Goal: Task Accomplishment & Management: Manage account settings

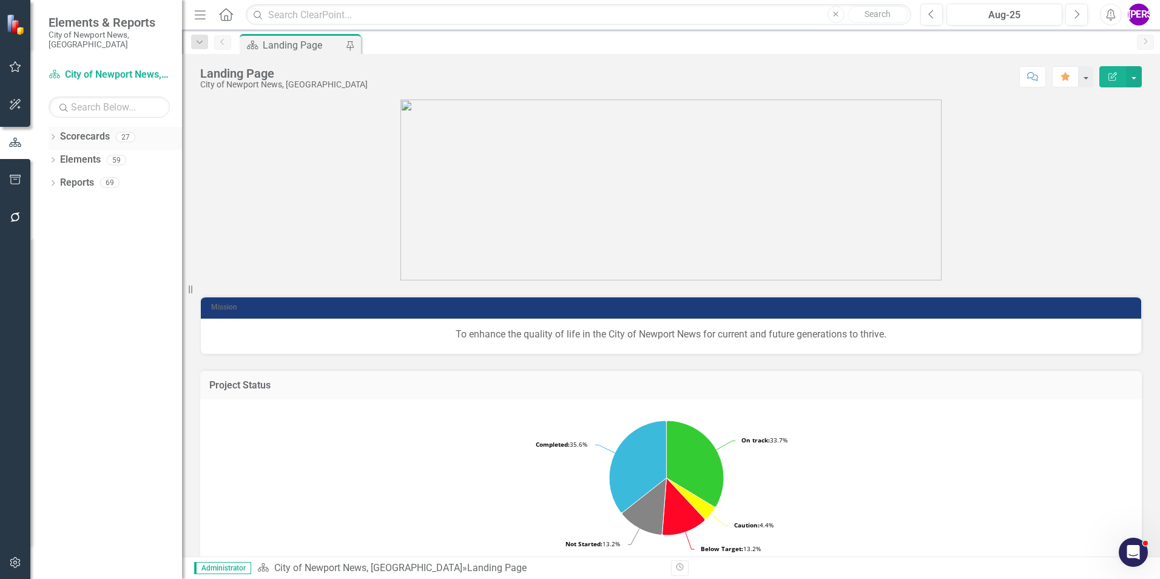
click at [55, 135] on icon "Dropdown" at bounding box center [53, 138] width 8 height 7
click at [57, 156] on icon "Dropdown" at bounding box center [59, 159] width 9 height 7
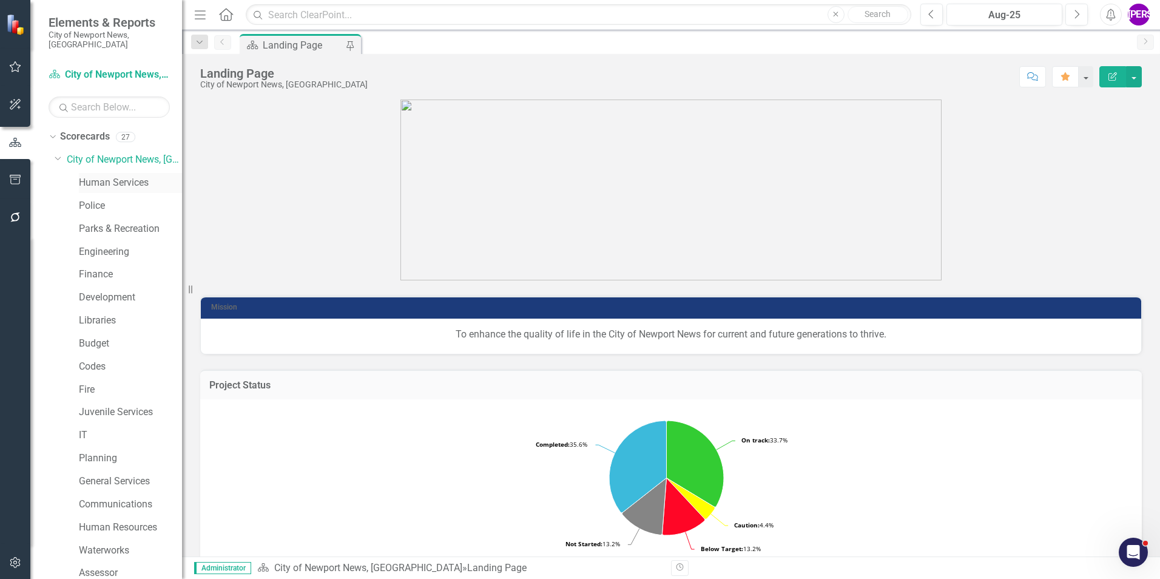
click at [89, 176] on link "Human Services" at bounding box center [130, 183] width 103 height 14
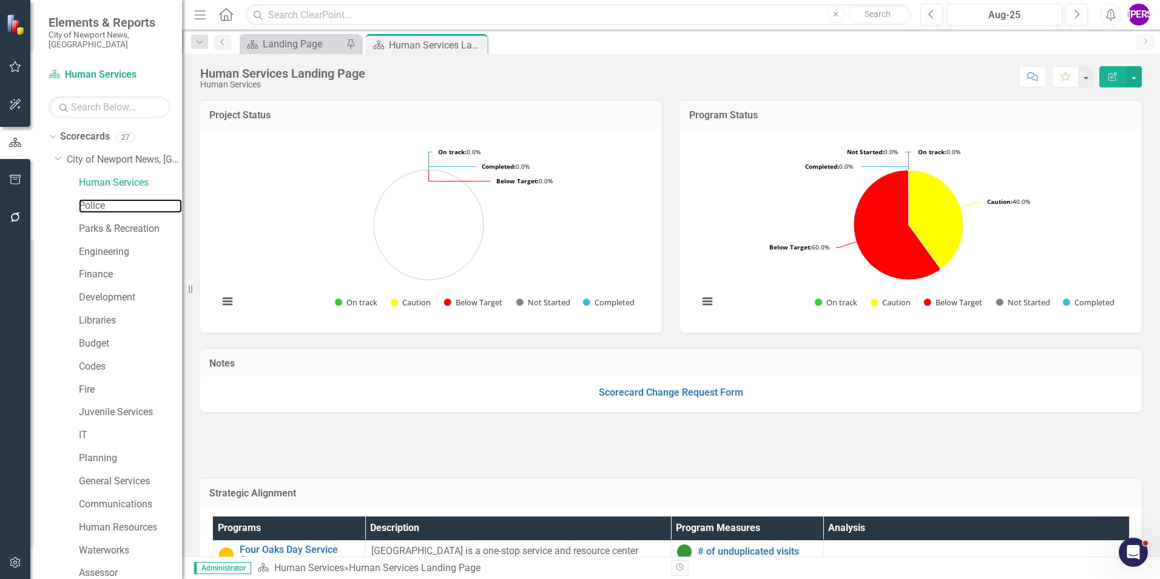
drag, startPoint x: 120, startPoint y: 196, endPoint x: 160, endPoint y: 207, distance: 41.5
click at [120, 199] on link "Police" at bounding box center [130, 206] width 103 height 14
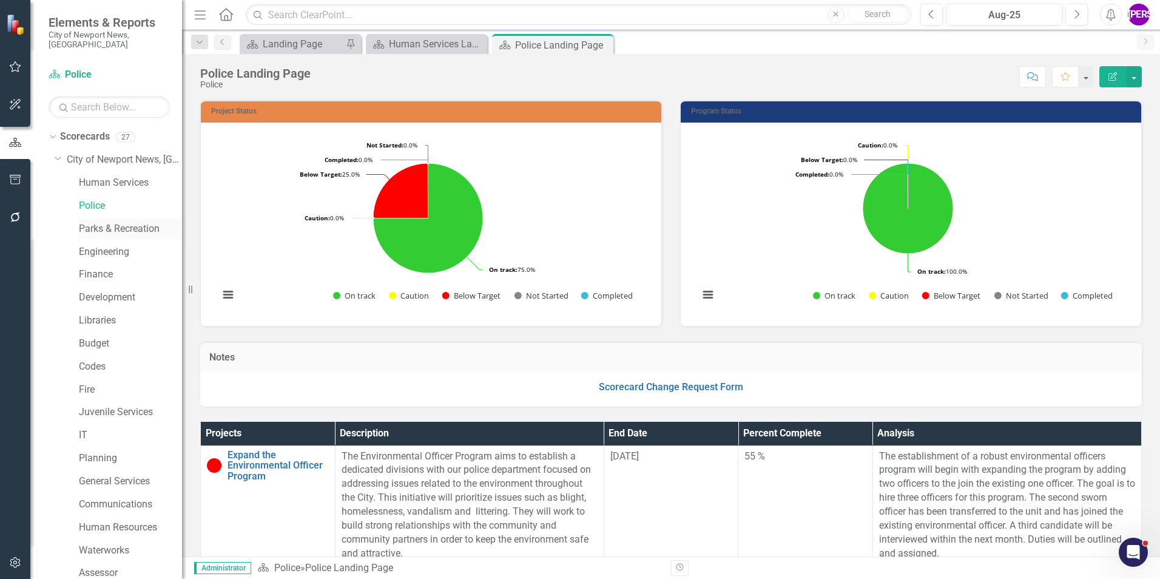
click at [102, 224] on link "Parks & Recreation" at bounding box center [130, 229] width 103 height 14
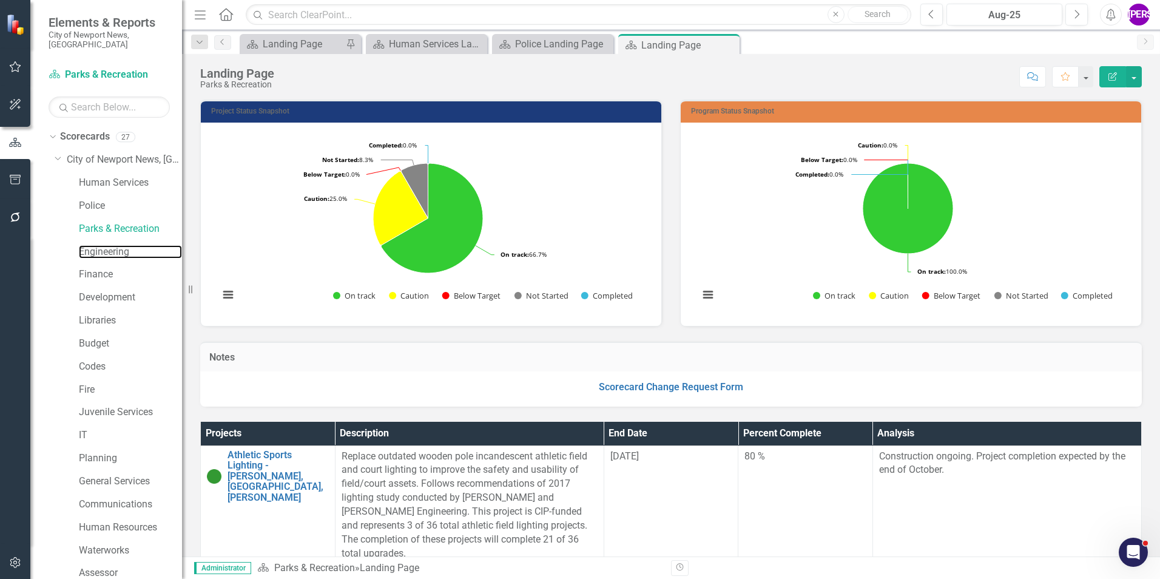
drag, startPoint x: 103, startPoint y: 238, endPoint x: 118, endPoint y: 254, distance: 21.5
click at [103, 245] on link "Engineering" at bounding box center [130, 252] width 103 height 14
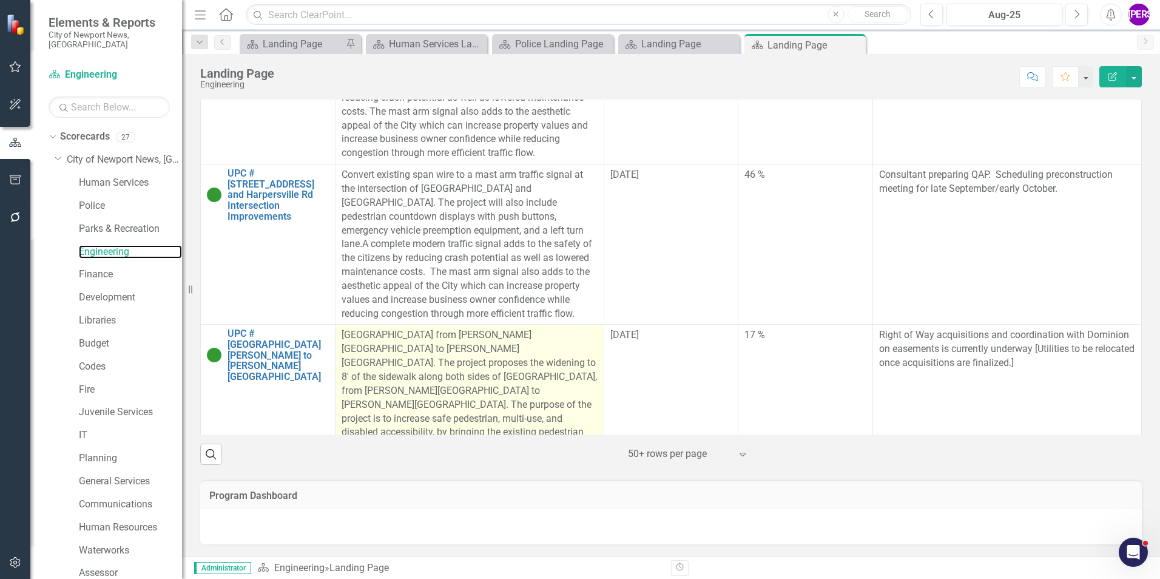
scroll to position [1437, 0]
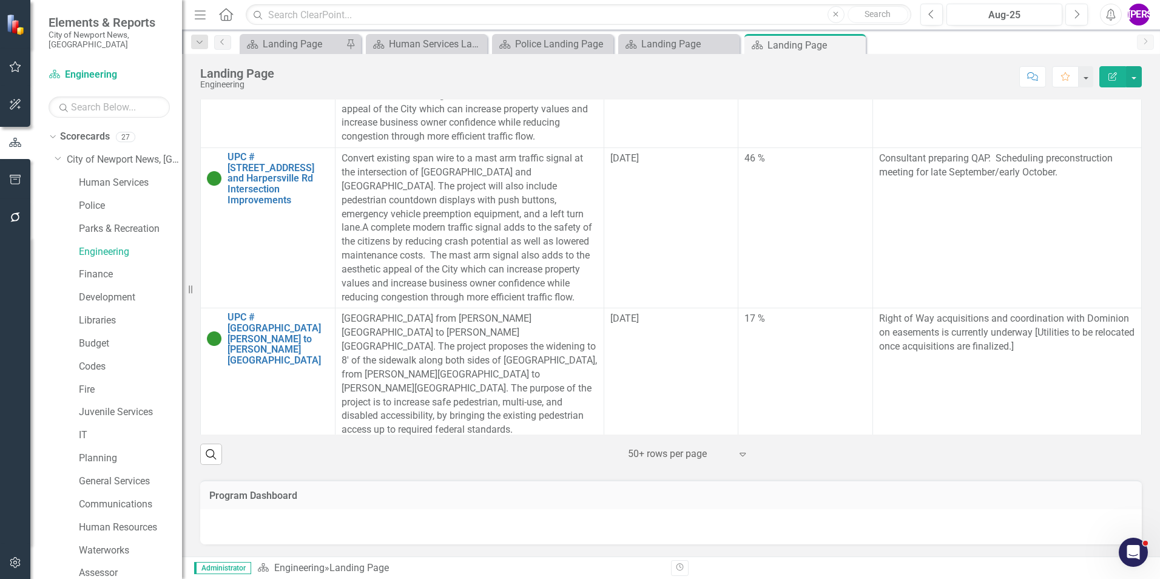
click at [269, 445] on link "UPC #111034 Traffic Signal Improvements with Flashing Yellow Arrows Citywide" at bounding box center [277, 466] width 101 height 42
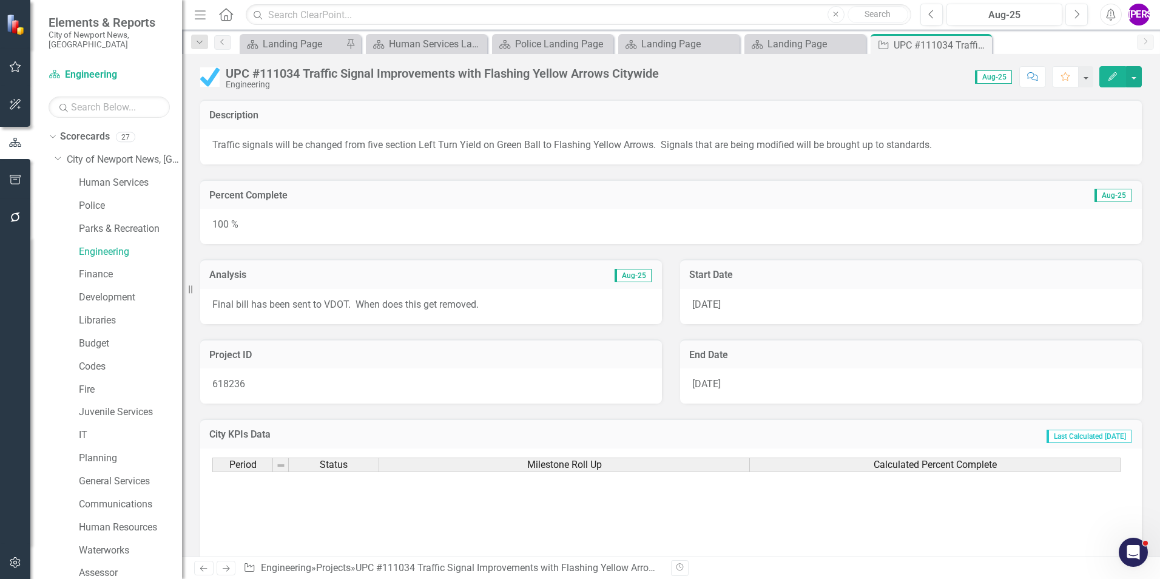
click at [1108, 81] on button "Edit" at bounding box center [1112, 76] width 27 height 21
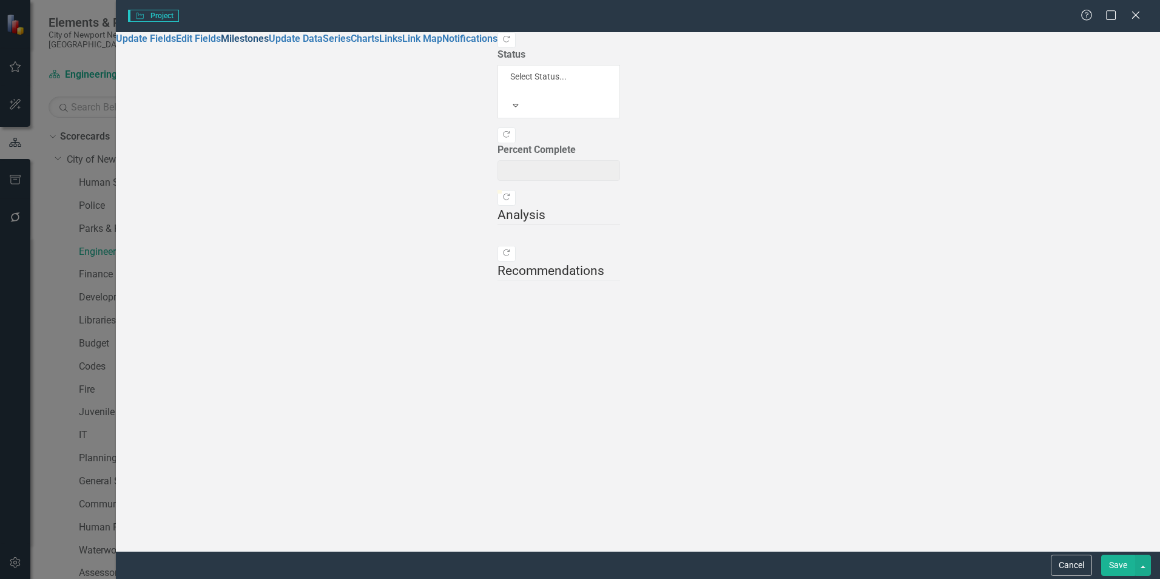
type input "100"
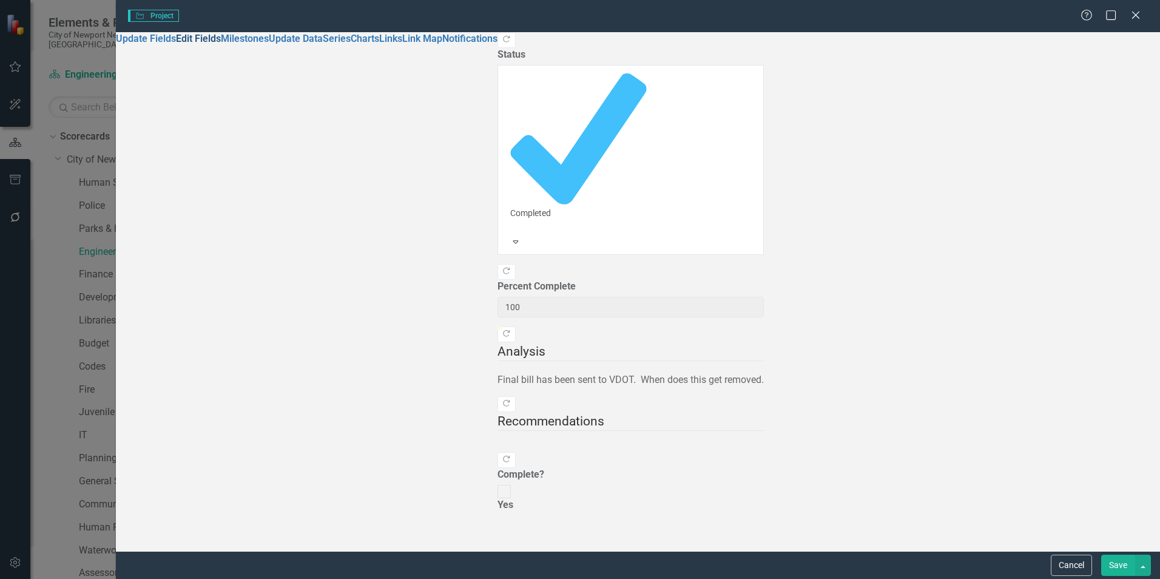
click at [176, 44] on link "Edit Fields" at bounding box center [198, 39] width 45 height 12
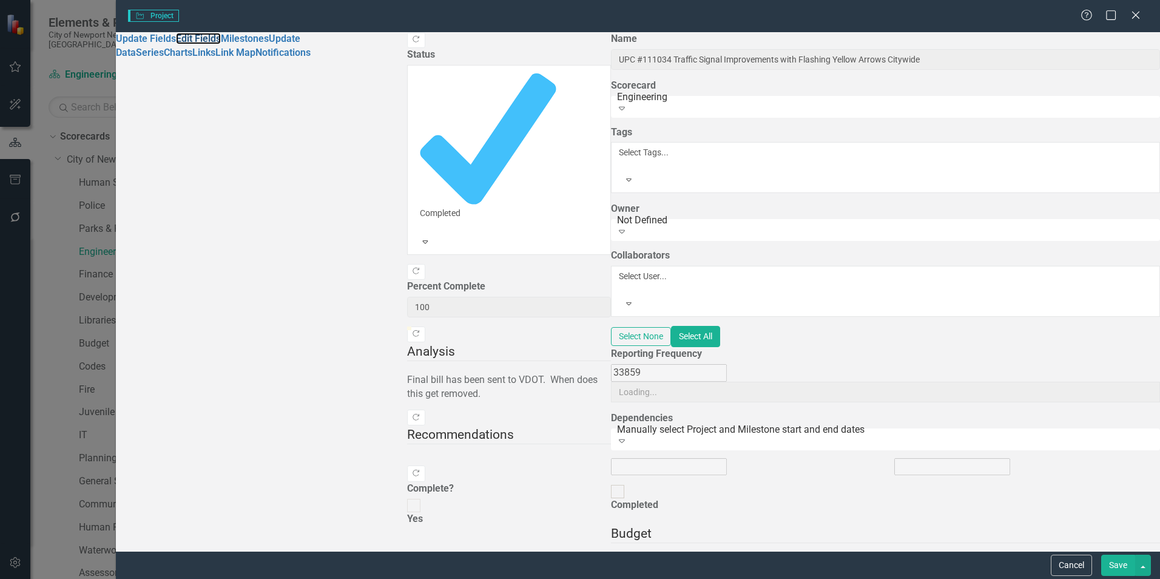
type input "UPC #111034 Traffic Signal Improvements with Flashing Yellow Arrows Citywide"
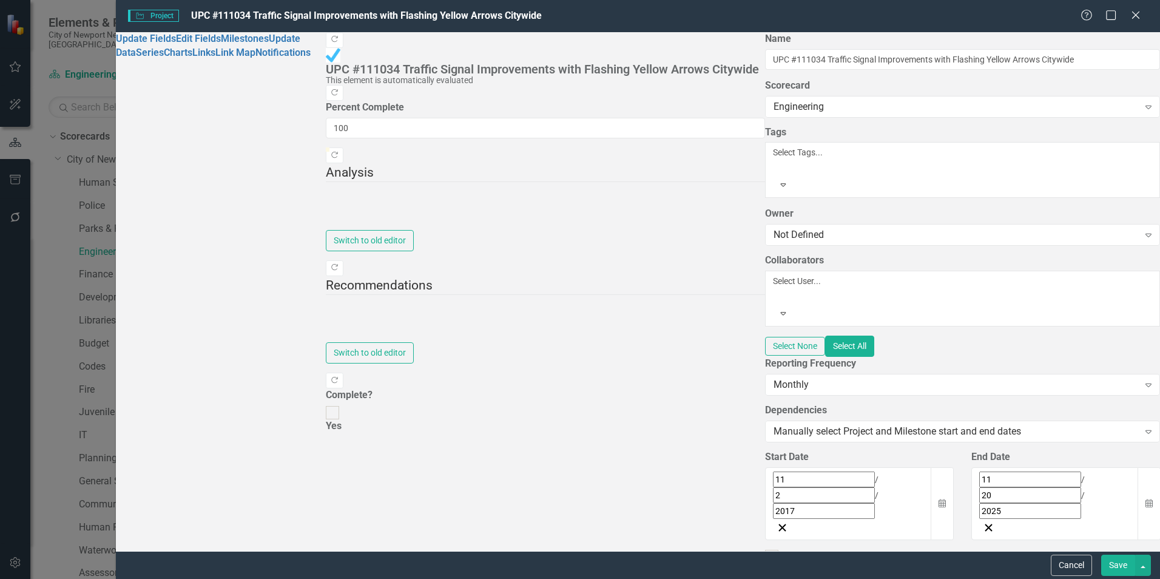
click at [762, 547] on input "Completed" at bounding box center [771, 556] width 19 height 19
checkbox input "true"
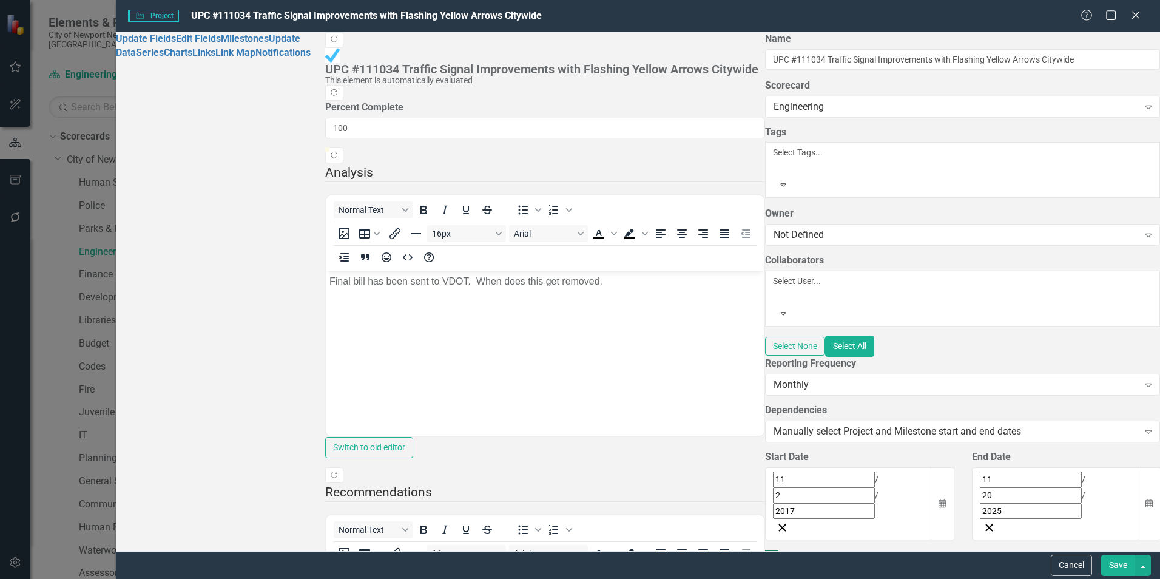
scroll to position [0, 0]
click at [1119, 565] on button "Save" at bounding box center [1118, 564] width 34 height 21
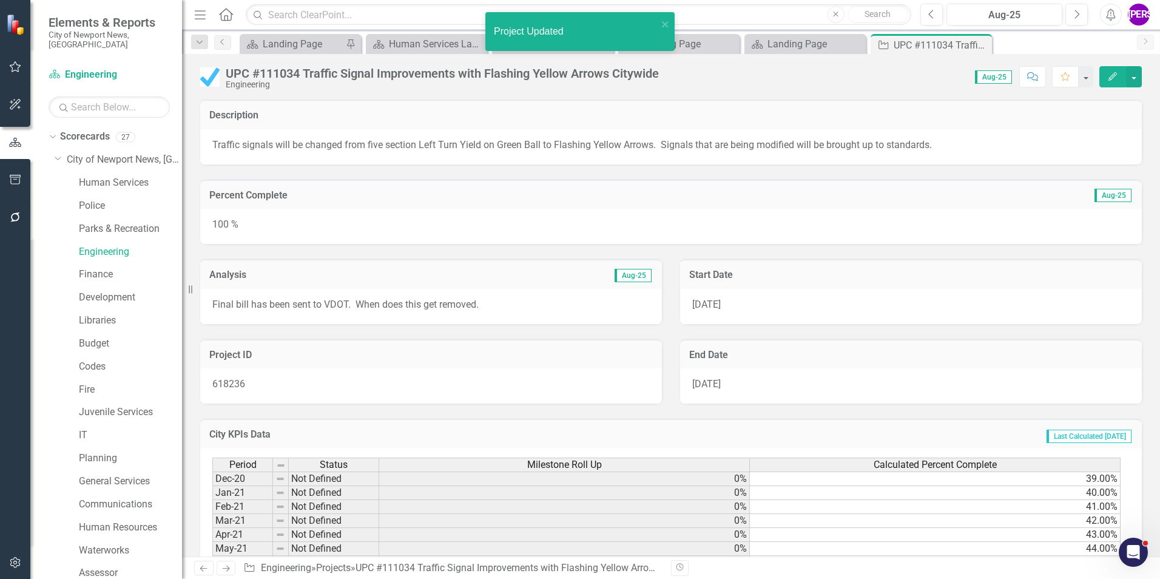
click at [0, 0] on icon "Close" at bounding box center [0, 0] width 0 height 0
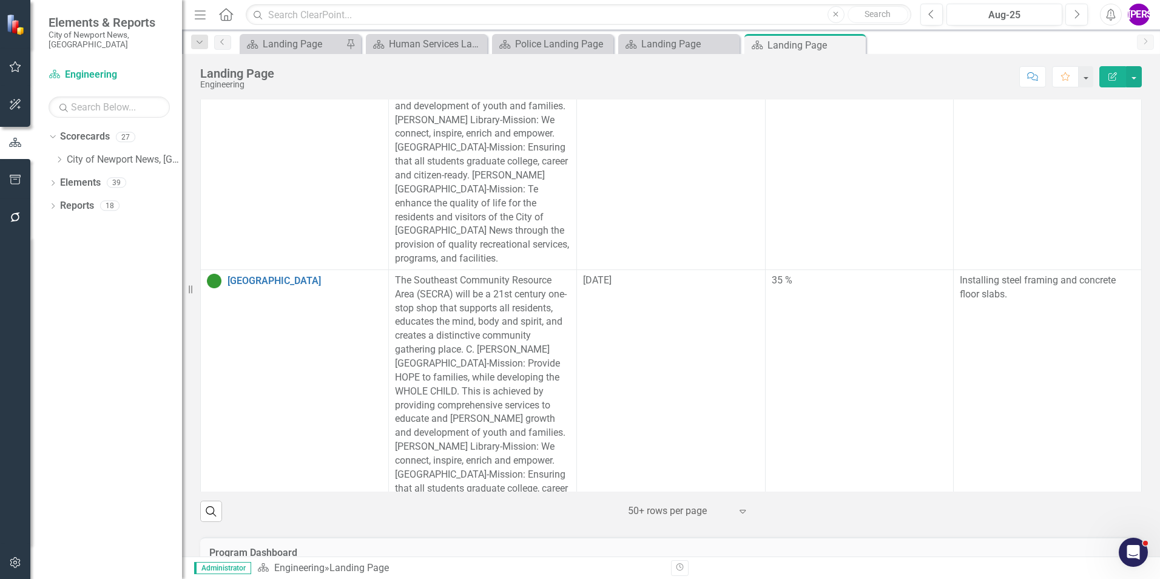
scroll to position [419, 0]
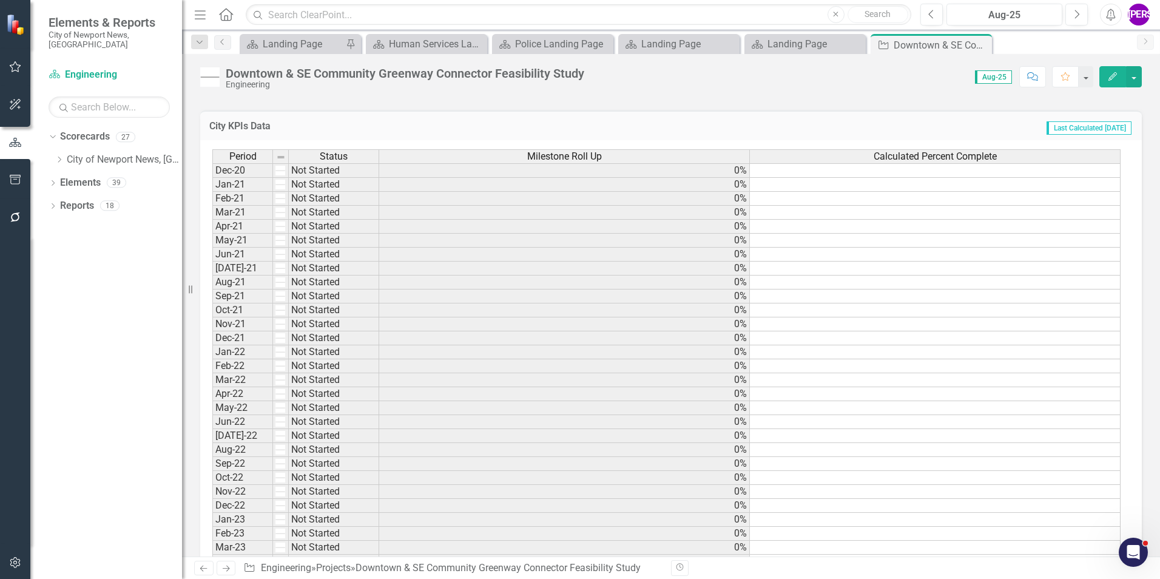
scroll to position [121, 0]
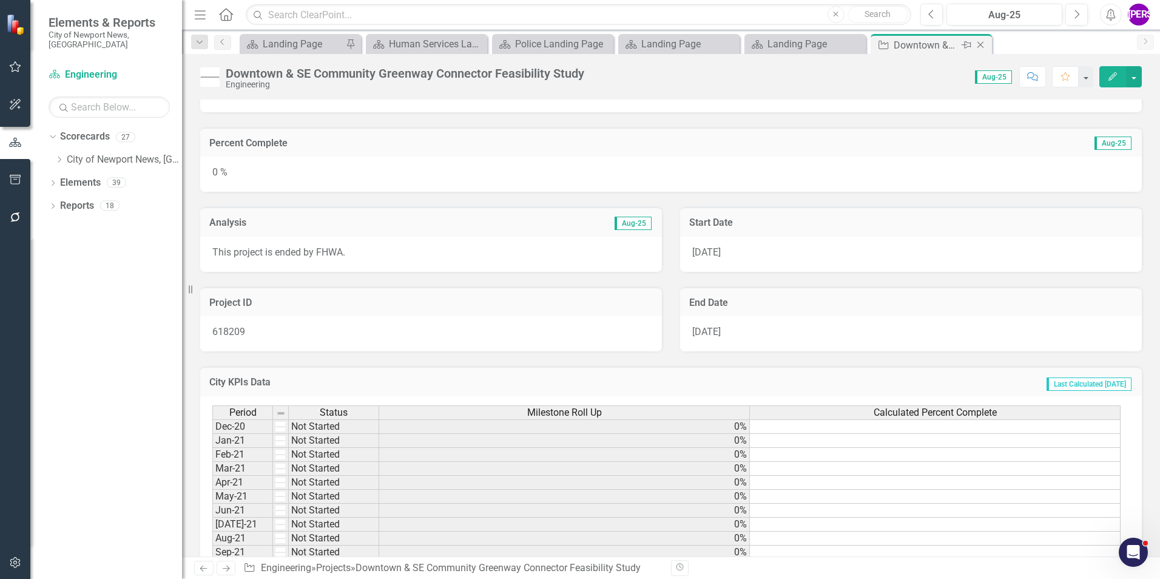
click at [981, 47] on icon "Close" at bounding box center [980, 45] width 12 height 10
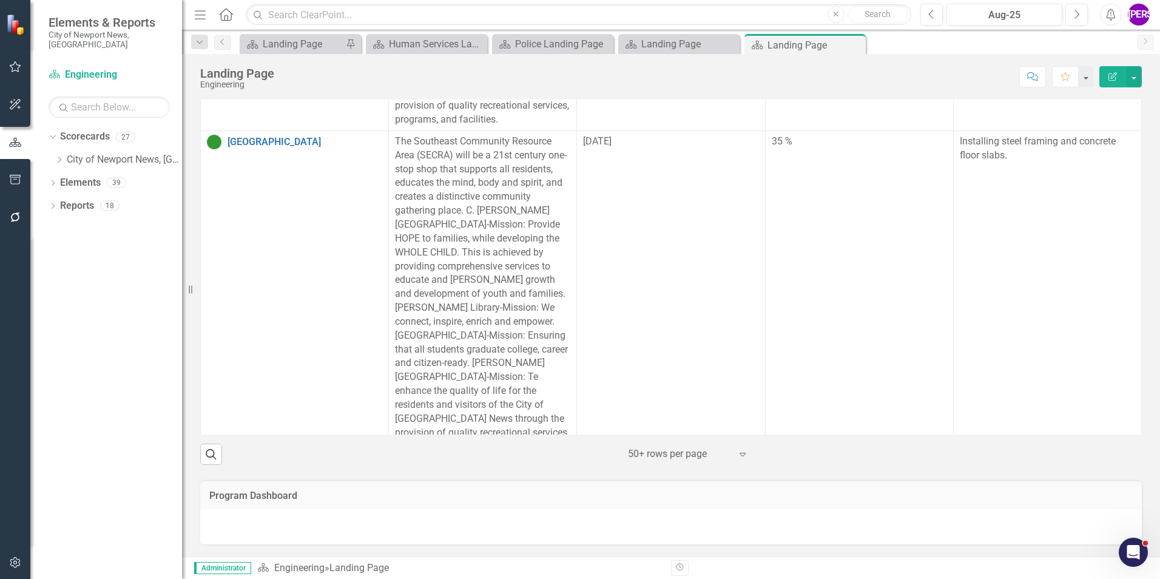
scroll to position [485, 0]
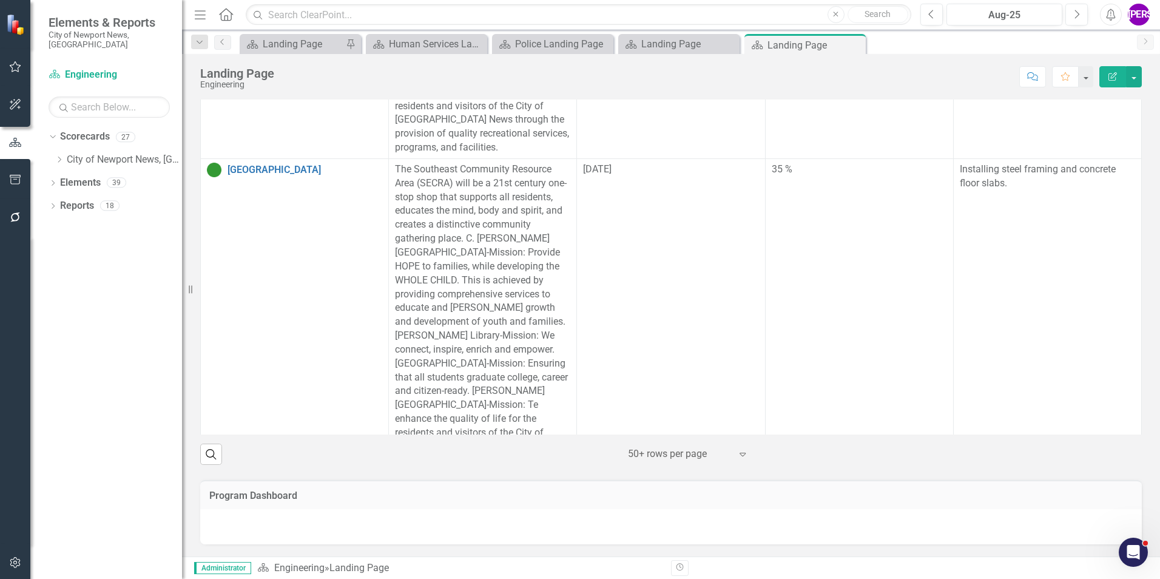
click at [294, 489] on link "Downtown & SE Community Greenway Connector Feasibility Study" at bounding box center [304, 505] width 155 height 32
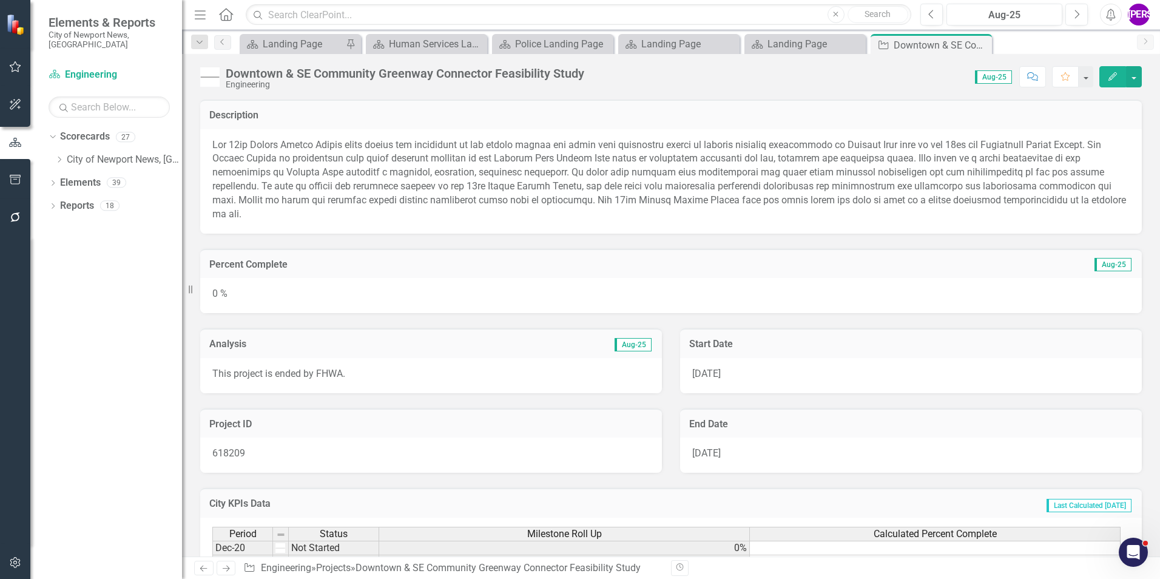
click at [584, 258] on td "Percent Complete" at bounding box center [519, 266] width 621 height 16
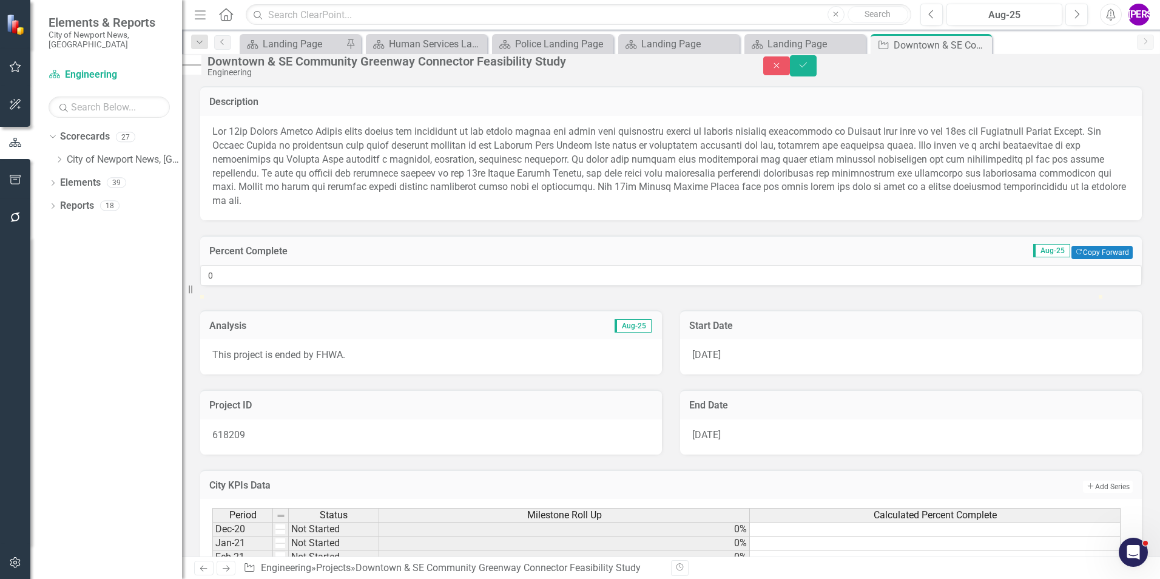
type input "2"
drag, startPoint x: 219, startPoint y: 320, endPoint x: 236, endPoint y: 321, distance: 17.0
click at [200, 295] on div at bounding box center [200, 295] width 0 height 0
click at [817, 75] on button "Save" at bounding box center [803, 65] width 27 height 21
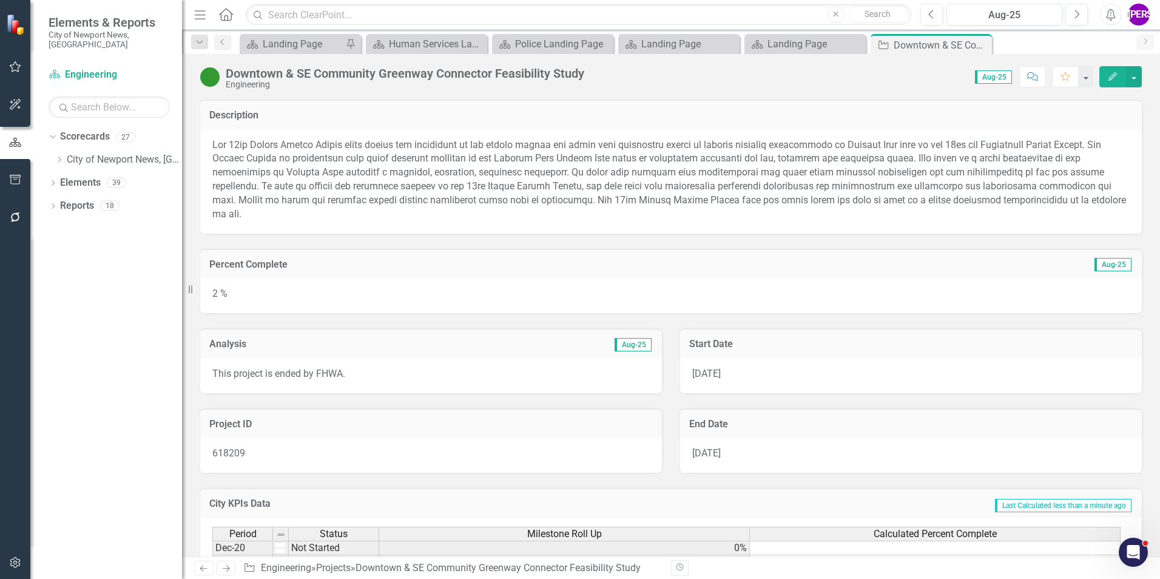
click at [354, 278] on div "2 %" at bounding box center [671, 295] width 942 height 35
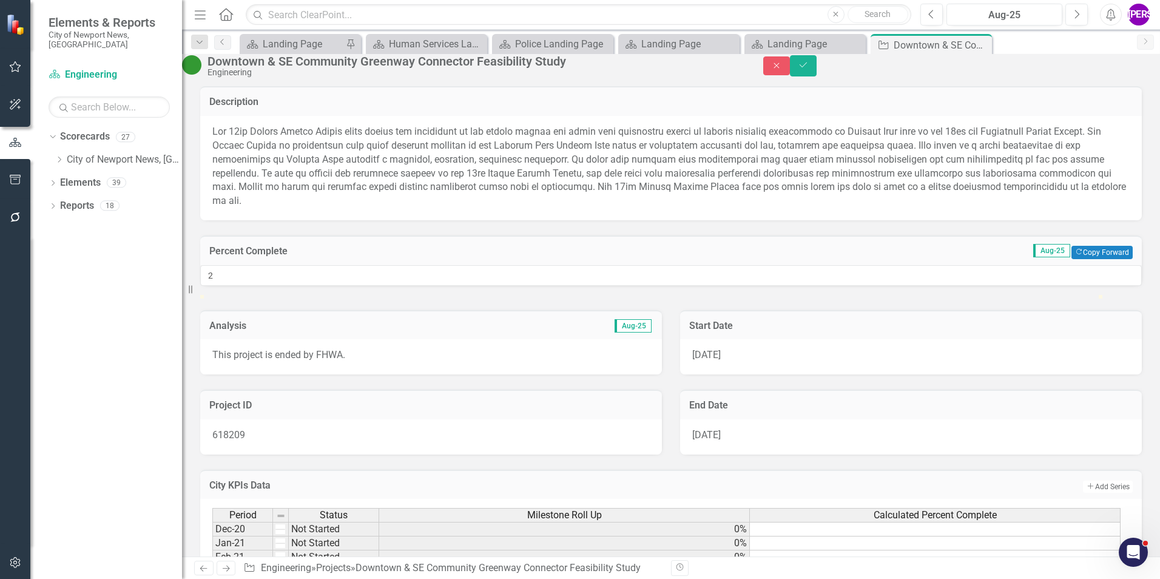
type input "0"
drag, startPoint x: 237, startPoint y: 320, endPoint x: 216, endPoint y: 315, distance: 21.2
click at [200, 295] on div at bounding box center [200, 295] width 0 height 0
click at [809, 69] on icon "Save" at bounding box center [803, 65] width 11 height 8
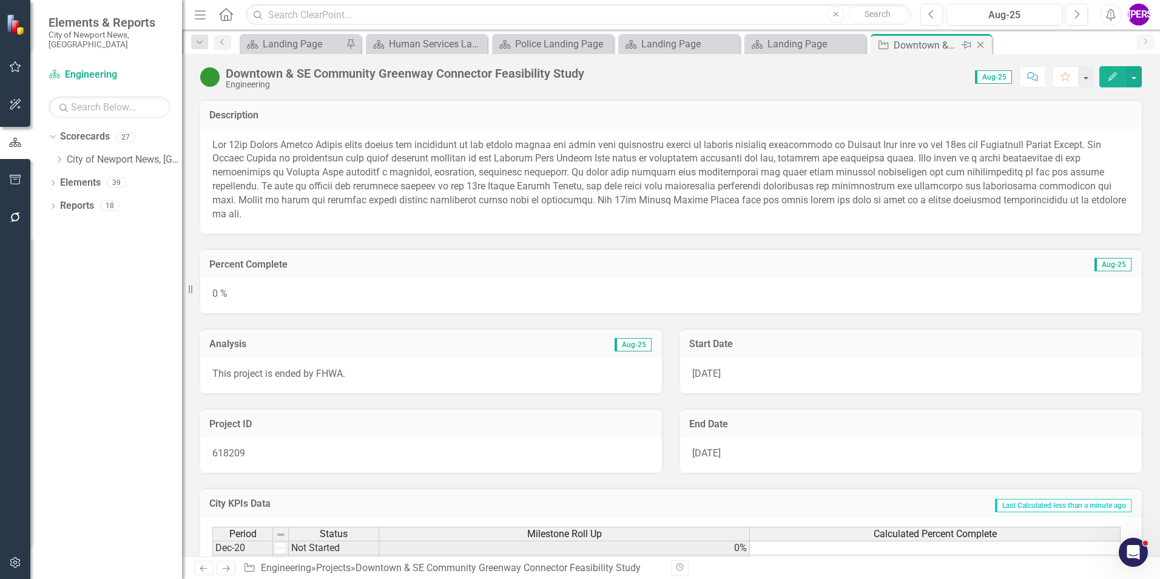
click at [980, 47] on icon "Close" at bounding box center [980, 45] width 12 height 10
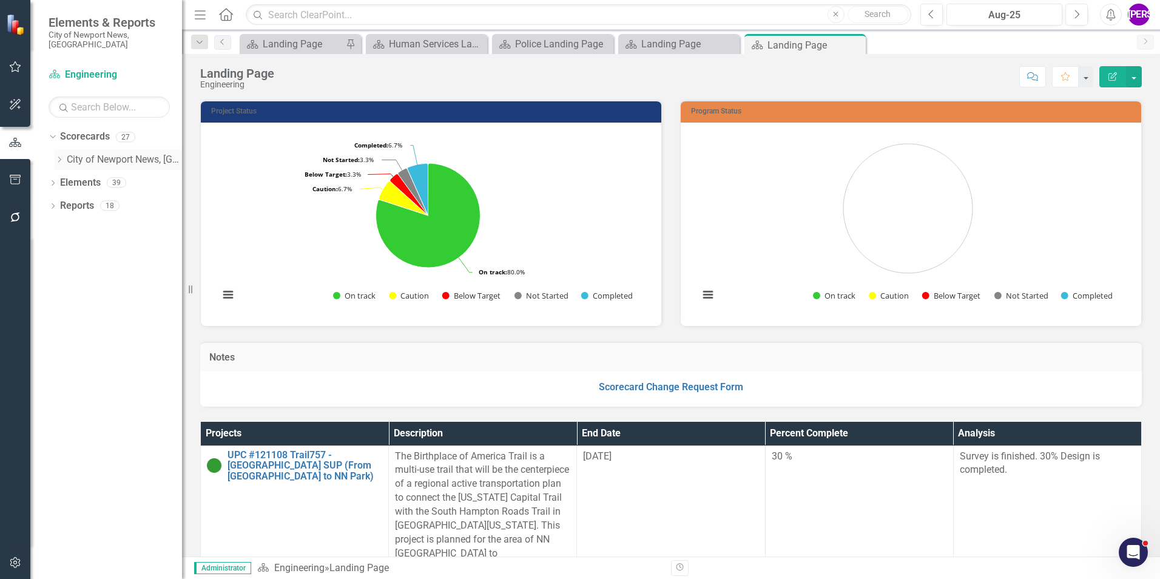
drag, startPoint x: 59, startPoint y: 148, endPoint x: 66, endPoint y: 157, distance: 10.8
click at [59, 157] on icon at bounding box center [59, 160] width 3 height 6
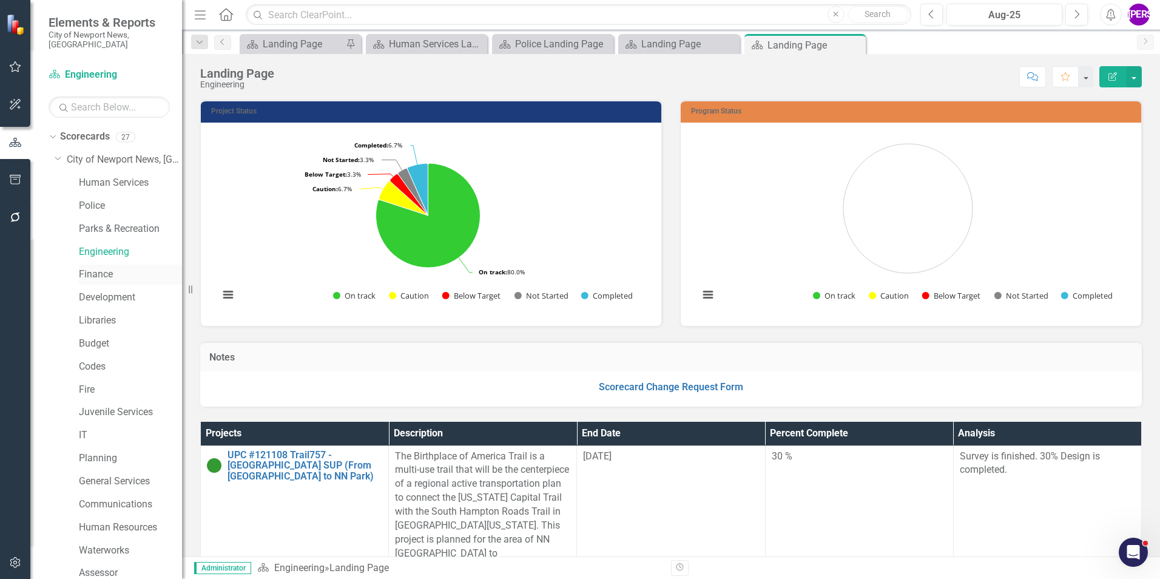
click at [86, 268] on link "Finance" at bounding box center [130, 275] width 103 height 14
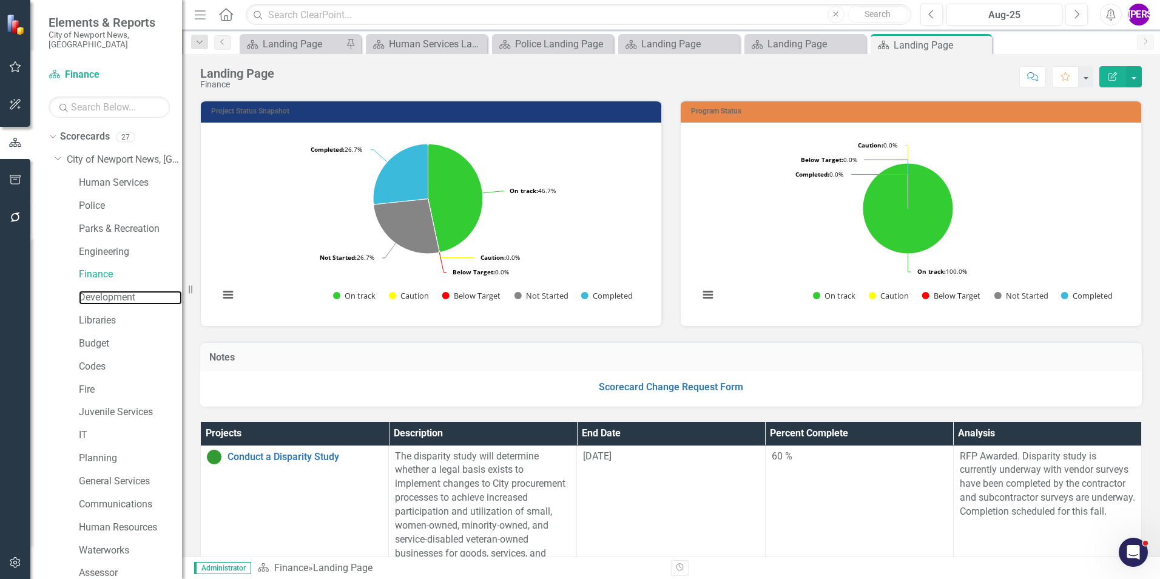
drag, startPoint x: 135, startPoint y: 283, endPoint x: 10, endPoint y: 329, distance: 133.8
click at [135, 291] on link "Development" at bounding box center [130, 298] width 103 height 14
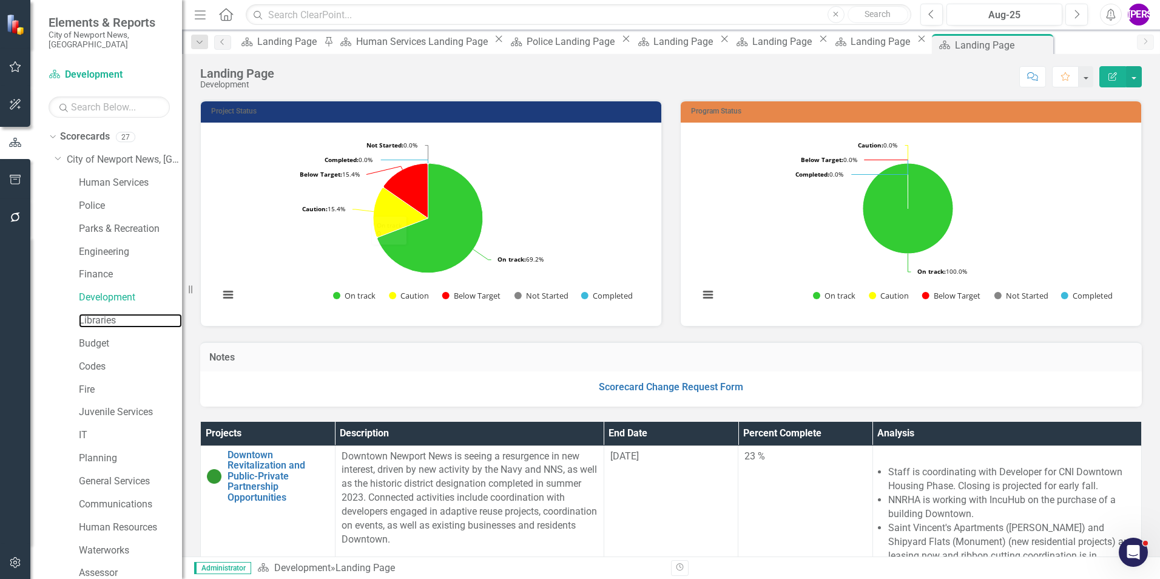
drag, startPoint x: 110, startPoint y: 309, endPoint x: 24, endPoint y: 352, distance: 96.6
click at [110, 314] on link "Libraries" at bounding box center [130, 321] width 103 height 14
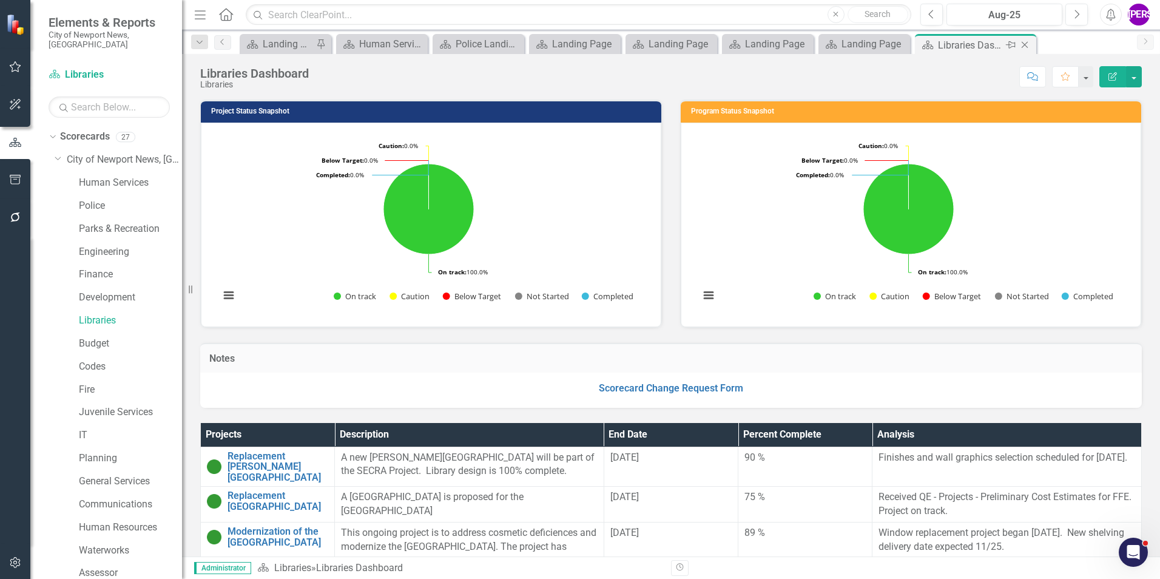
click at [1023, 46] on icon at bounding box center [1025, 45] width 7 height 7
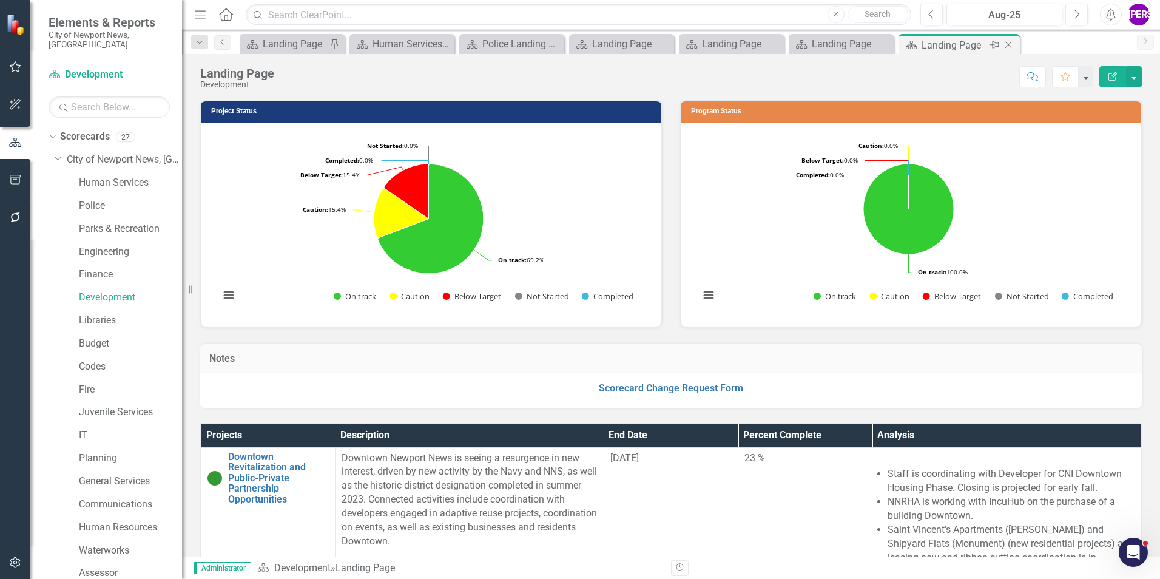
click at [1012, 44] on icon "Close" at bounding box center [1008, 45] width 12 height 10
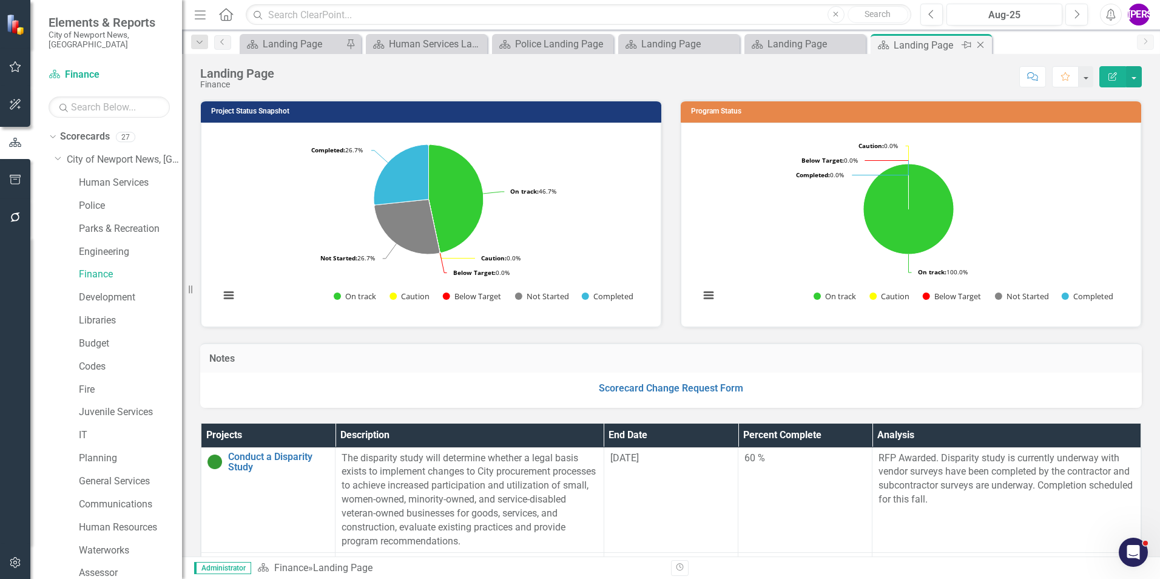
click at [980, 44] on icon "Close" at bounding box center [980, 45] width 12 height 10
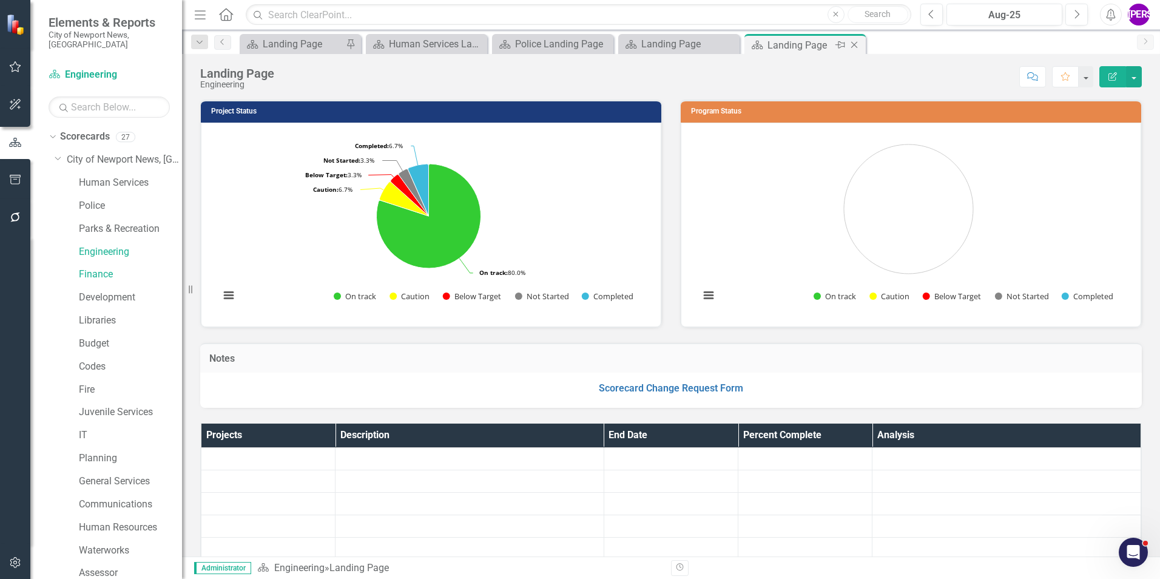
click at [855, 45] on icon "Close" at bounding box center [854, 45] width 12 height 10
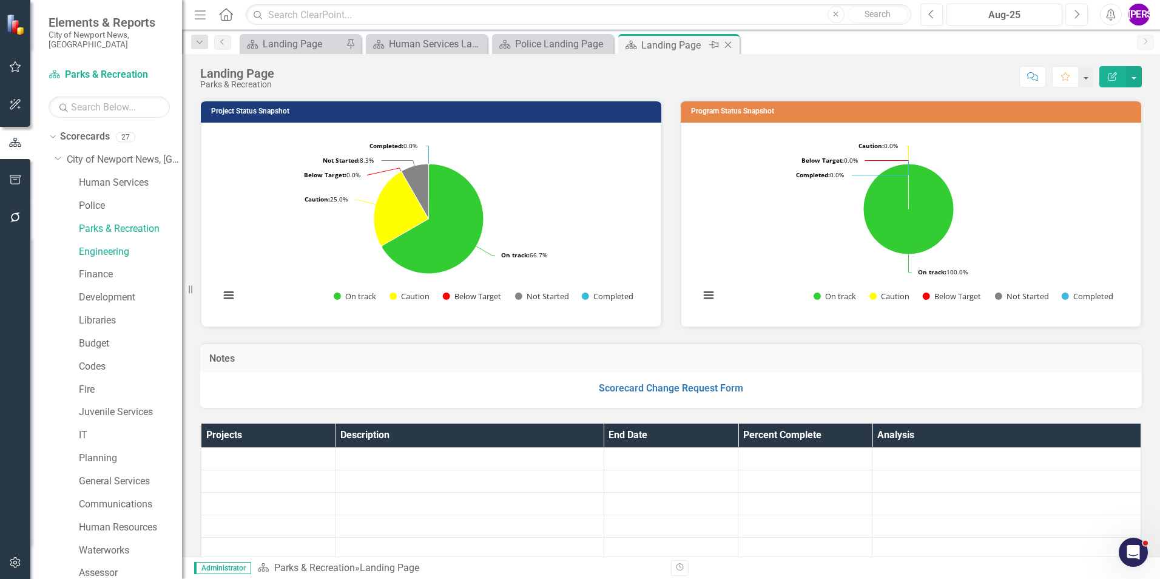
click at [726, 44] on icon "Close" at bounding box center [728, 45] width 12 height 10
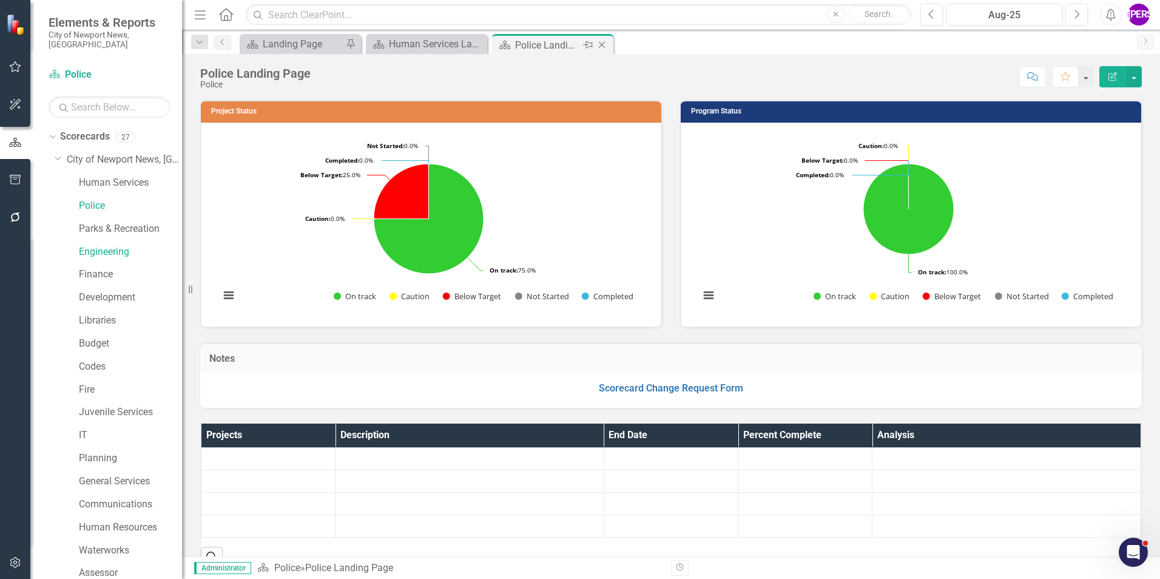
click at [601, 42] on icon "Close" at bounding box center [602, 45] width 12 height 10
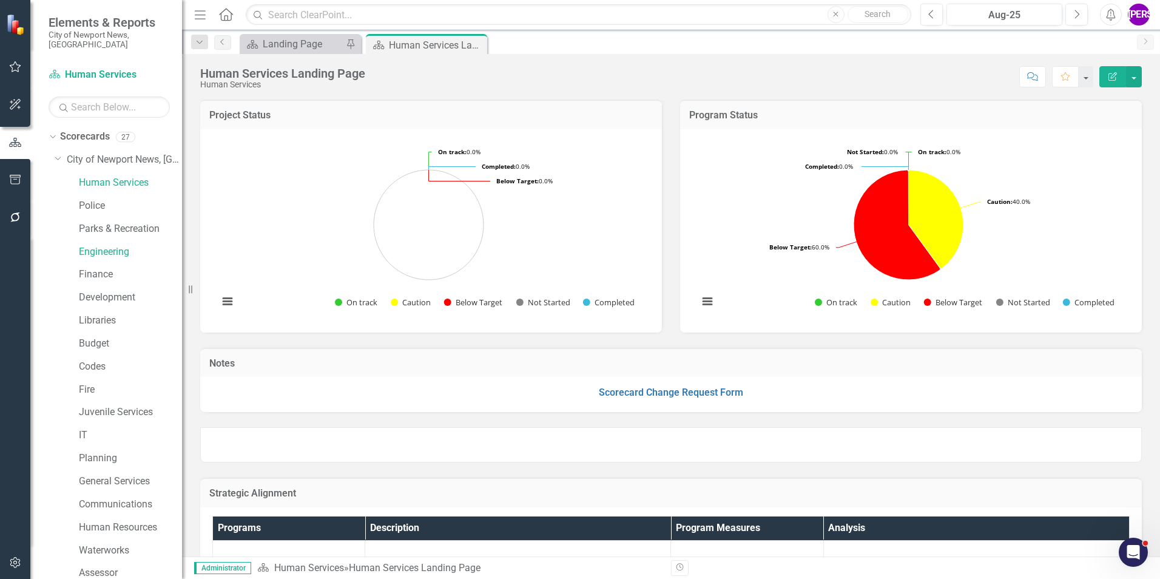
click at [0, 0] on icon "Close" at bounding box center [0, 0] width 0 height 0
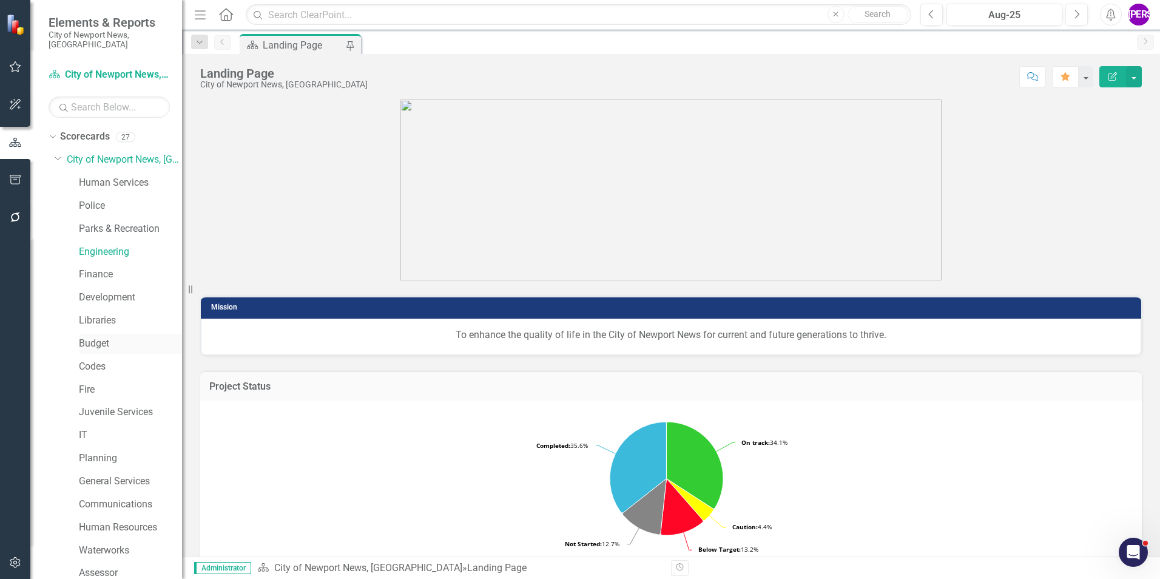
drag, startPoint x: 105, startPoint y: 335, endPoint x: 111, endPoint y: 331, distance: 7.1
click at [105, 337] on link "Budget" at bounding box center [130, 344] width 103 height 14
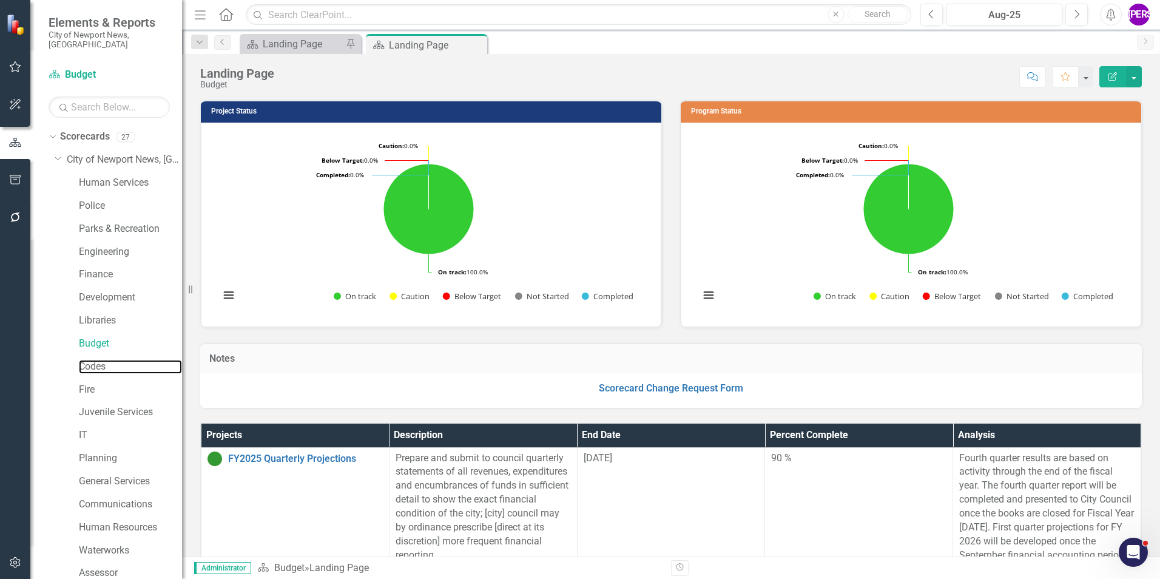
drag, startPoint x: 135, startPoint y: 352, endPoint x: 0, endPoint y: 414, distance: 148.8
click at [135, 360] on link "Codes" at bounding box center [130, 367] width 103 height 14
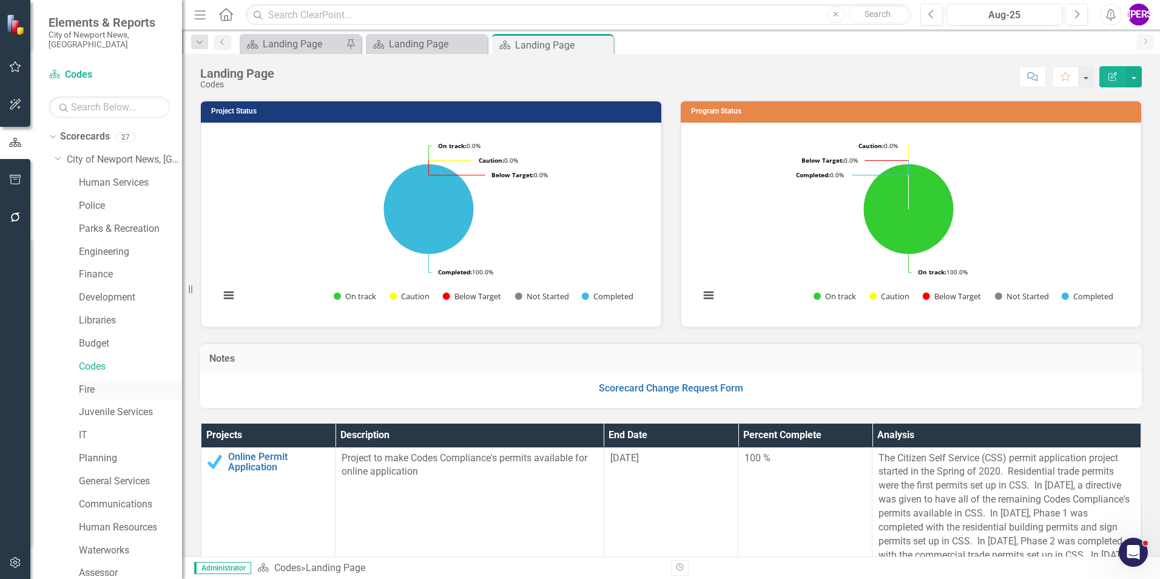
drag, startPoint x: 604, startPoint y: 43, endPoint x: 87, endPoint y: 383, distance: 618.9
click at [0, 0] on icon at bounding box center [0, 0] width 0 height 0
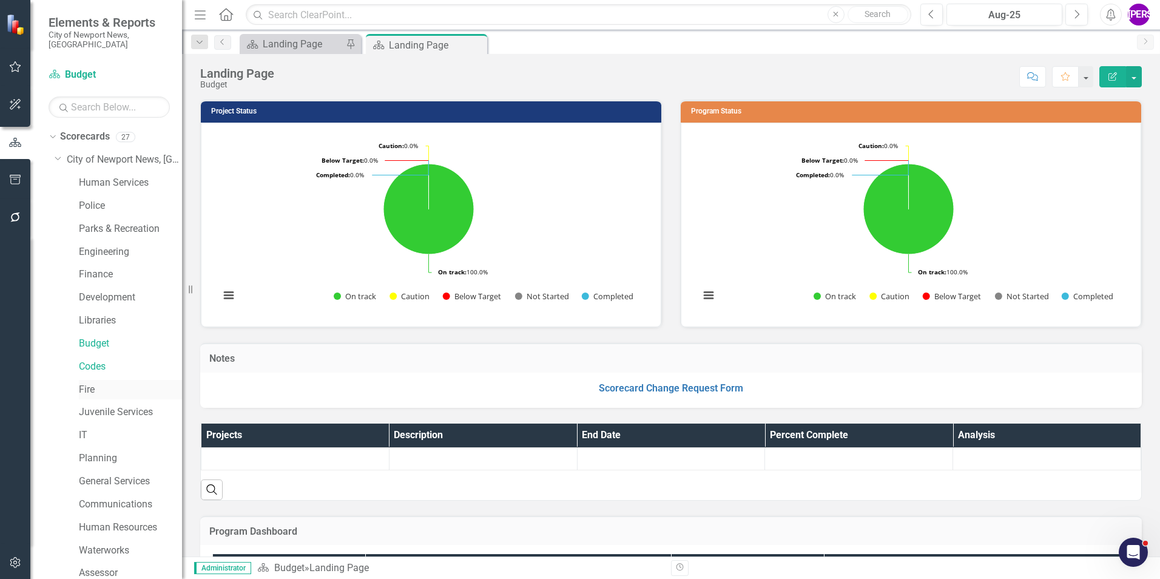
click at [86, 383] on link "Fire" at bounding box center [130, 390] width 103 height 14
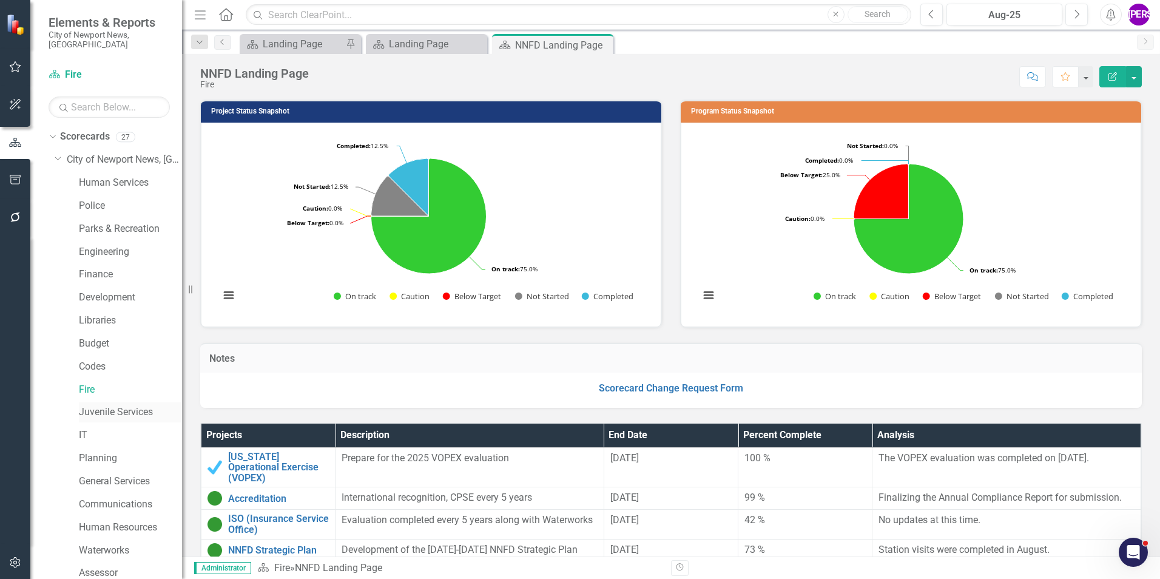
drag, startPoint x: 602, startPoint y: 45, endPoint x: 129, endPoint y: 398, distance: 590.4
click at [0, 0] on icon at bounding box center [0, 0] width 0 height 0
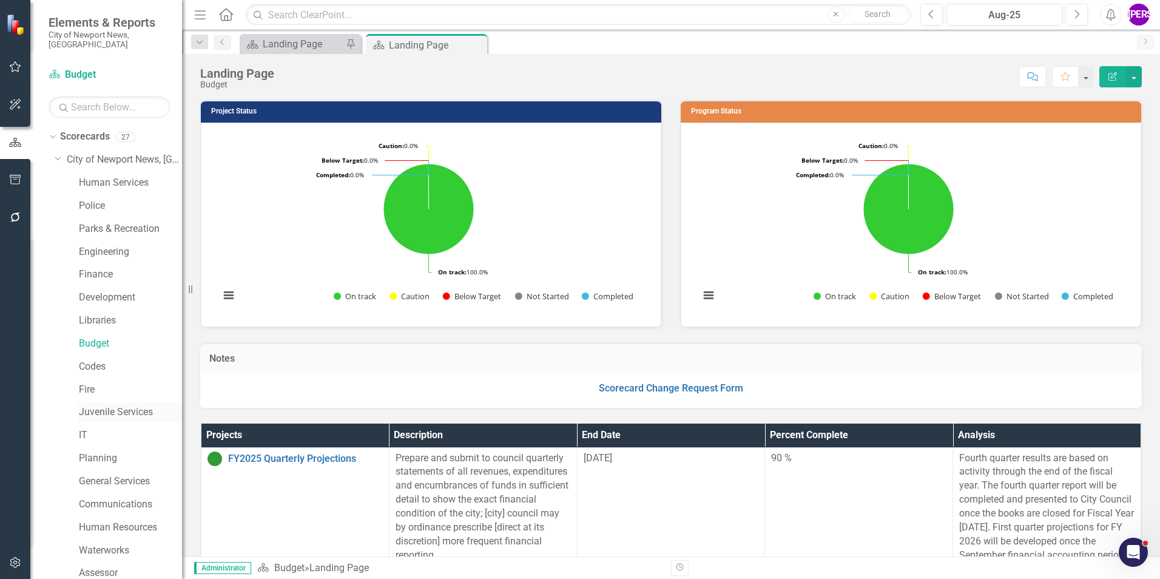
click at [129, 405] on link "Juvenile Services" at bounding box center [130, 412] width 103 height 14
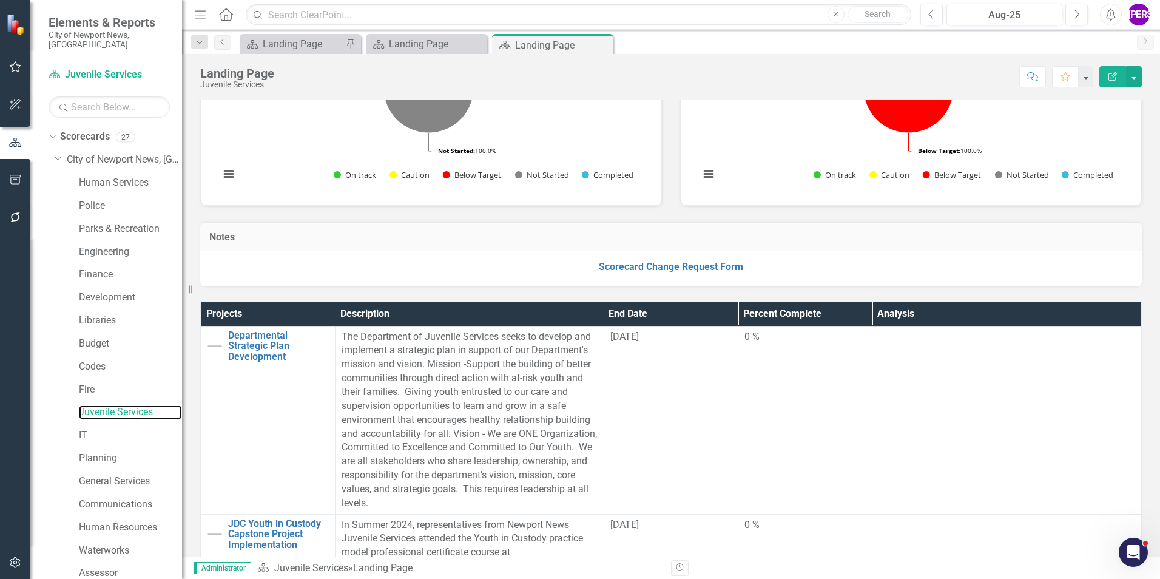
scroll to position [182, 0]
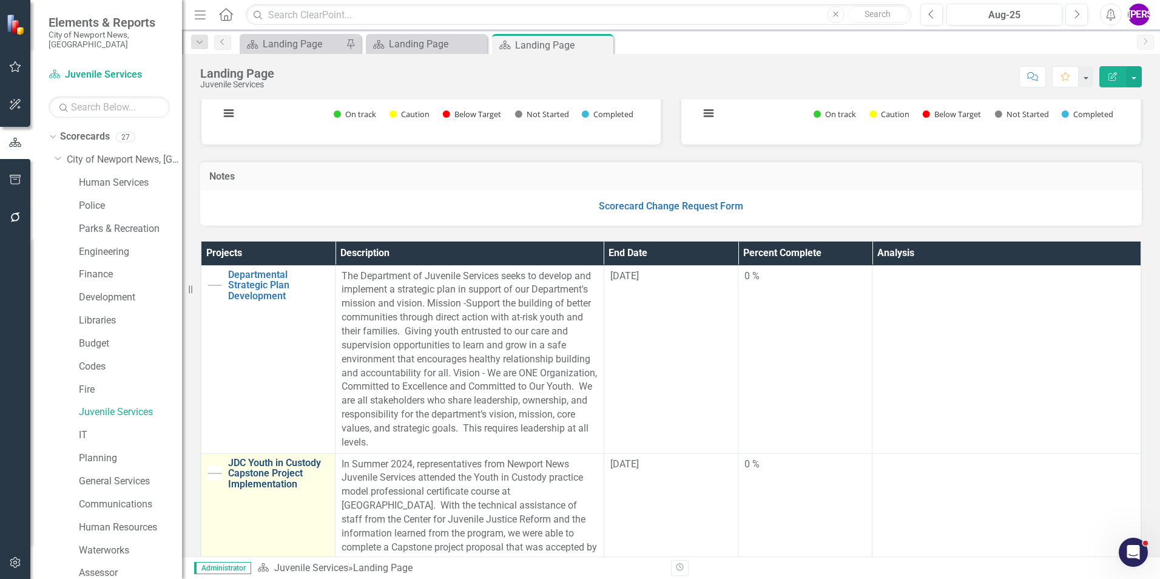
click at [291, 471] on link "JDC Youth in Custody Capstone Project Implementation" at bounding box center [278, 473] width 101 height 32
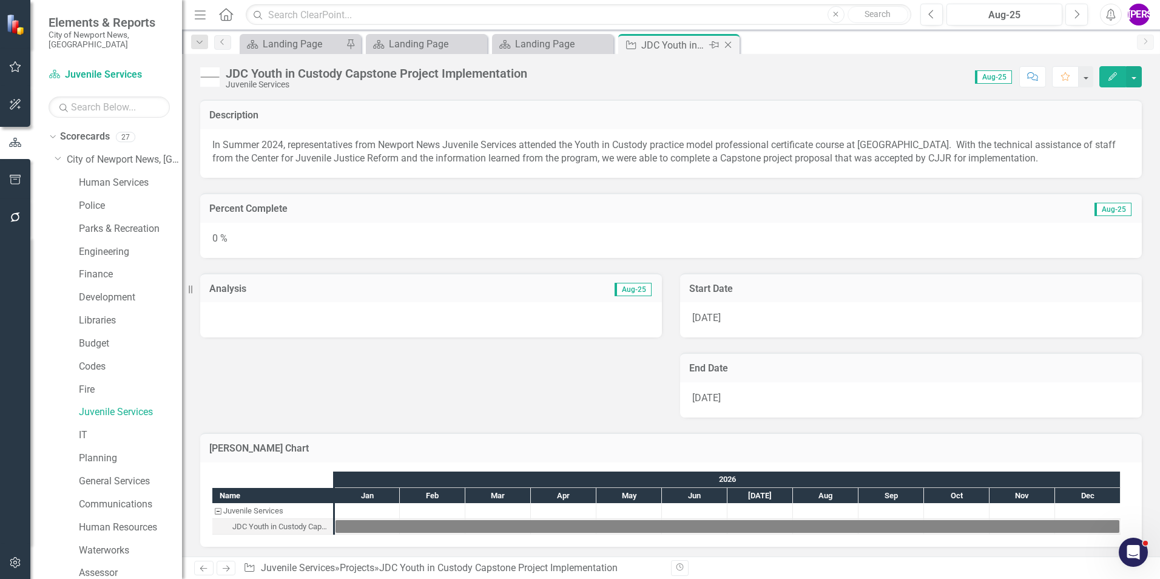
click at [730, 47] on icon "Close" at bounding box center [728, 45] width 12 height 10
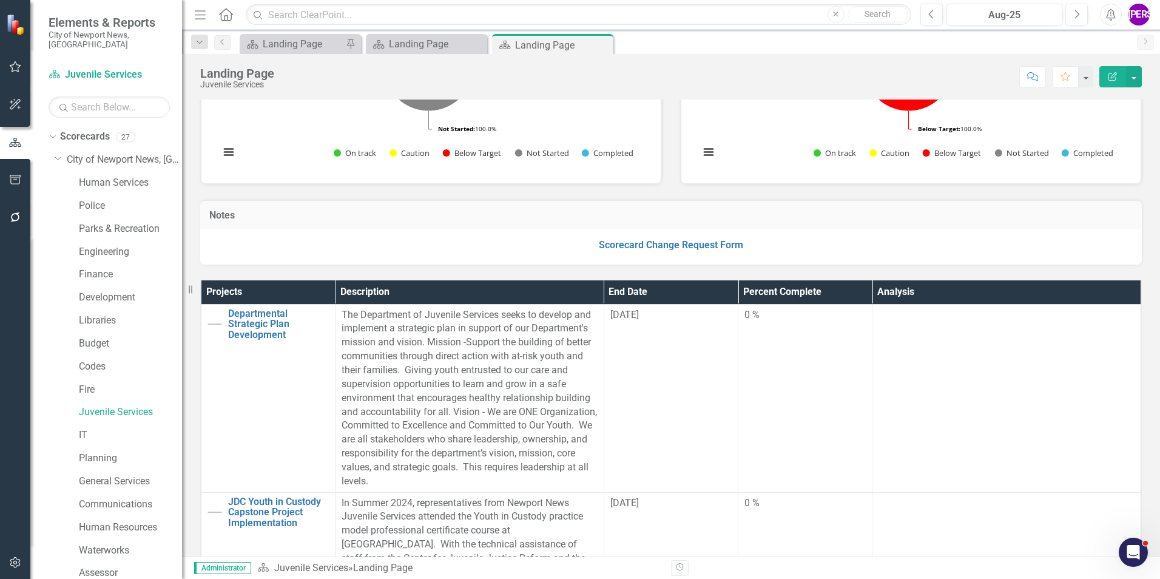
scroll to position [182, 0]
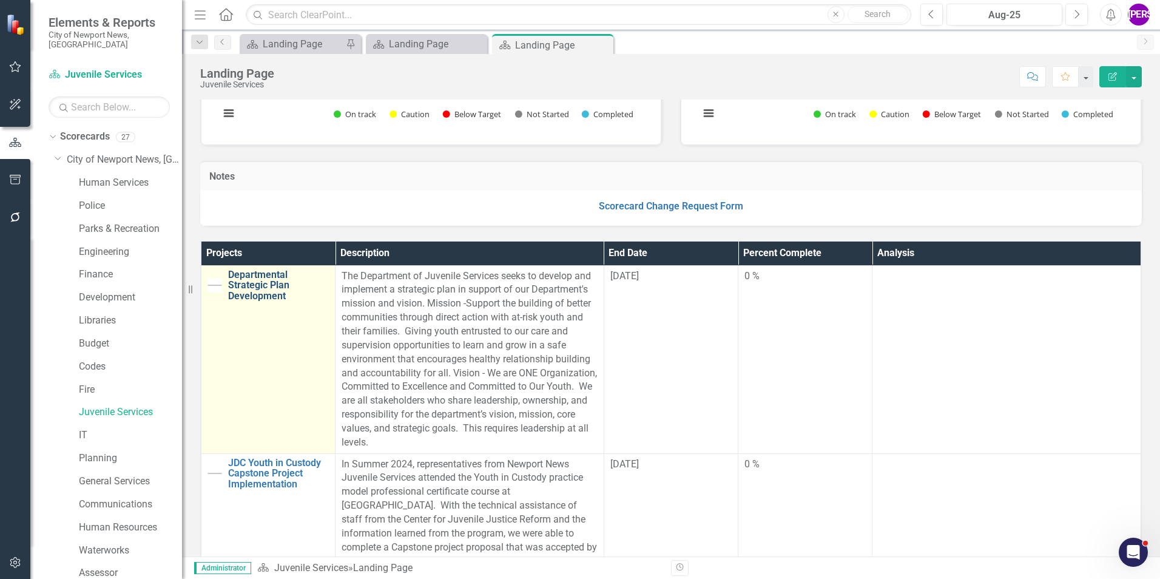
click at [260, 294] on link "Departmental Strategic Plan Development" at bounding box center [278, 285] width 101 height 32
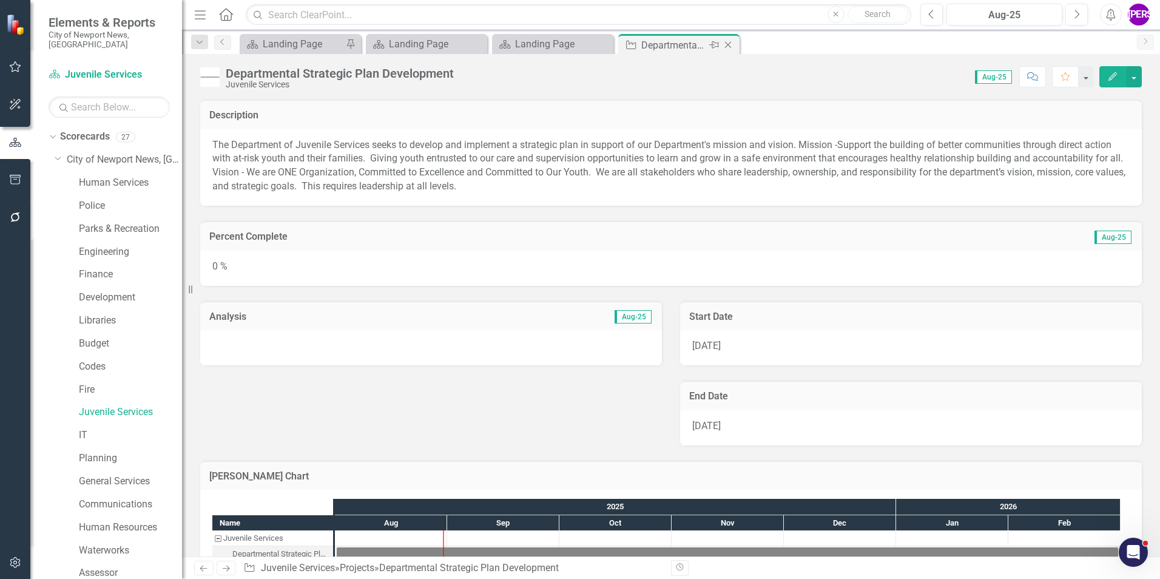
click at [731, 46] on icon "Close" at bounding box center [728, 45] width 12 height 10
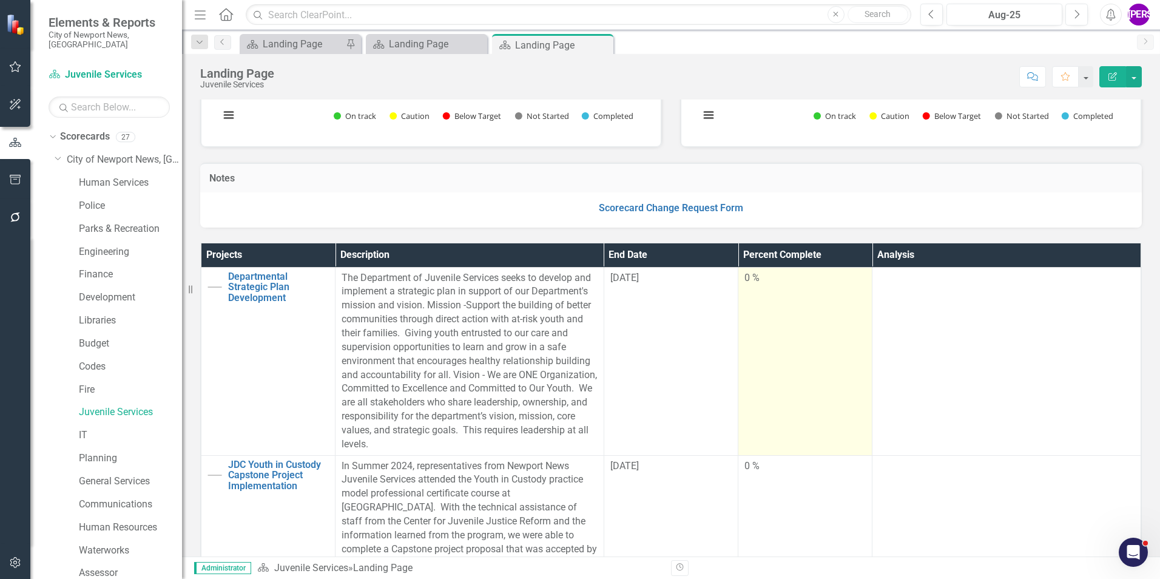
scroll to position [182, 0]
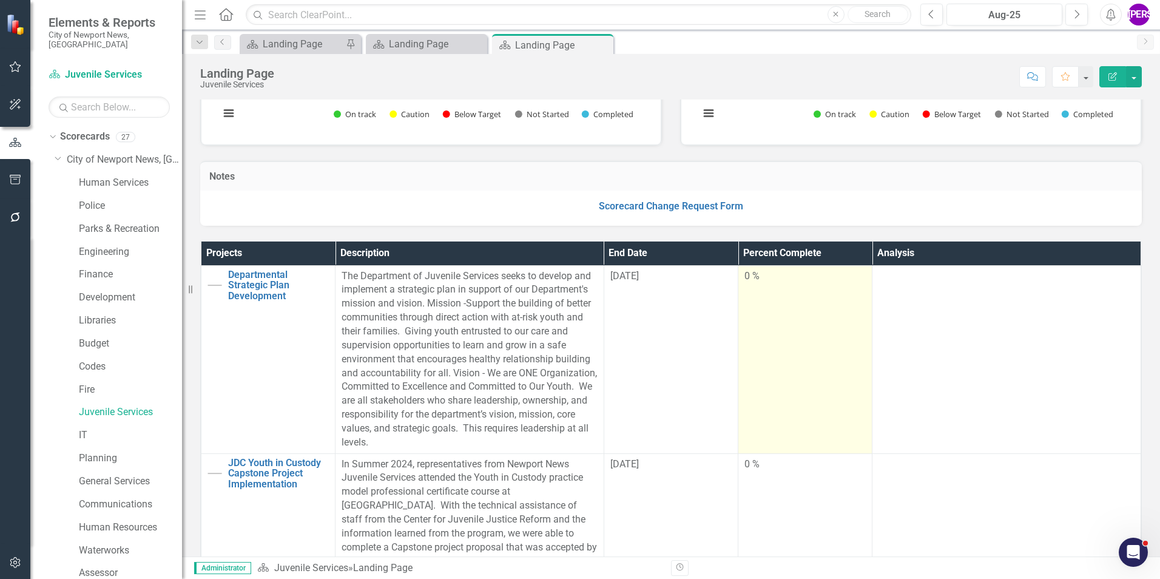
click at [802, 334] on td "0 %" at bounding box center [805, 359] width 134 height 188
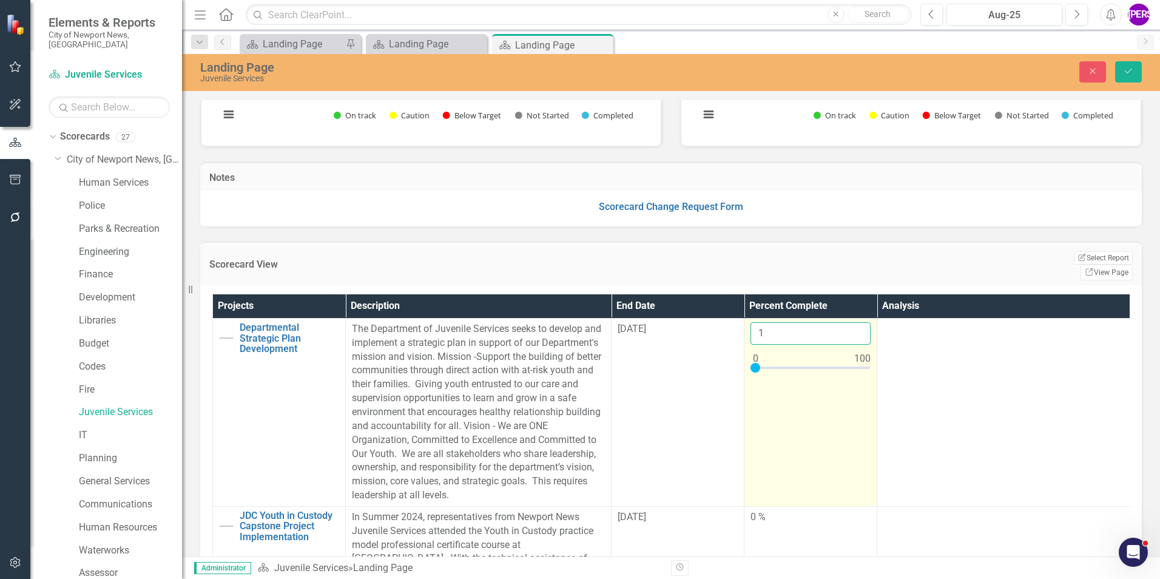
type input "1"
click at [859, 322] on input "1" at bounding box center [810, 333] width 120 height 22
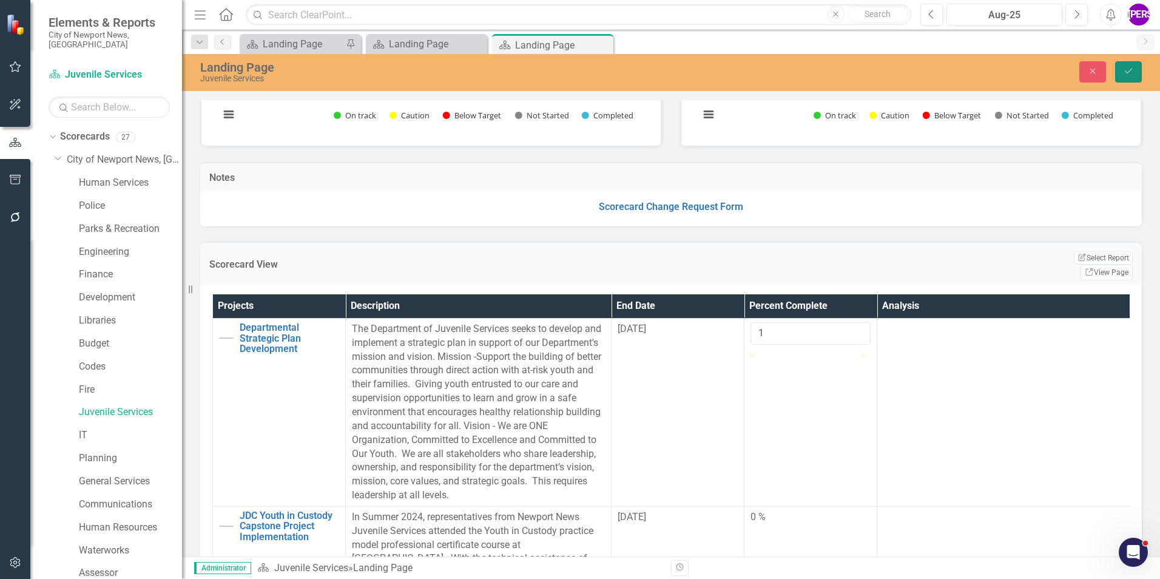
click at [1136, 72] on button "Save" at bounding box center [1128, 71] width 27 height 21
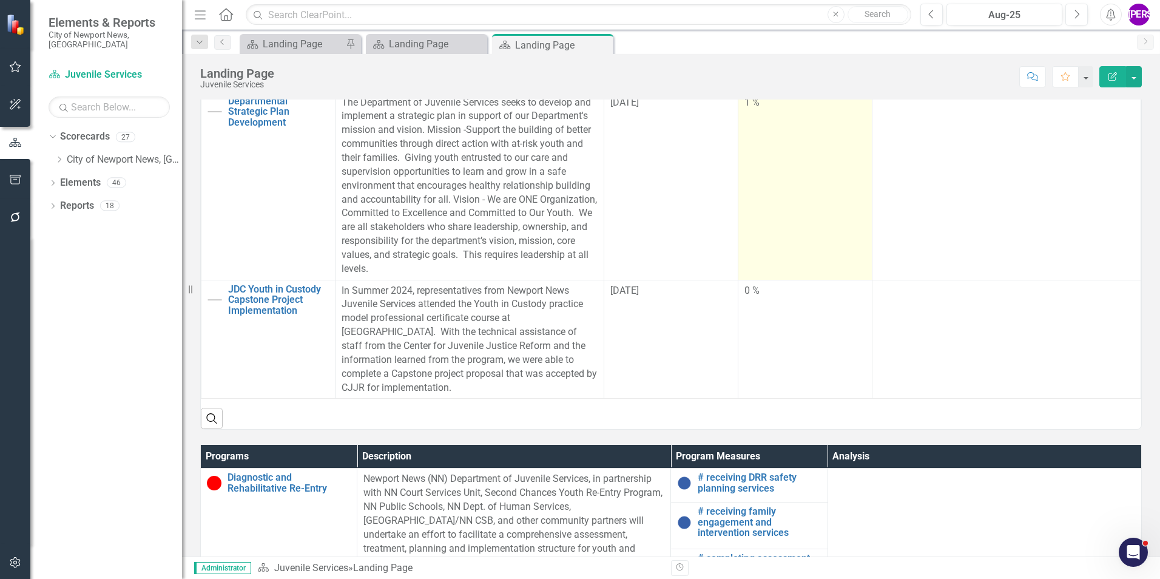
scroll to position [303, 0]
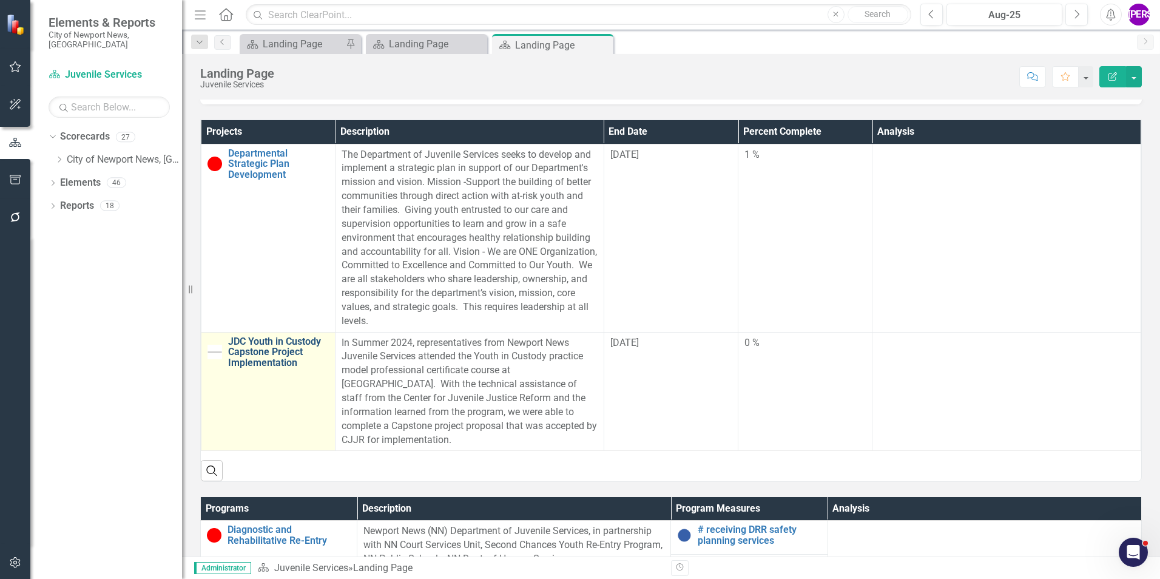
click at [273, 349] on link "JDC Youth in Custody Capstone Project Implementation" at bounding box center [278, 352] width 101 height 32
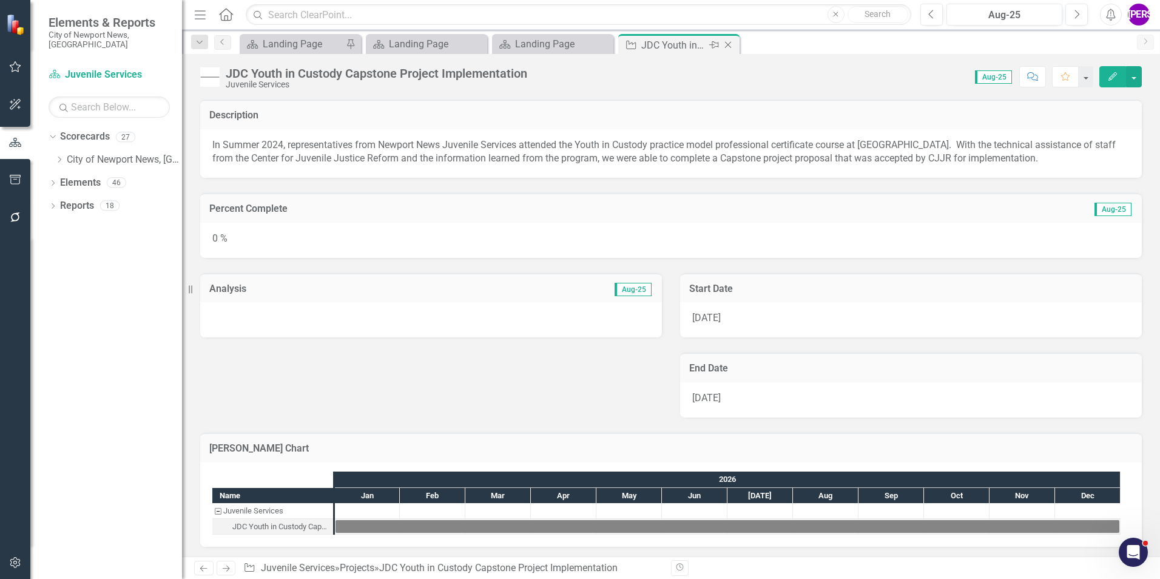
click at [728, 49] on icon "Close" at bounding box center [728, 45] width 12 height 10
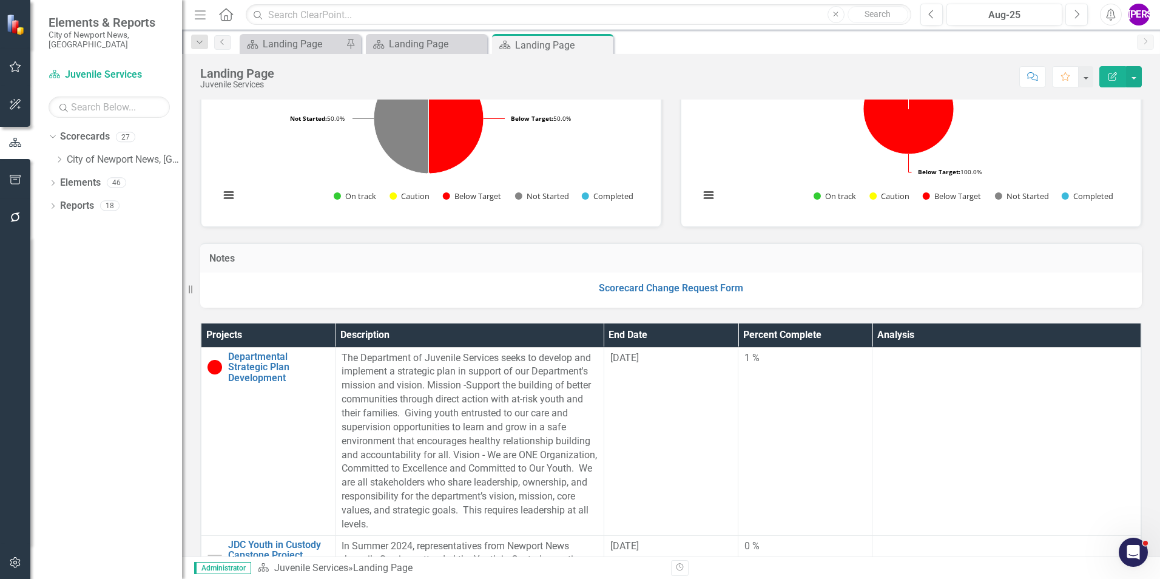
scroll to position [121, 0]
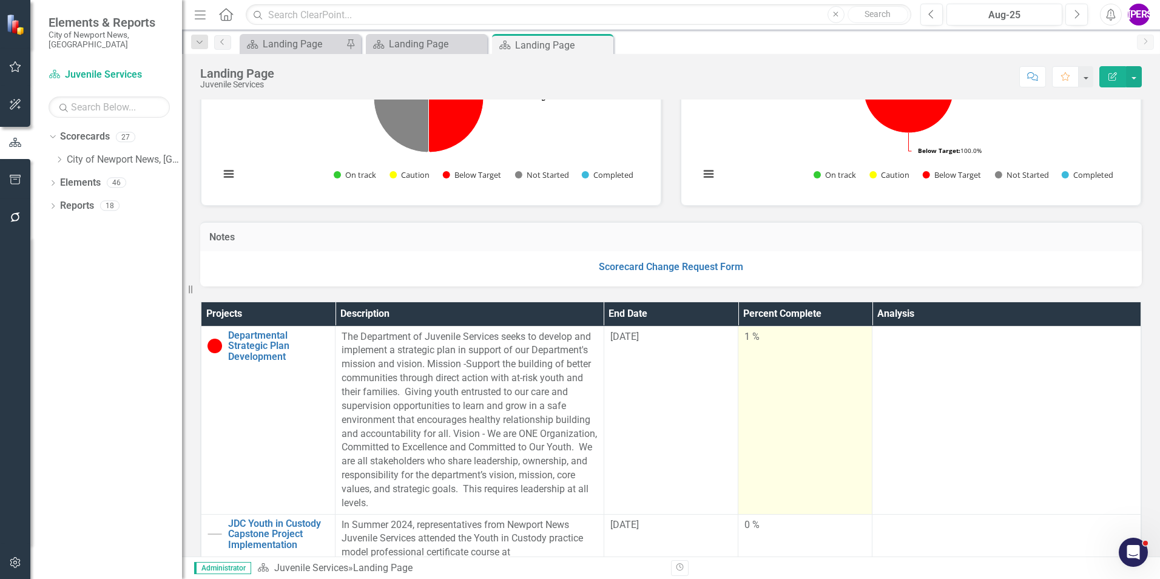
click at [827, 409] on td "1 %" at bounding box center [805, 420] width 134 height 188
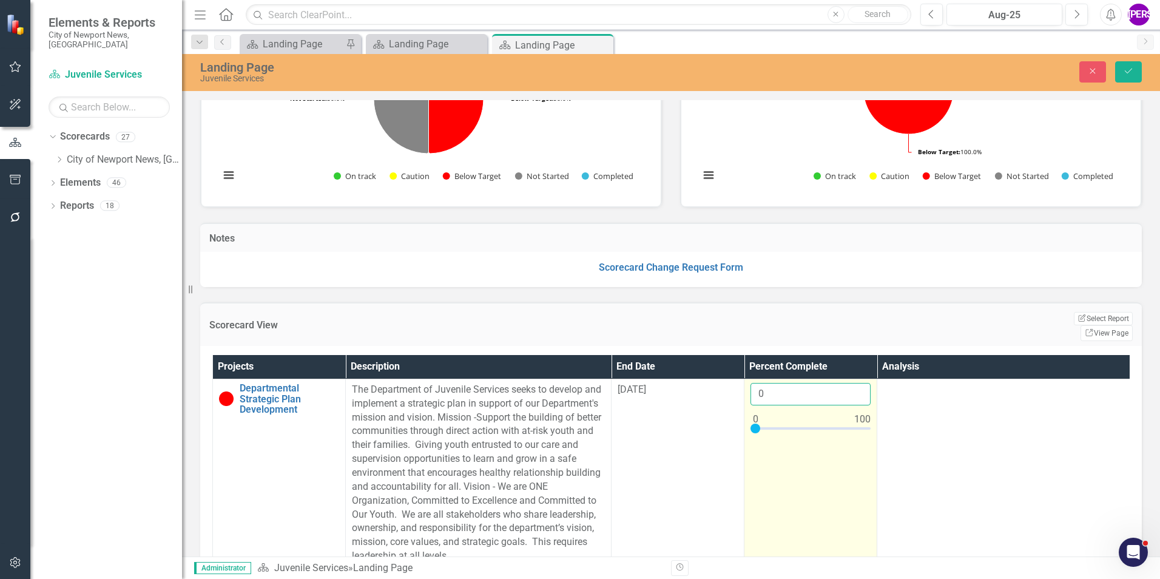
type input "0"
click at [854, 383] on input "0" at bounding box center [810, 394] width 120 height 22
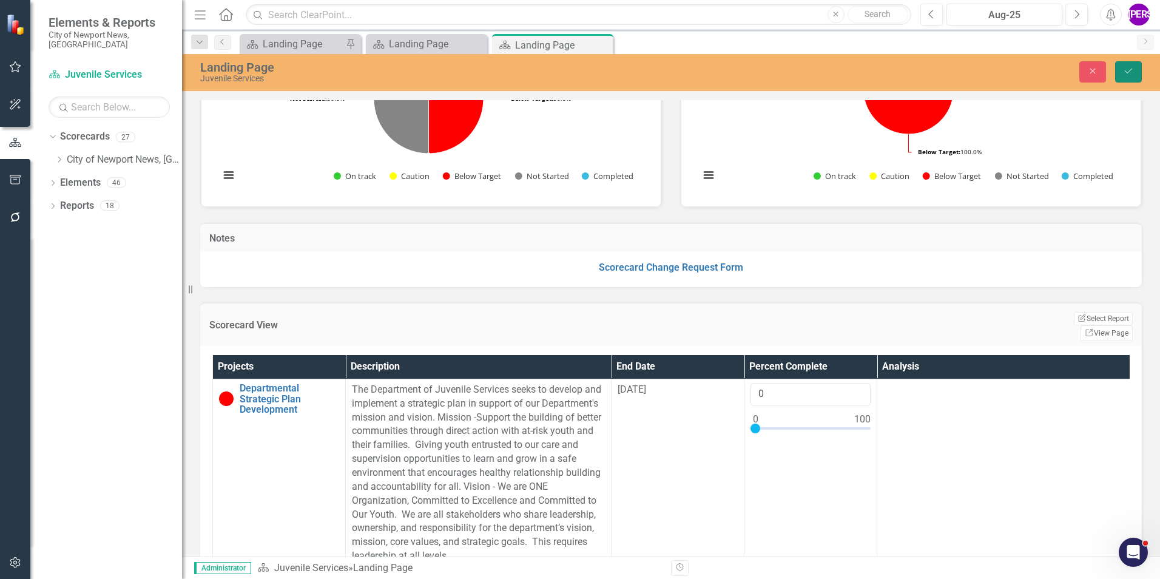
click at [1131, 66] on button "Save" at bounding box center [1128, 71] width 27 height 21
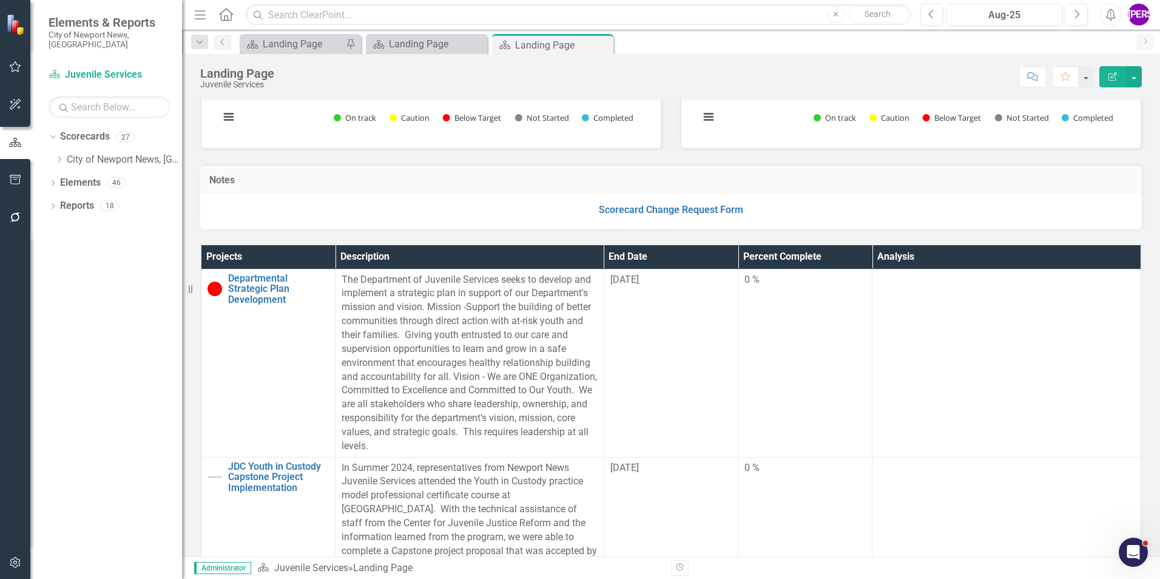
scroll to position [182, 0]
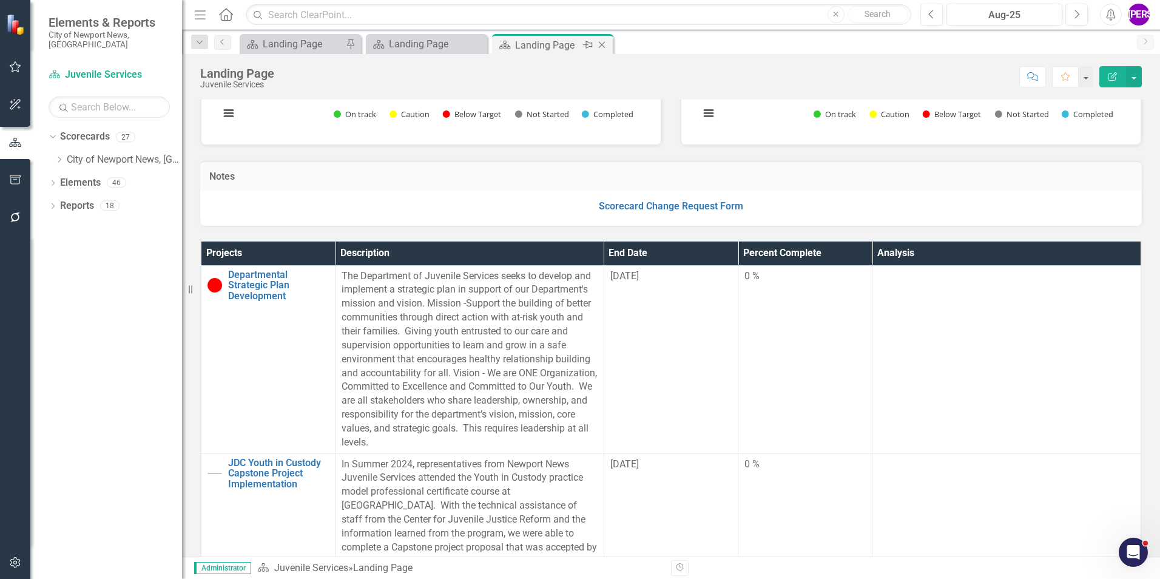
click at [601, 44] on icon "Close" at bounding box center [602, 45] width 12 height 10
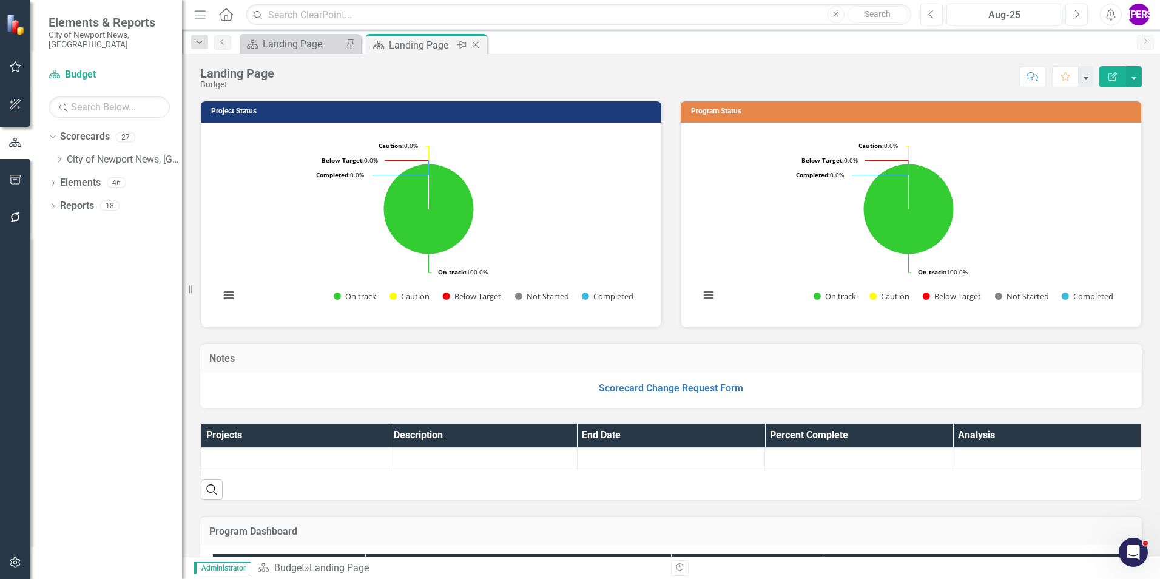
click at [476, 44] on icon "Close" at bounding box center [476, 45] width 12 height 10
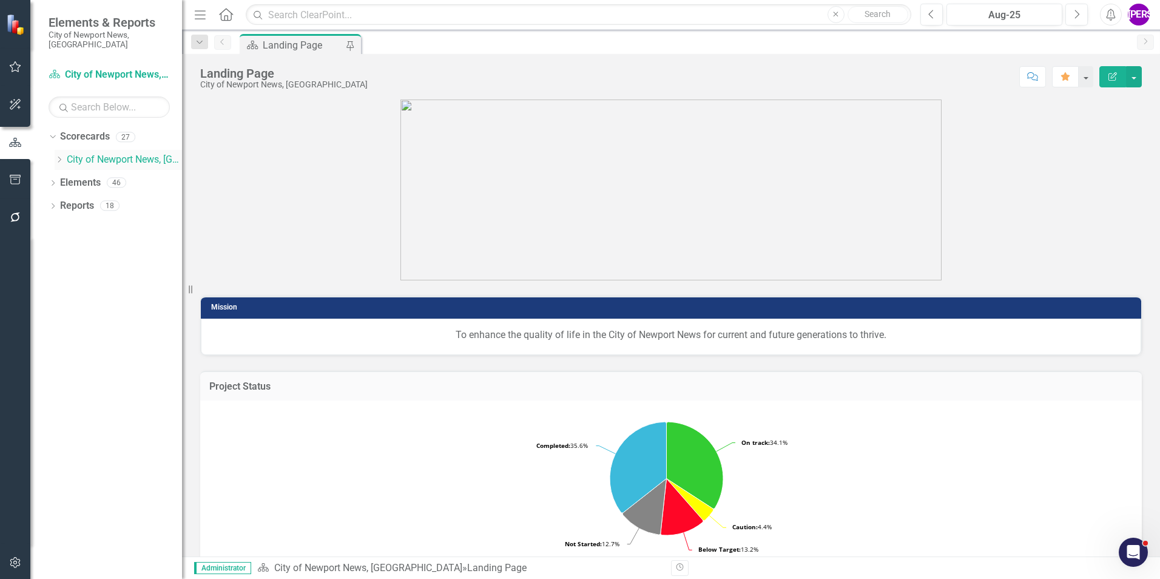
click at [55, 156] on icon "Dropdown" at bounding box center [59, 159] width 9 height 7
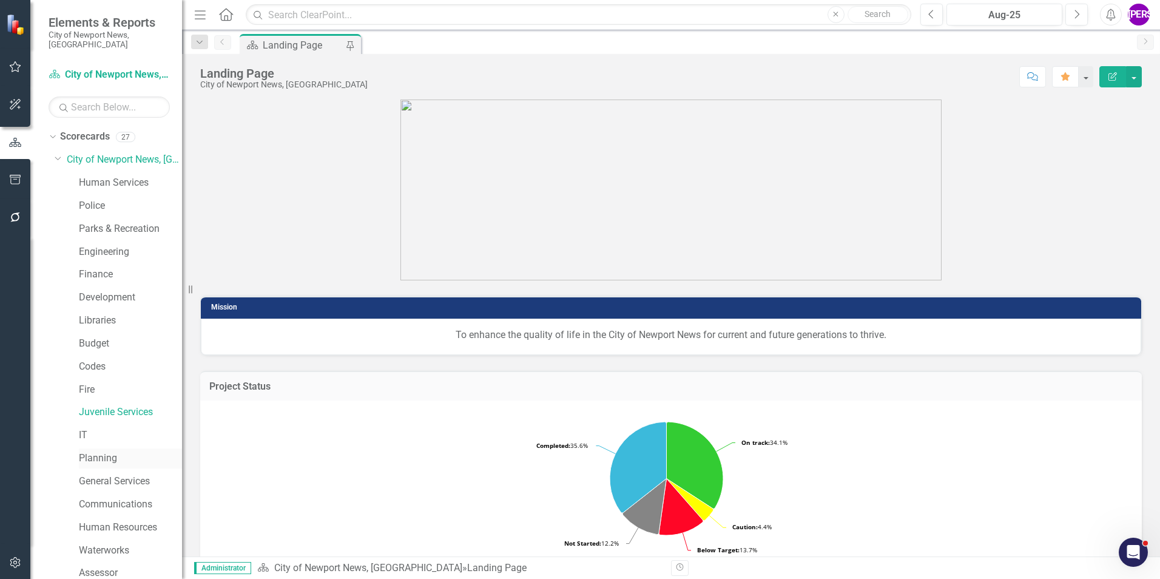
scroll to position [61, 0]
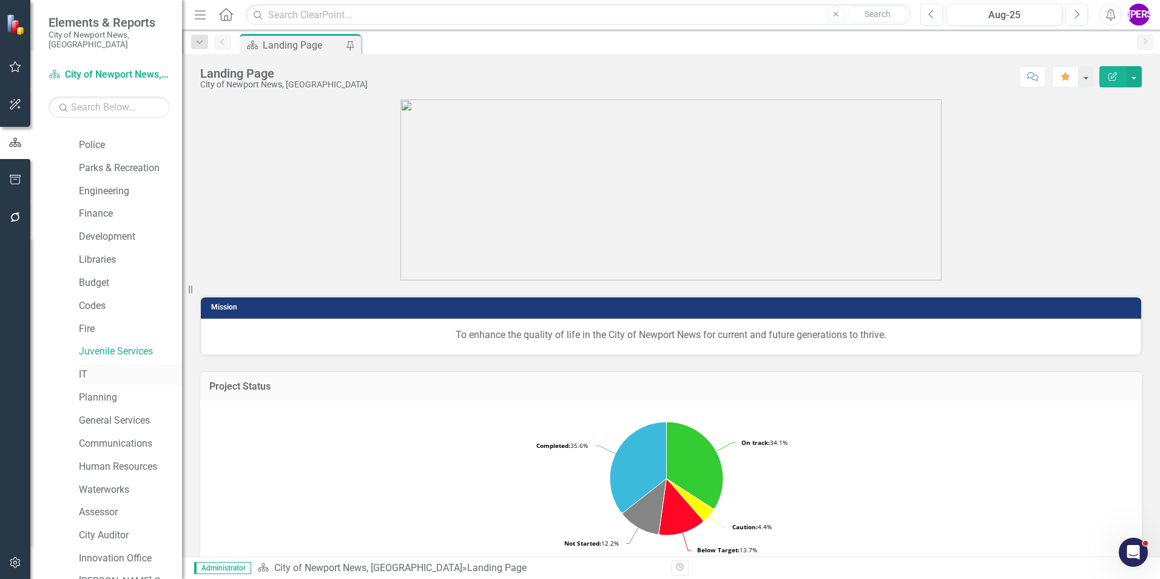
click at [103, 368] on link "IT" at bounding box center [130, 375] width 103 height 14
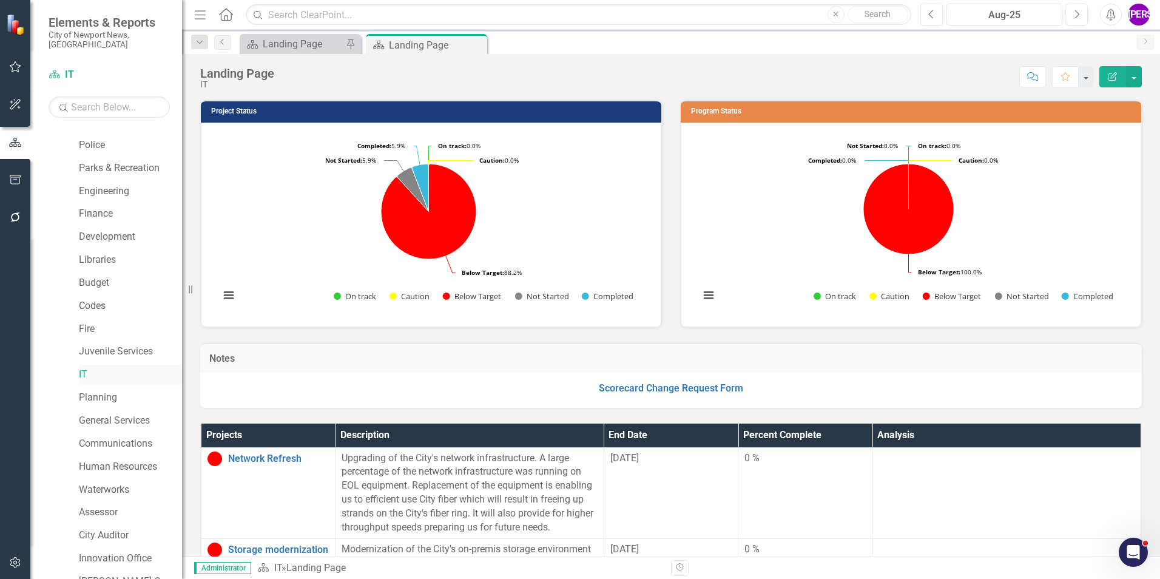
drag, startPoint x: 476, startPoint y: 45, endPoint x: 95, endPoint y: 371, distance: 501.7
click at [0, 0] on icon at bounding box center [0, 0] width 0 height 0
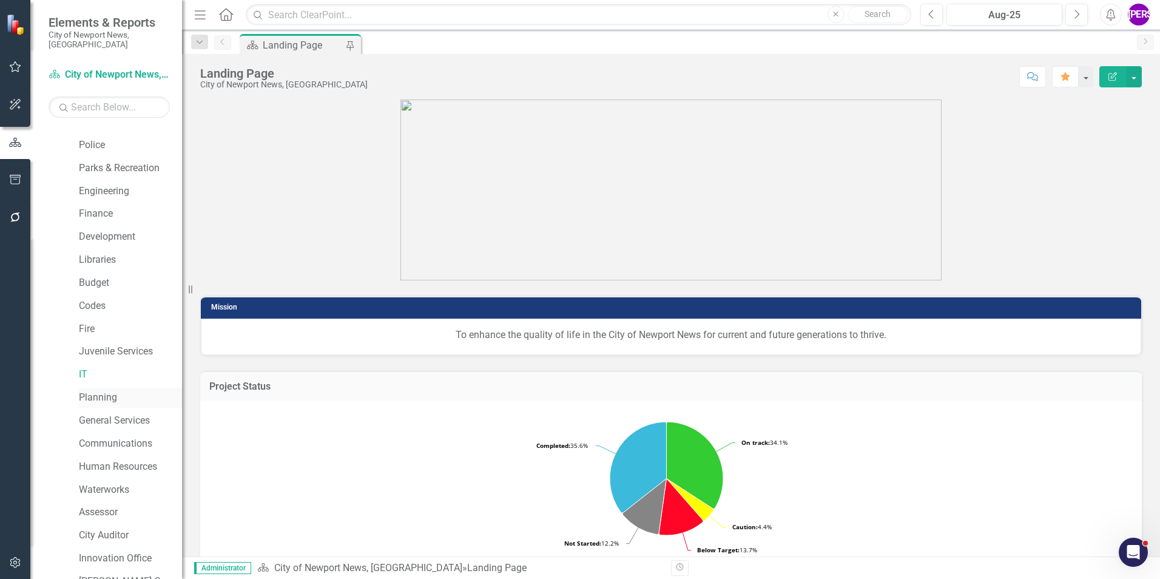
click at [96, 391] on link "Planning" at bounding box center [130, 398] width 103 height 14
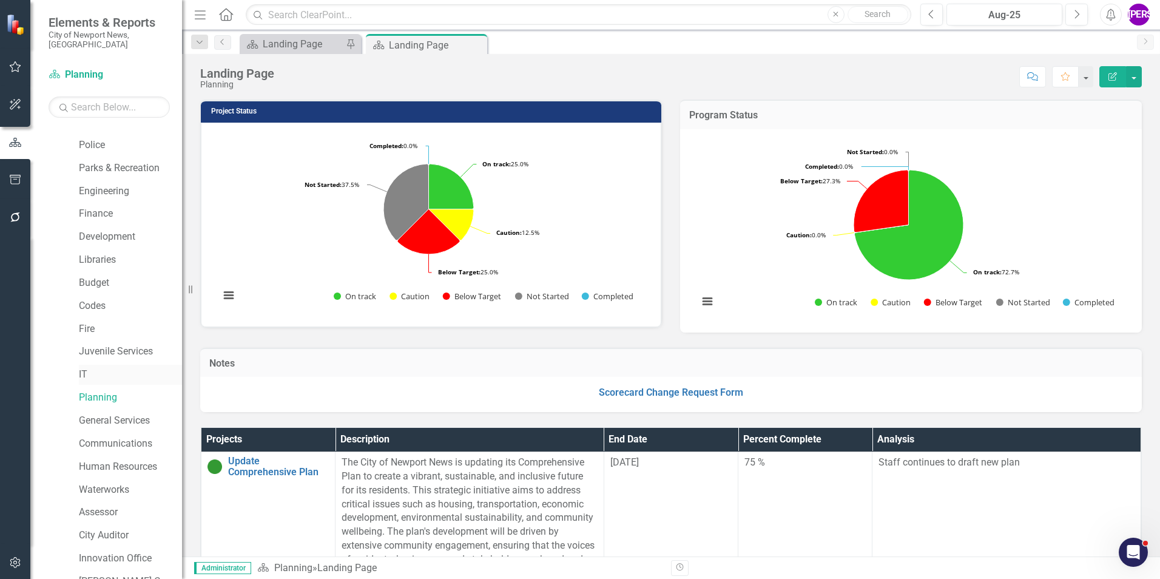
scroll to position [121, 0]
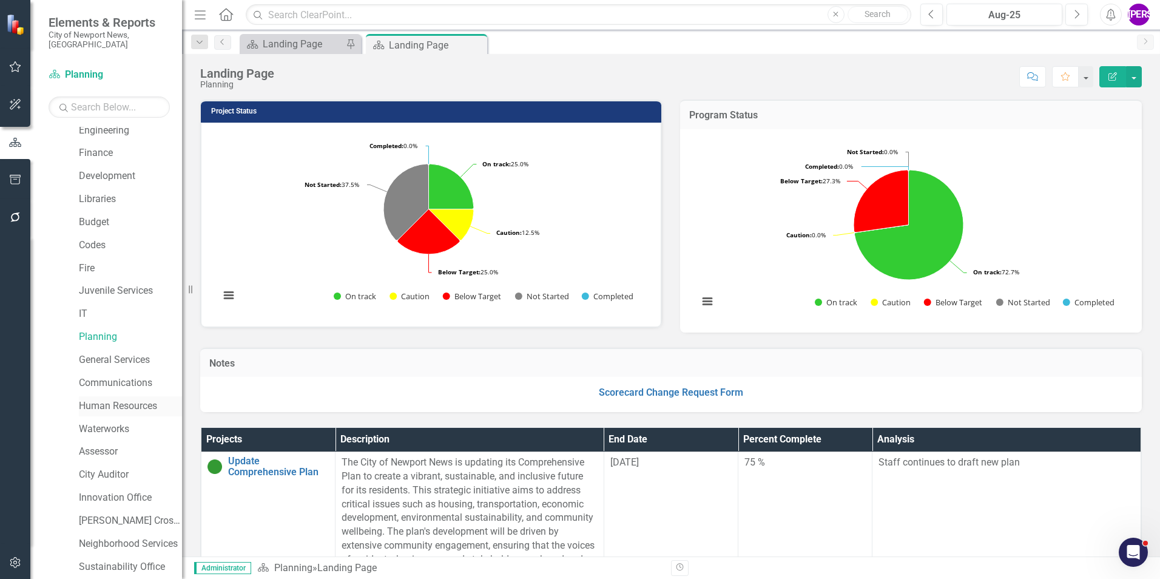
click at [118, 399] on link "Human Resources" at bounding box center [130, 406] width 103 height 14
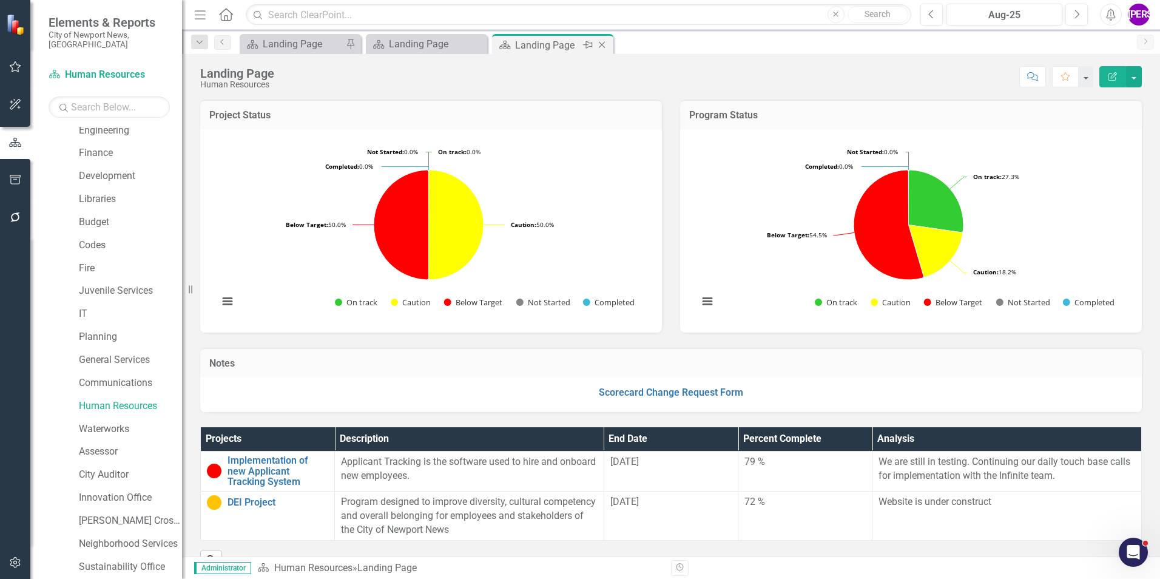
click at [602, 46] on icon "Close" at bounding box center [602, 45] width 12 height 10
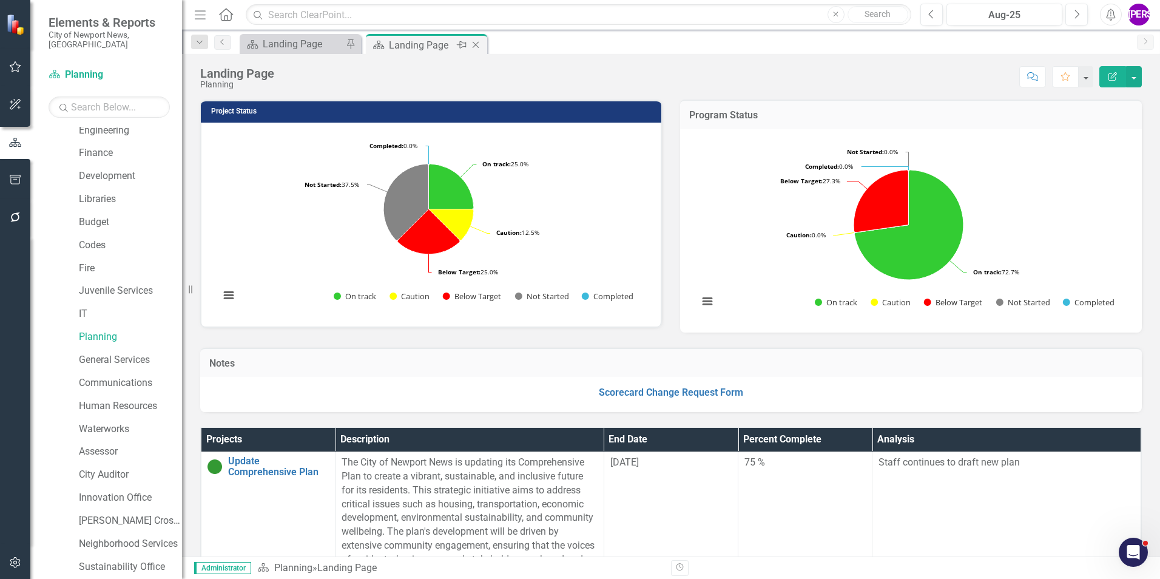
click at [474, 45] on icon "Close" at bounding box center [476, 45] width 12 height 10
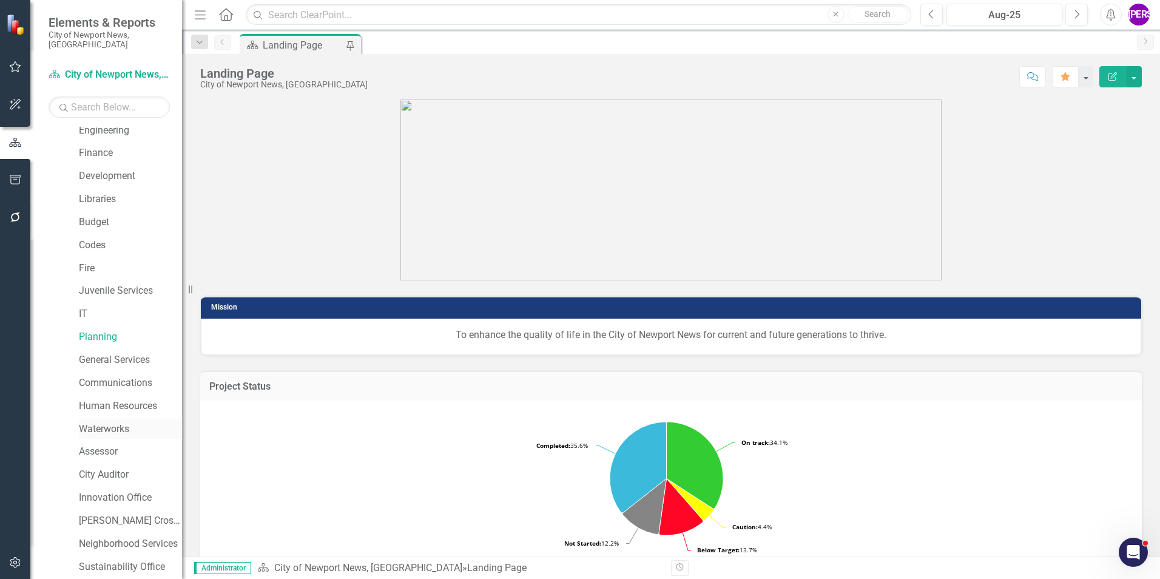
click at [116, 422] on link "Waterworks" at bounding box center [130, 429] width 103 height 14
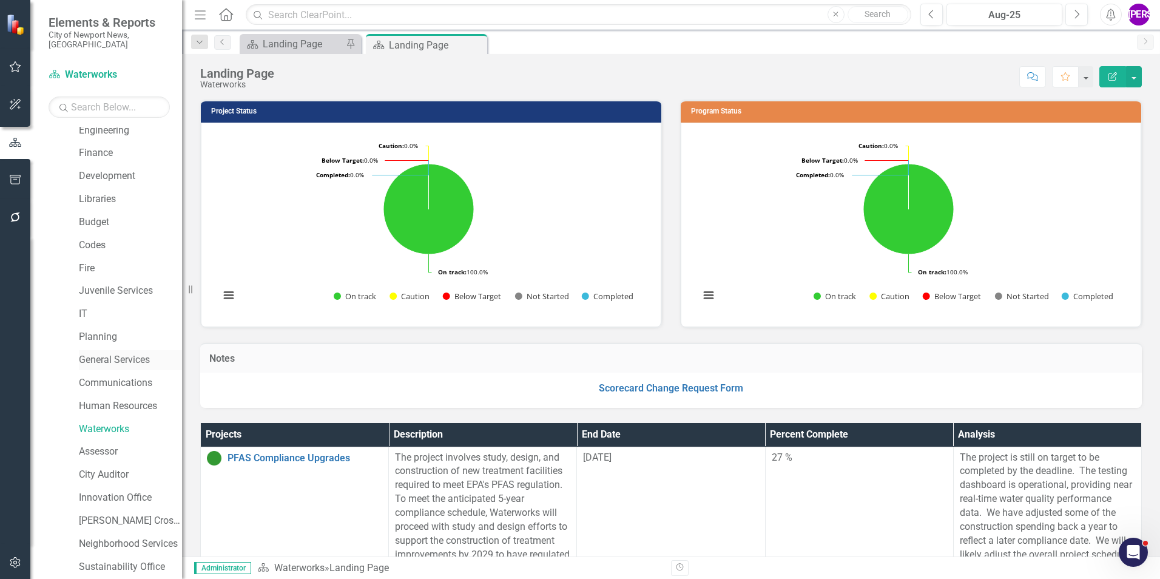
click at [108, 353] on link "General Services" at bounding box center [130, 360] width 103 height 14
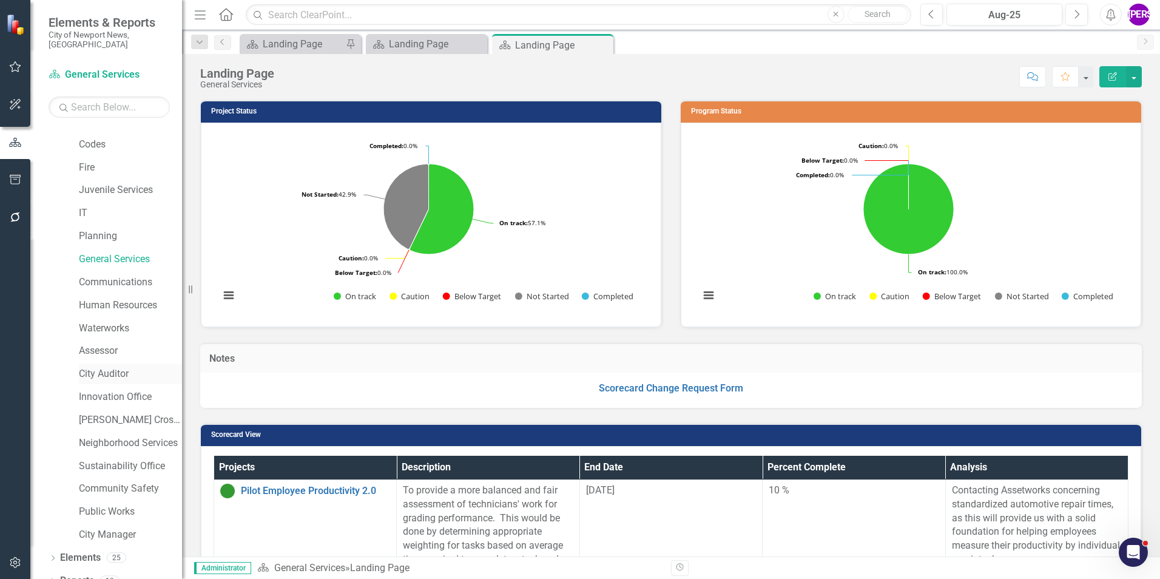
scroll to position [227, 0]
drag, startPoint x: 86, startPoint y: 549, endPoint x: 180, endPoint y: 383, distance: 190.7
click at [86, 549] on link "Elements" at bounding box center [80, 553] width 41 height 14
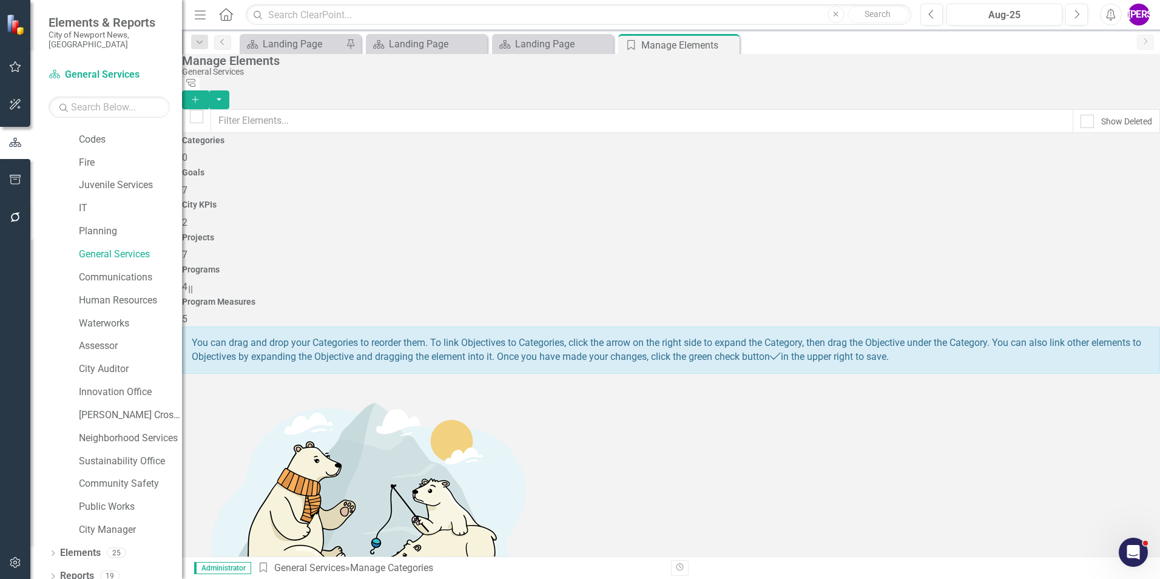
click at [598, 200] on div "City KPIs" at bounding box center [671, 204] width 978 height 9
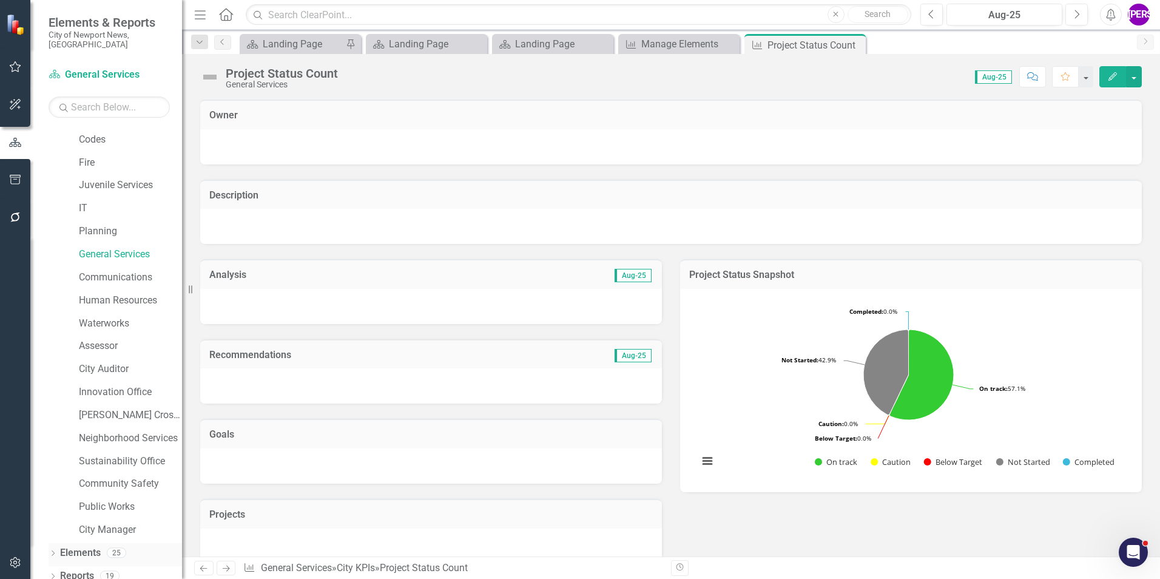
click at [99, 546] on link "Elements" at bounding box center [80, 553] width 41 height 14
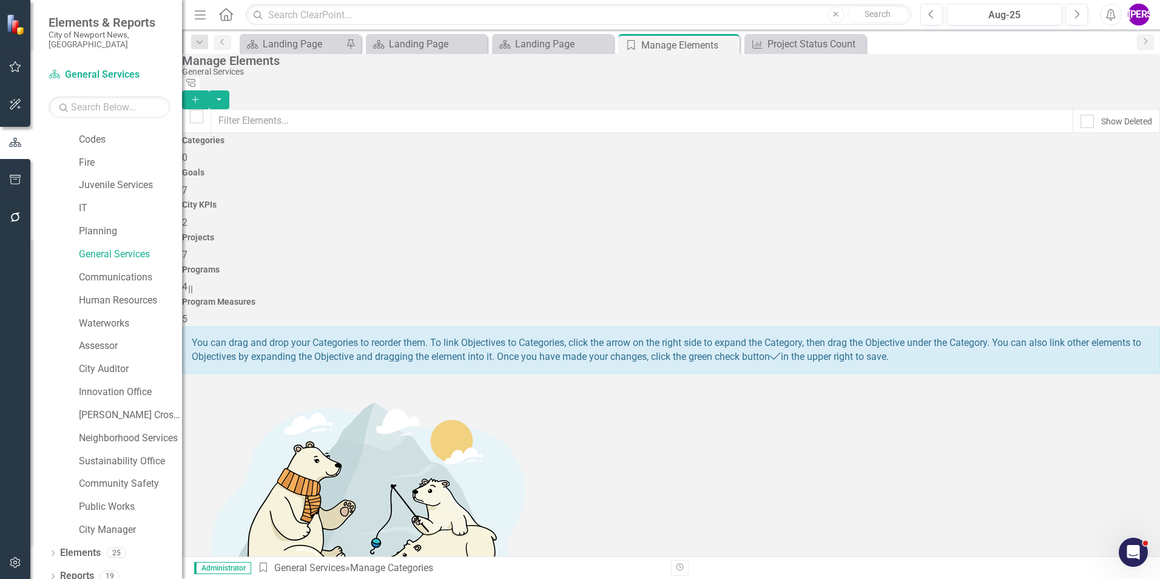
click at [726, 233] on div "Projects 7" at bounding box center [671, 247] width 978 height 29
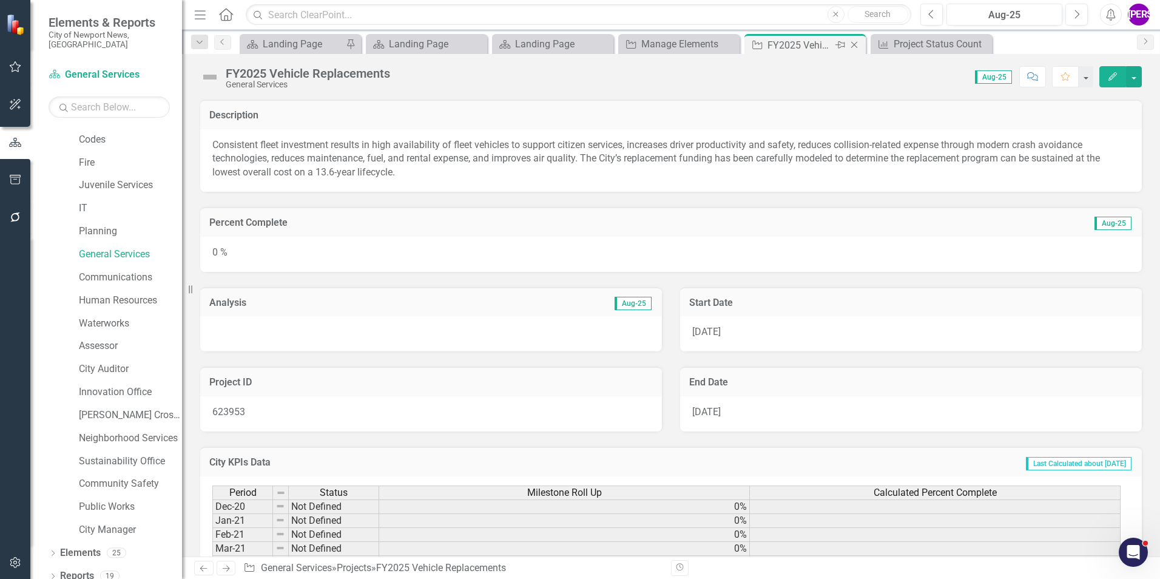
click at [854, 45] on icon "Close" at bounding box center [854, 45] width 12 height 10
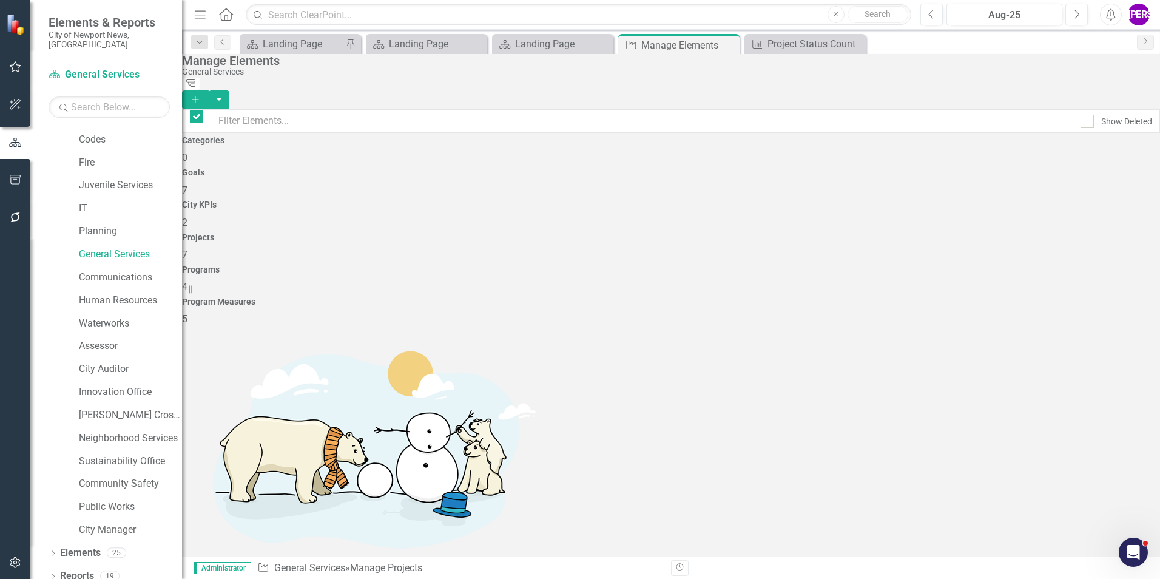
checkbox input "false"
click at [641, 200] on div "City KPIs 2" at bounding box center [671, 214] width 978 height 29
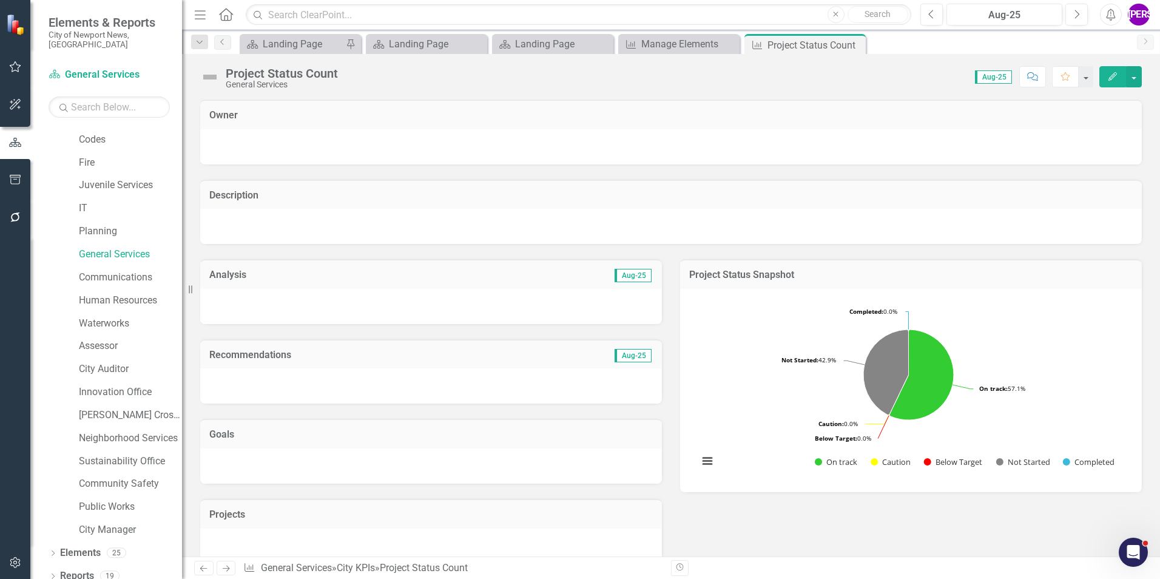
click at [1120, 76] on button "Edit" at bounding box center [1112, 76] width 27 height 21
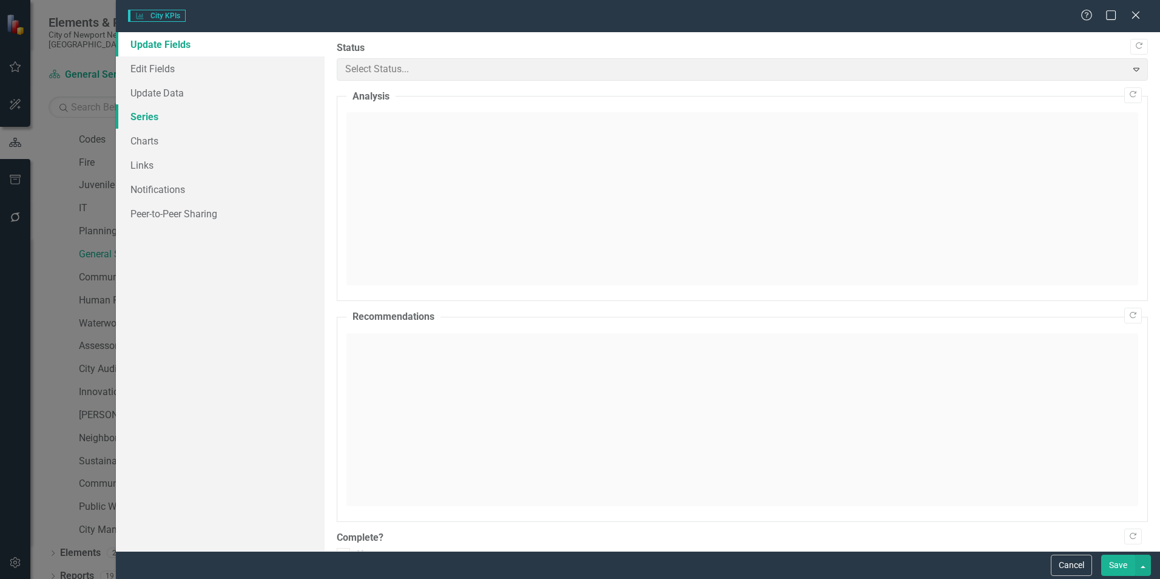
click at [155, 126] on link "Series" at bounding box center [220, 116] width 209 height 24
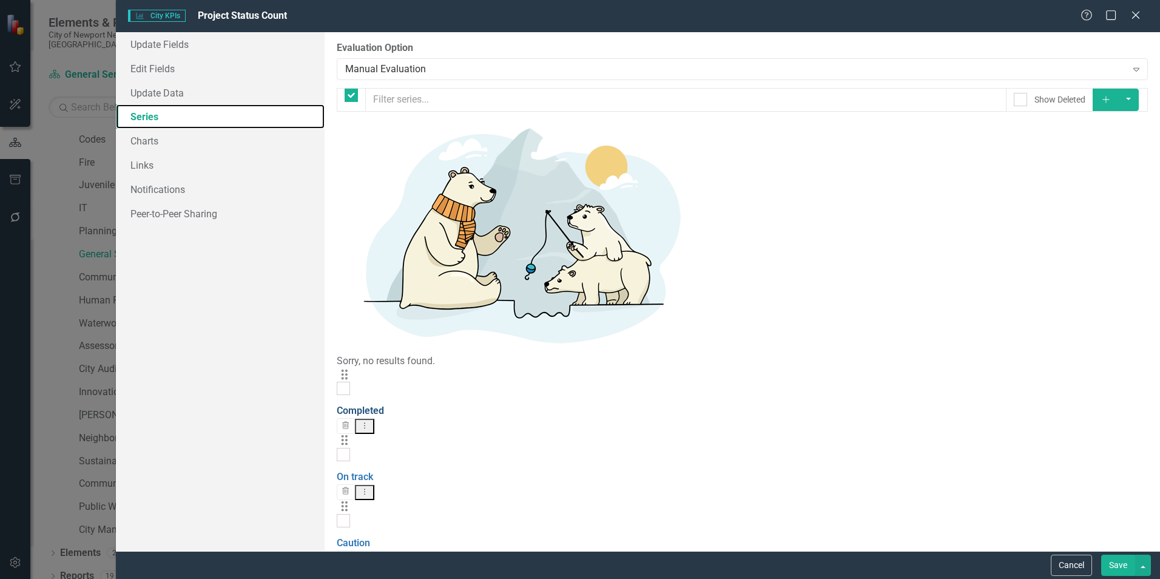
checkbox input "false"
click at [384, 405] on link "Completed" at bounding box center [360, 411] width 47 height 12
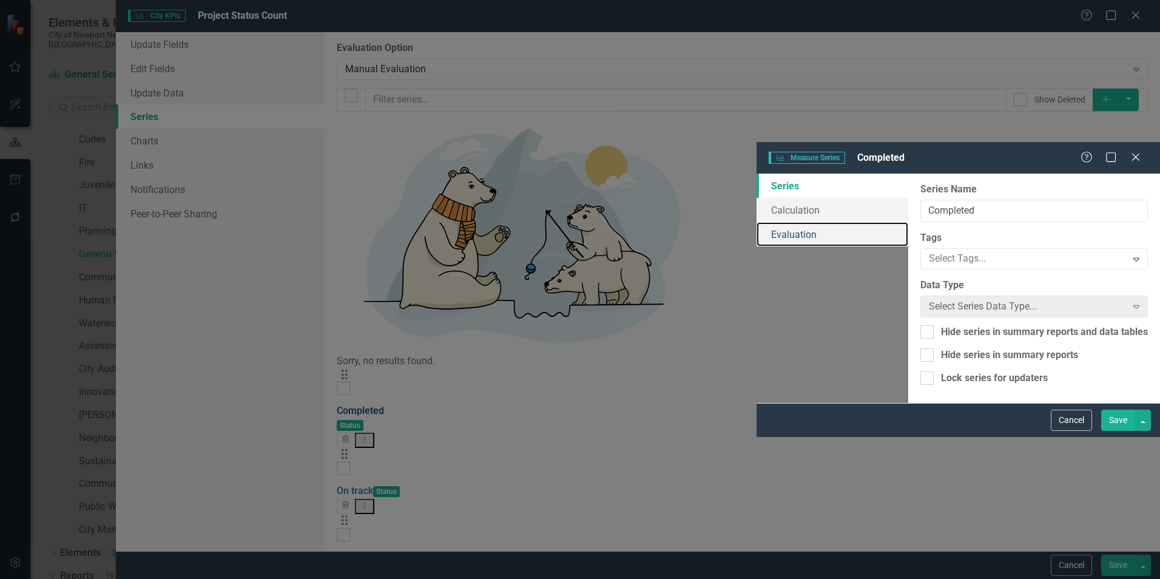
click at [757, 222] on link "Evaluation" at bounding box center [833, 234] width 152 height 24
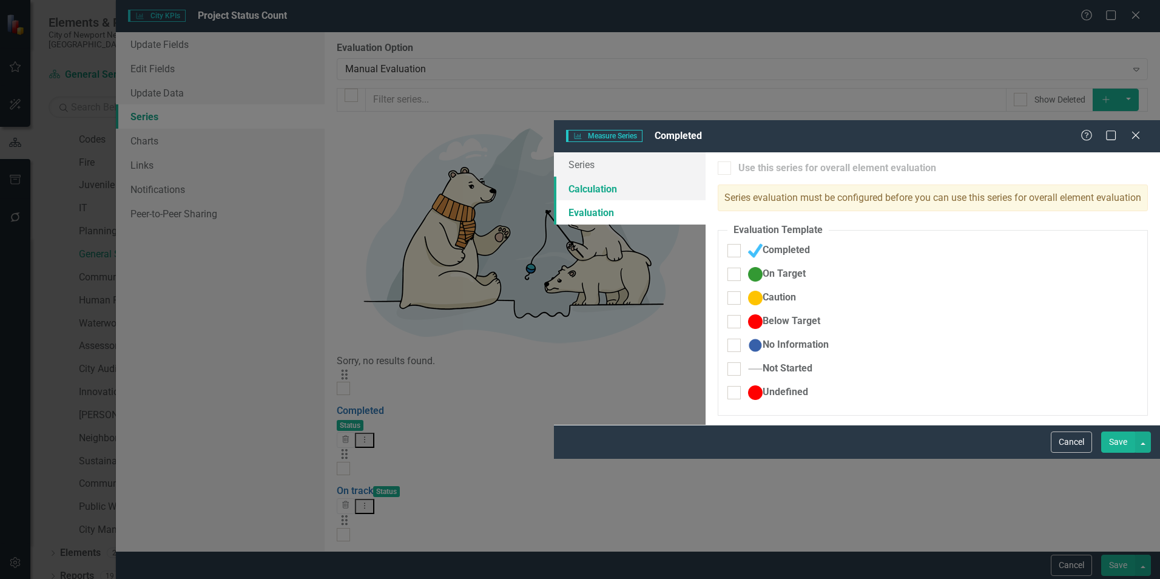
click at [554, 177] on link "Calculation" at bounding box center [630, 189] width 152 height 24
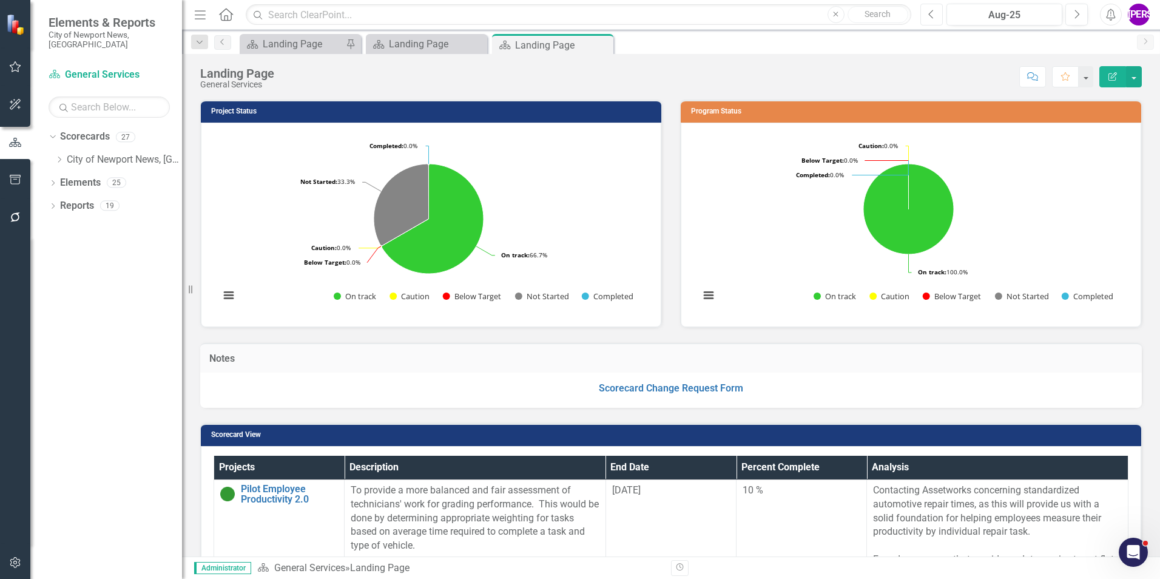
click at [940, 10] on button "Previous" at bounding box center [931, 15] width 22 height 22
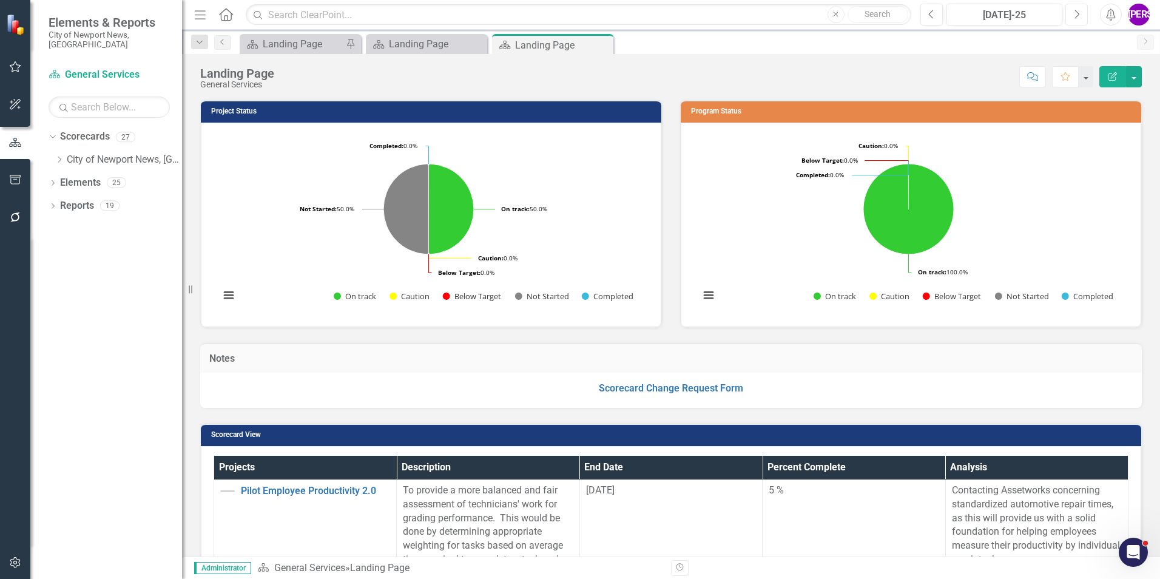
click at [1076, 15] on icon "Next" at bounding box center [1076, 14] width 7 height 11
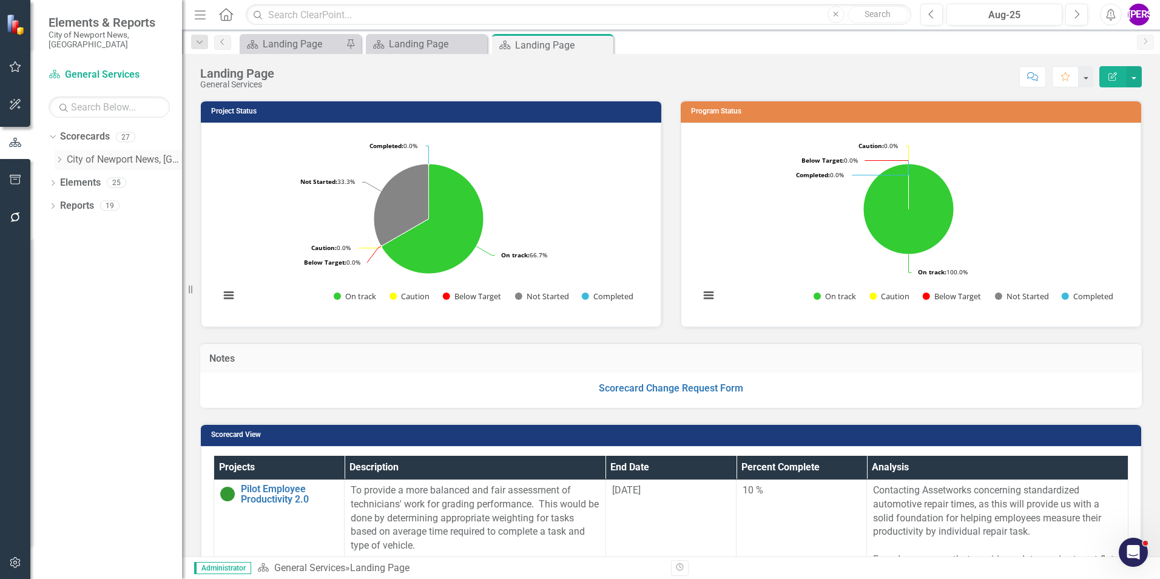
click at [61, 156] on icon "Dropdown" at bounding box center [59, 159] width 9 height 7
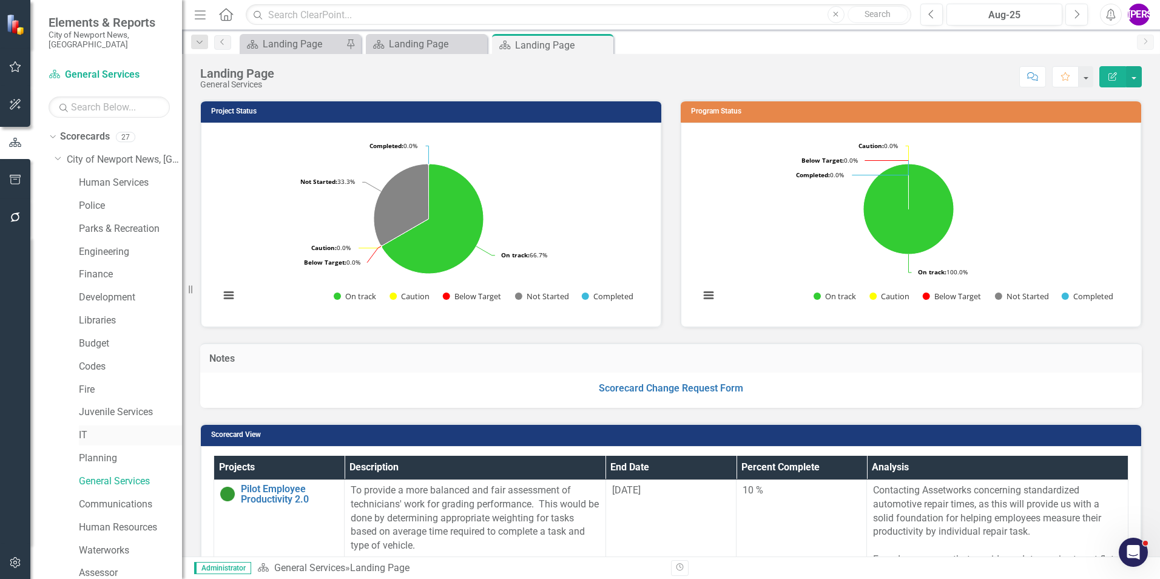
click at [103, 425] on div "IT" at bounding box center [130, 435] width 103 height 20
click at [89, 428] on link "IT" at bounding box center [130, 435] width 103 height 14
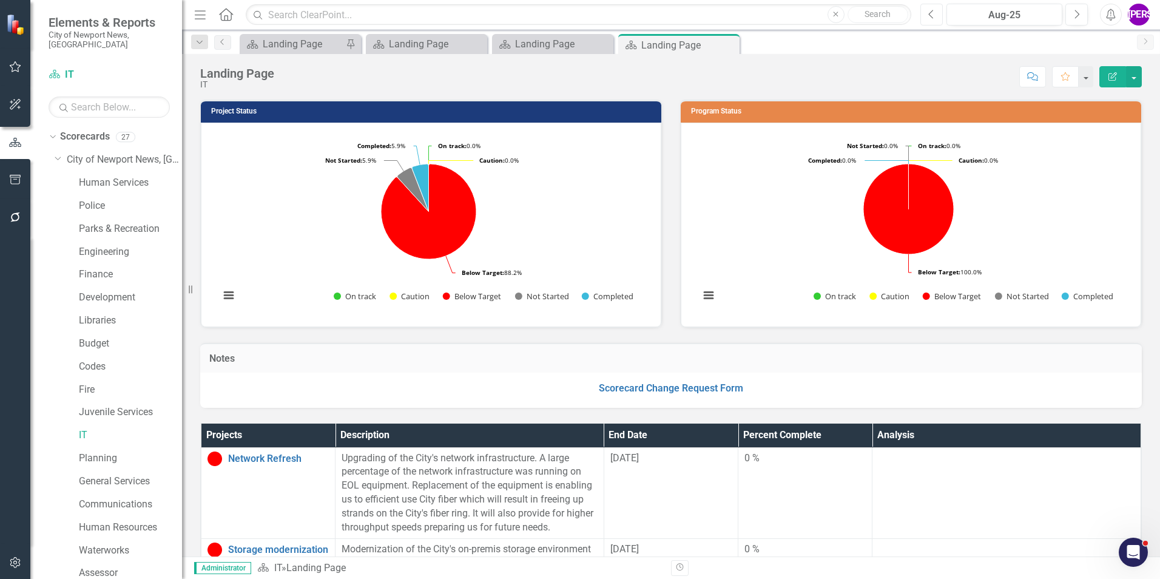
click at [929, 12] on icon "Previous" at bounding box center [931, 14] width 7 height 11
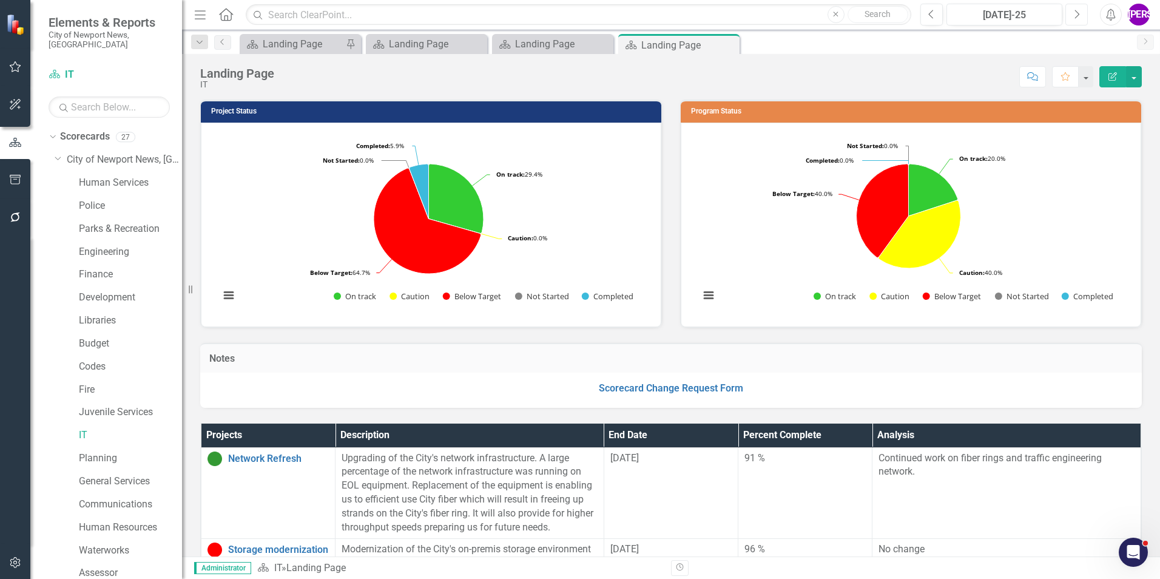
click at [1069, 15] on button "Next" at bounding box center [1076, 15] width 22 height 22
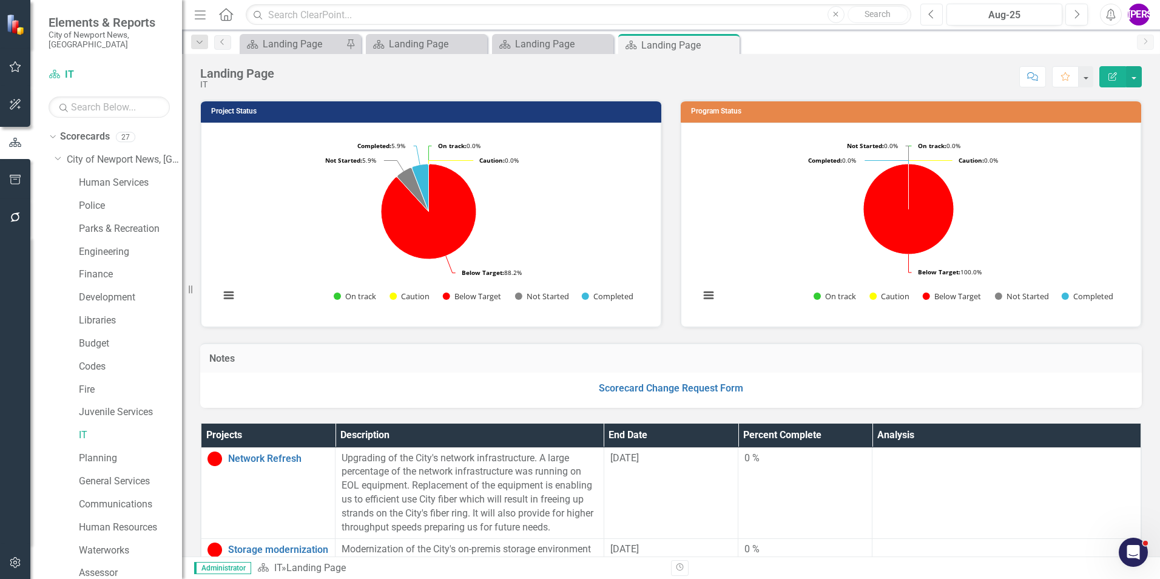
click at [941, 15] on button "Previous" at bounding box center [931, 15] width 22 height 22
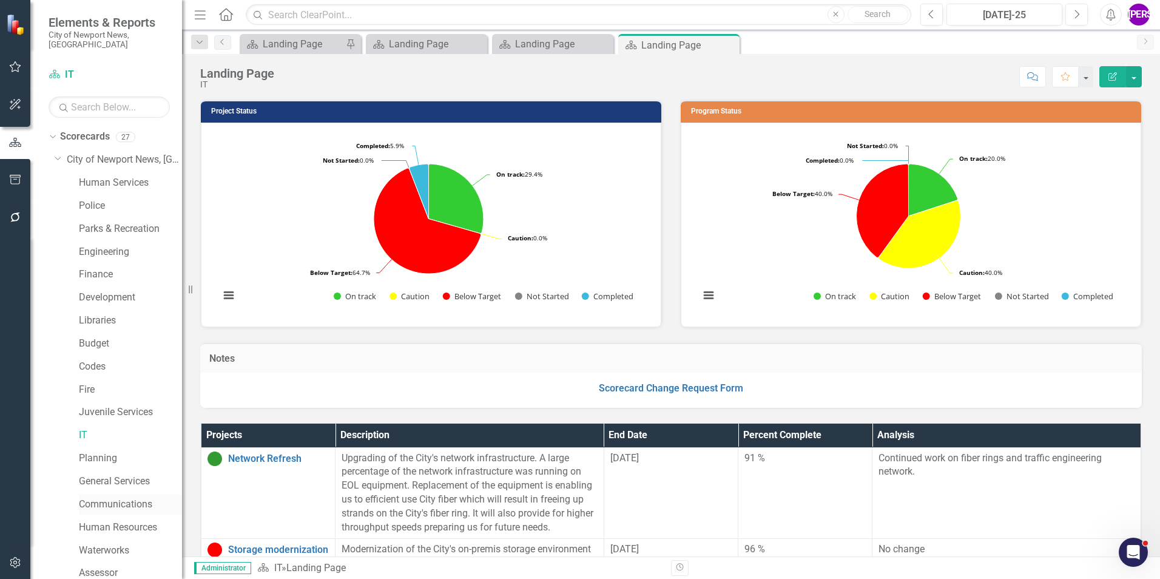
drag, startPoint x: 125, startPoint y: 490, endPoint x: 136, endPoint y: 492, distance: 11.8
click at [125, 497] on link "Communications" at bounding box center [130, 504] width 103 height 14
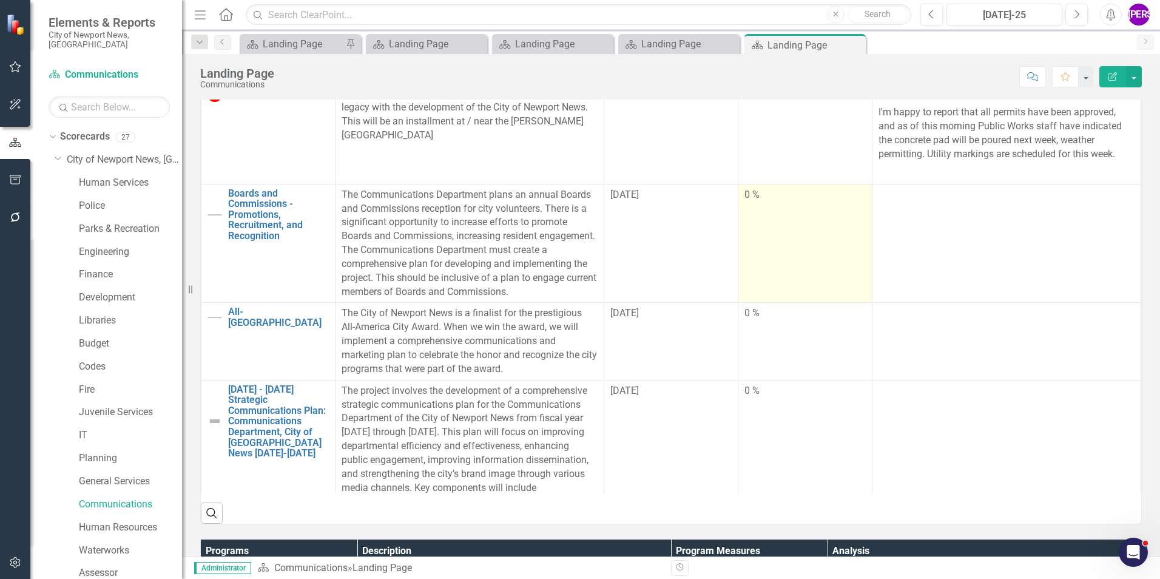
click at [796, 265] on td "0 %" at bounding box center [805, 243] width 134 height 119
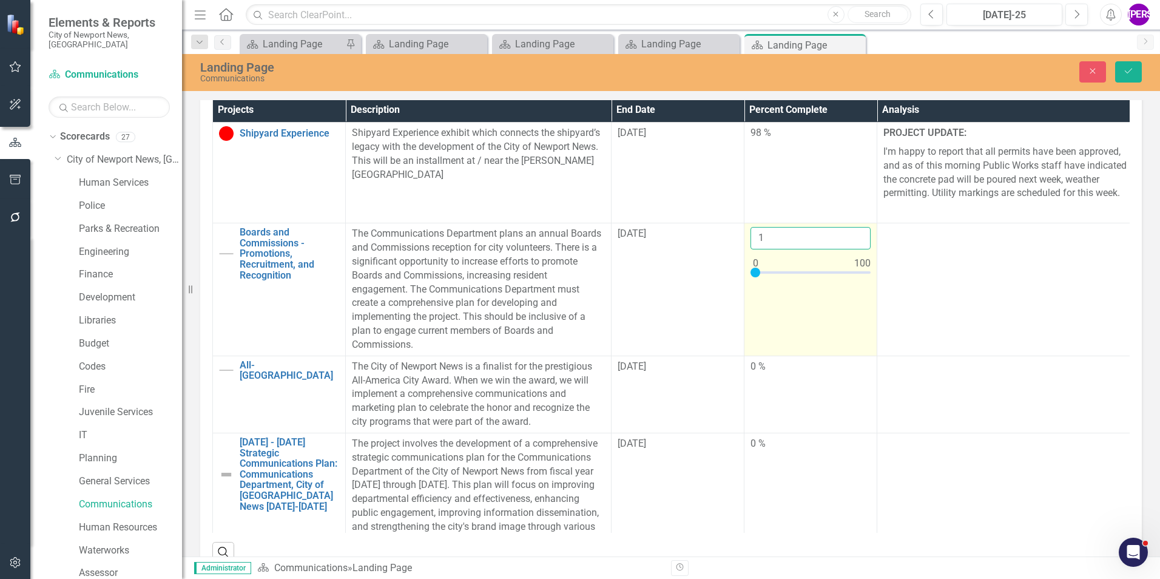
type input "1"
click at [858, 236] on input "1" at bounding box center [810, 238] width 120 height 22
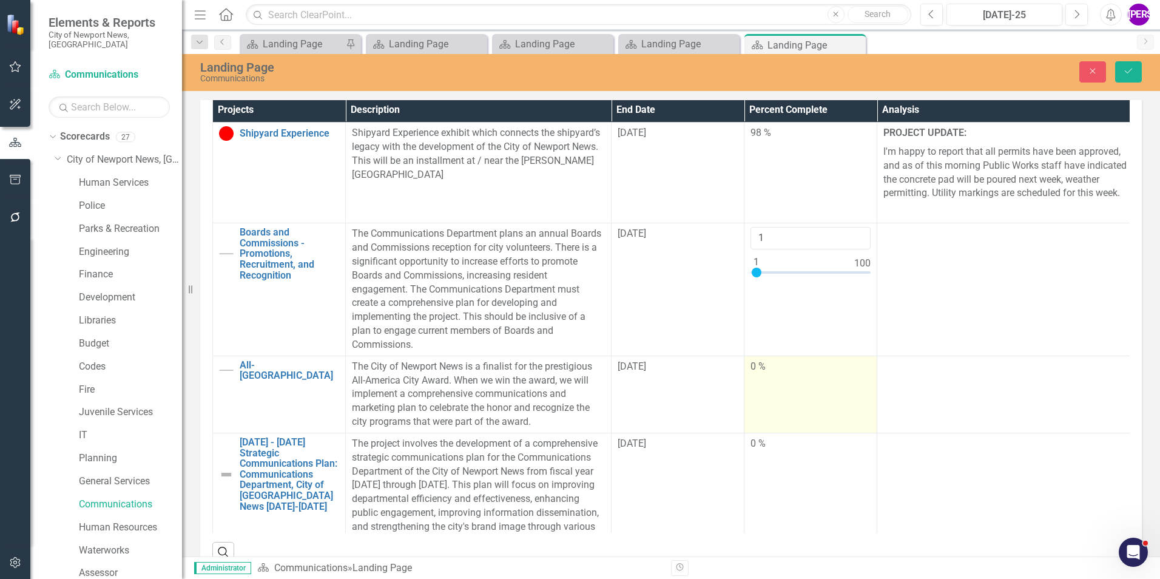
click at [818, 384] on td "0 %" at bounding box center [810, 394] width 133 height 77
drag, startPoint x: 818, startPoint y: 384, endPoint x: 840, endPoint y: 379, distance: 22.4
click at [820, 383] on td "0 %" at bounding box center [810, 394] width 133 height 77
type input "1"
click at [856, 368] on input "1" at bounding box center [810, 371] width 120 height 22
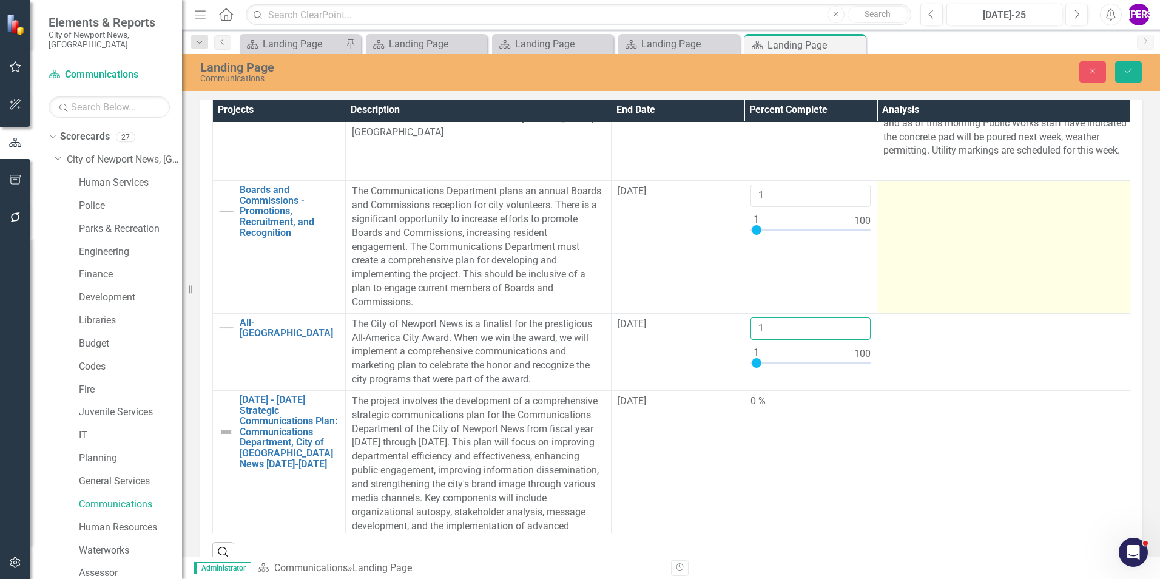
scroll to position [121, 0]
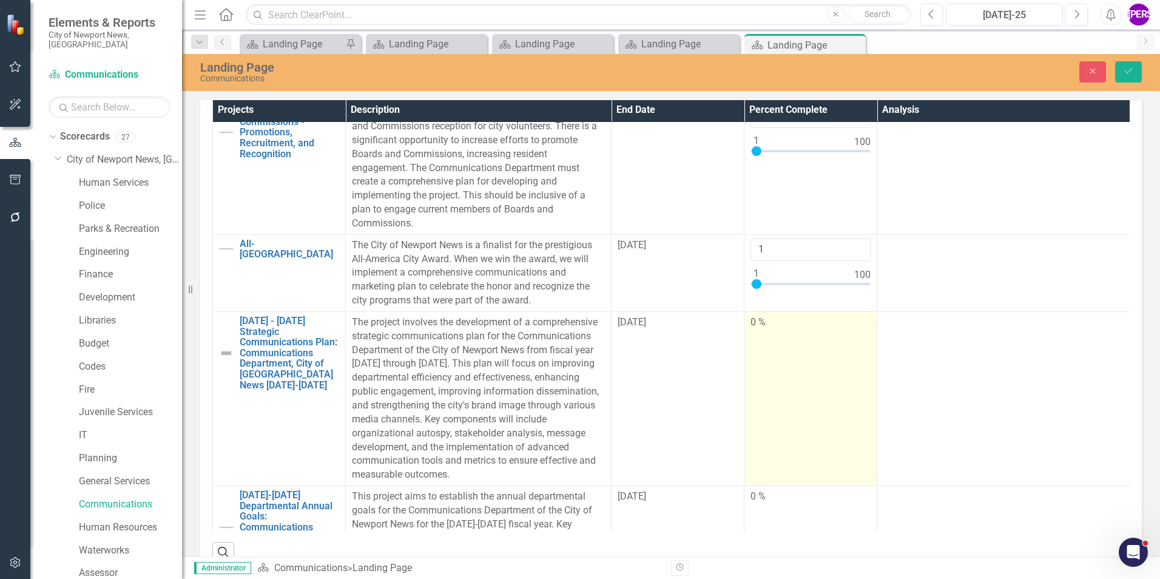
click at [815, 371] on td "0 %" at bounding box center [810, 398] width 133 height 174
type input "1"
click at [857, 323] on input "1" at bounding box center [810, 326] width 120 height 22
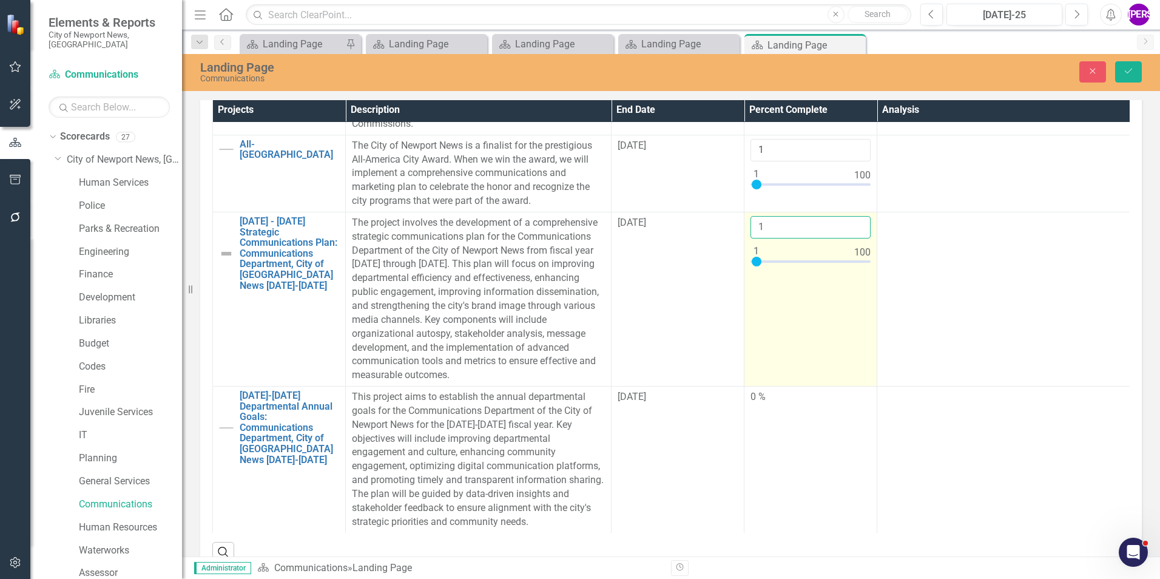
scroll to position [230, 0]
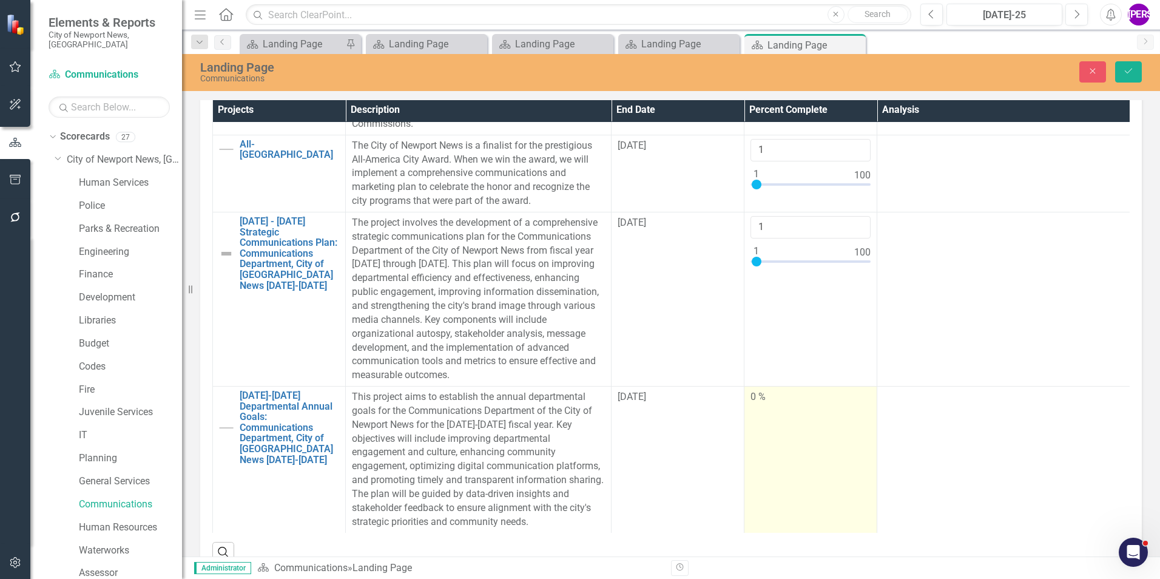
click at [789, 431] on td "0 %" at bounding box center [810, 459] width 133 height 146
drag, startPoint x: 789, startPoint y: 431, endPoint x: 826, endPoint y: 419, distance: 38.8
click at [789, 431] on td "0 %" at bounding box center [810, 459] width 133 height 146
type input "1"
click at [858, 390] on input "1" at bounding box center [810, 401] width 120 height 22
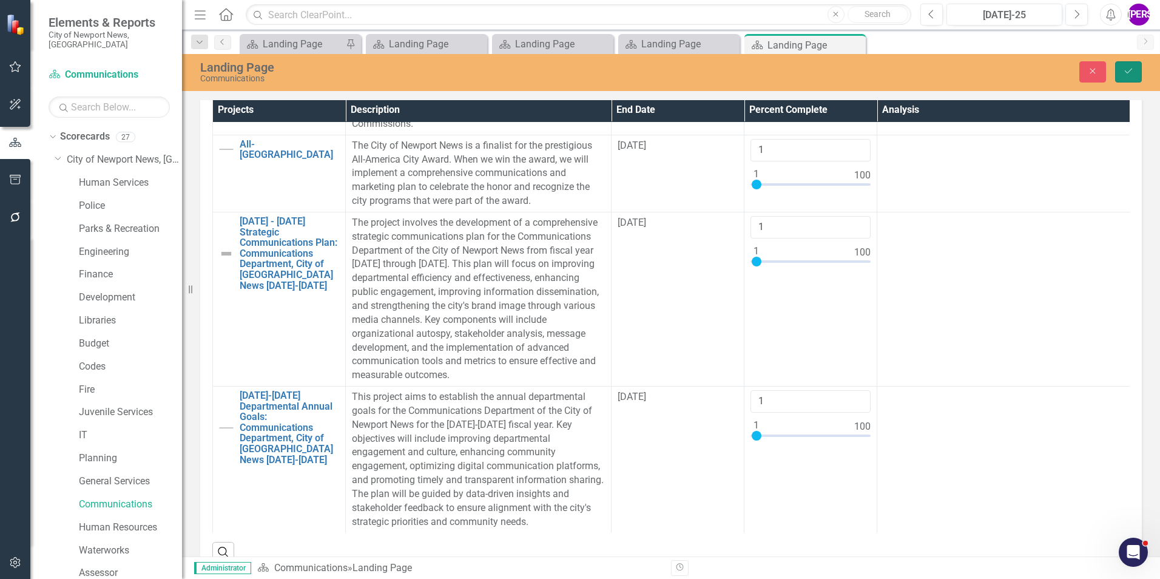
click at [1125, 70] on icon "Save" at bounding box center [1128, 71] width 11 height 8
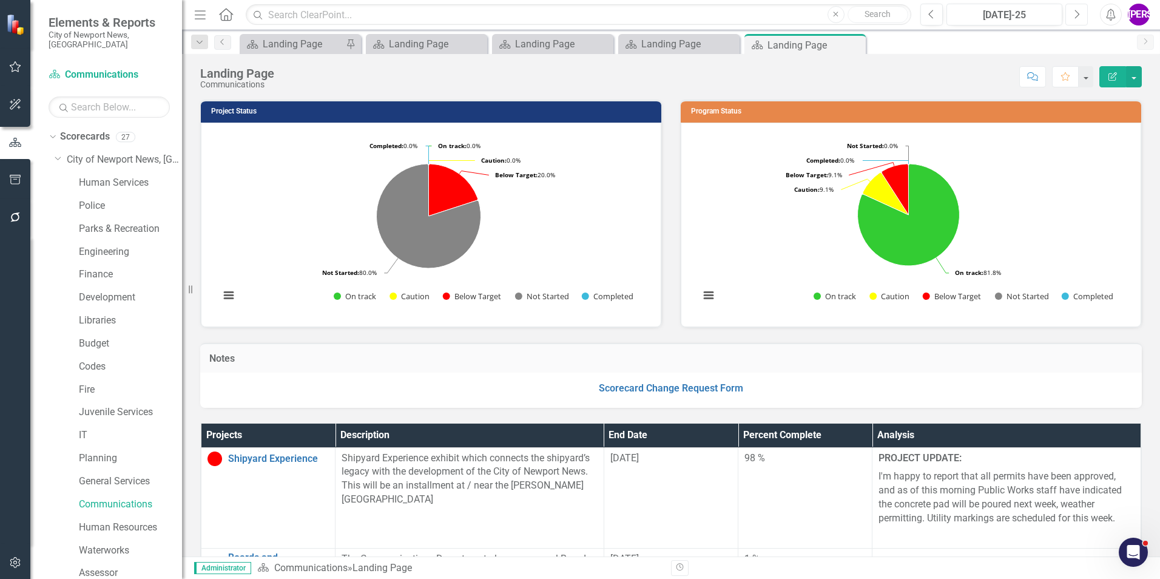
click at [1077, 10] on icon "Next" at bounding box center [1076, 14] width 7 height 11
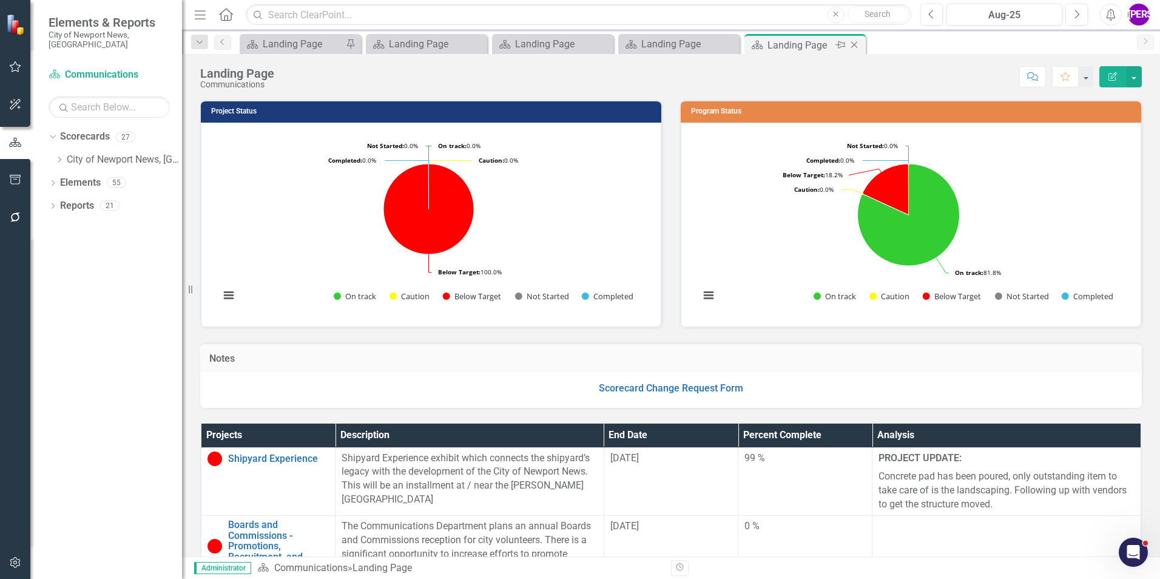
click at [856, 43] on icon at bounding box center [854, 45] width 7 height 7
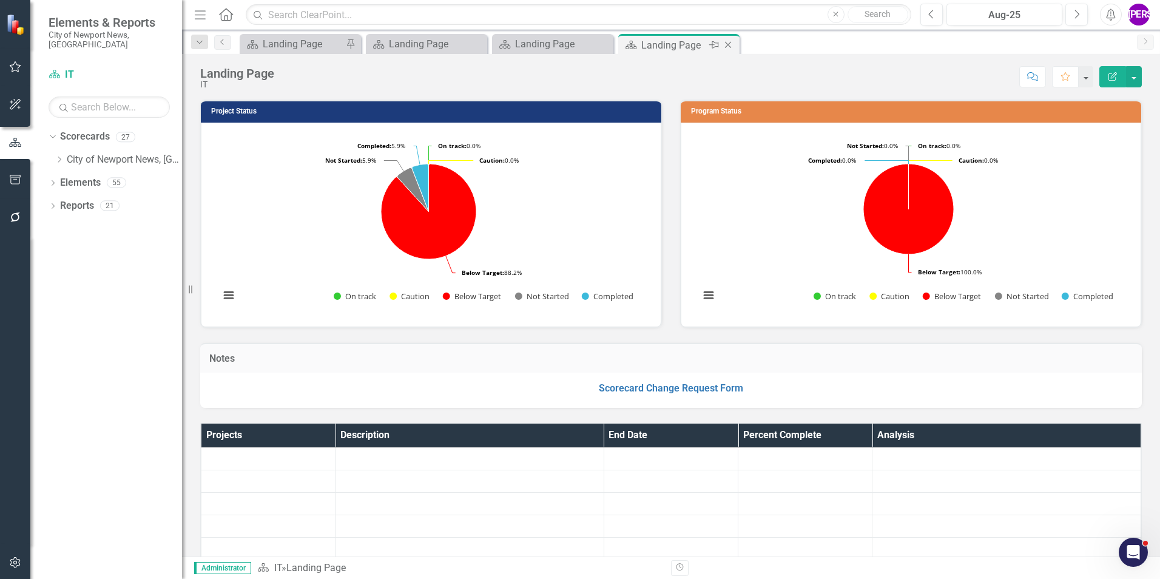
click at [728, 44] on icon "Close" at bounding box center [728, 45] width 12 height 10
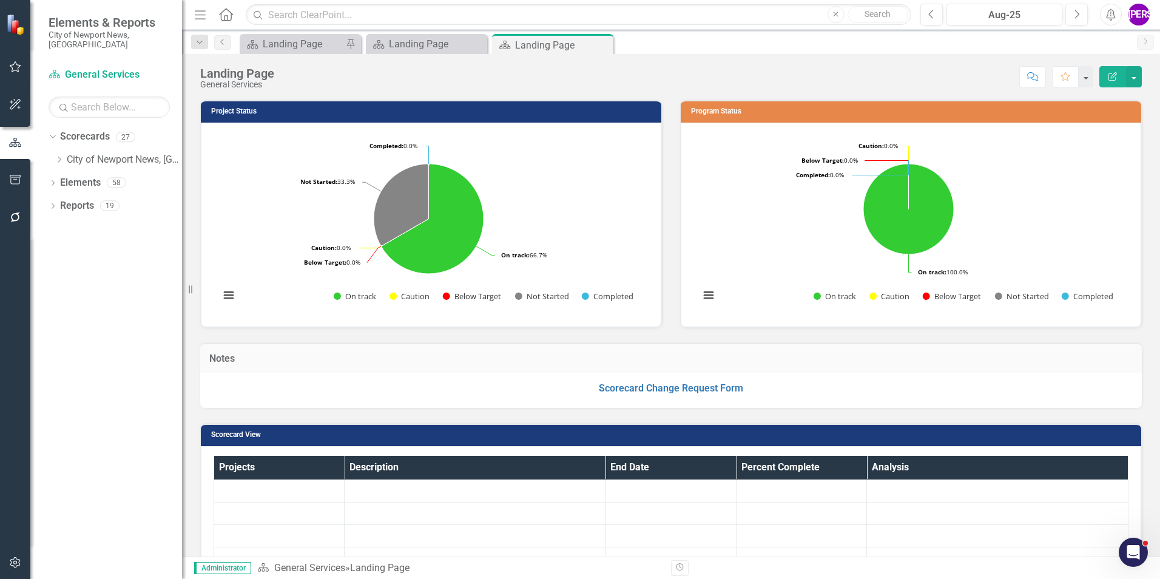
click at [0, 0] on icon "Close" at bounding box center [0, 0] width 0 height 0
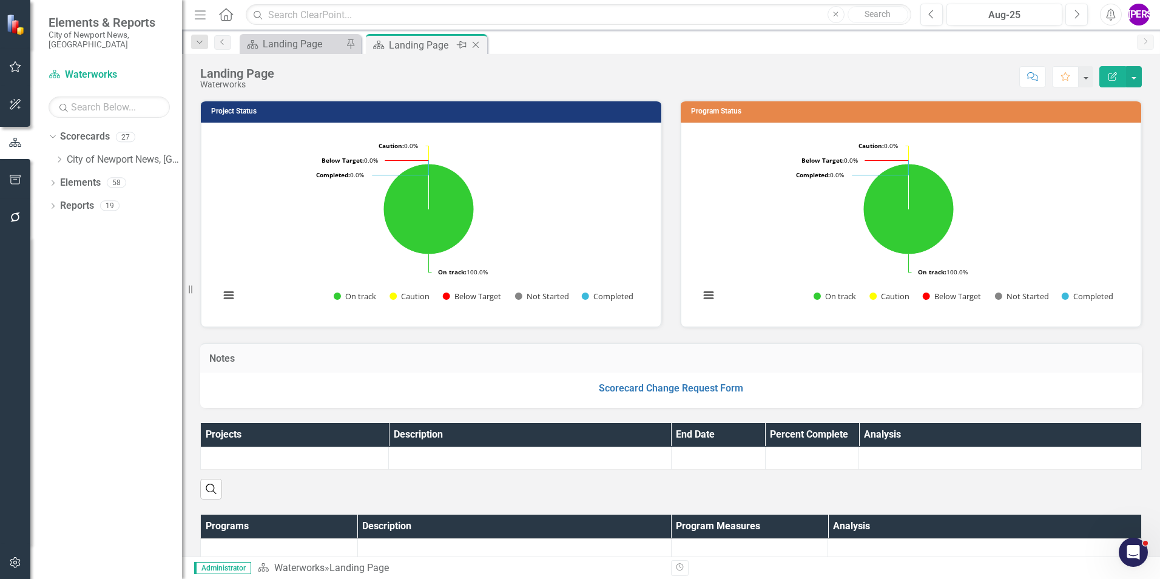
click at [474, 44] on icon "Close" at bounding box center [476, 45] width 12 height 10
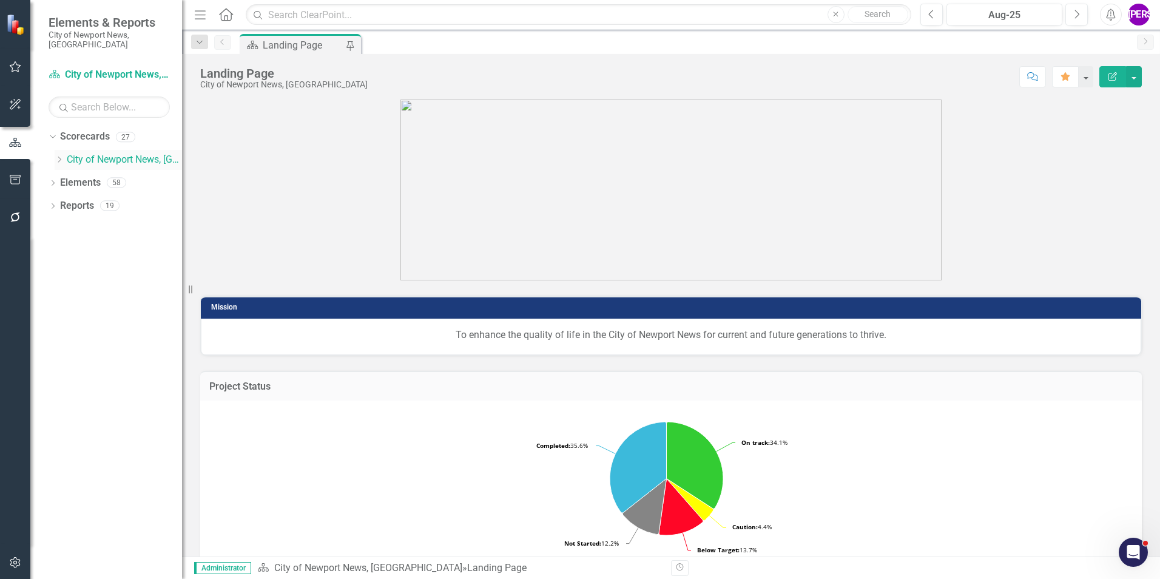
click at [62, 155] on div "Dropdown" at bounding box center [59, 160] width 9 height 10
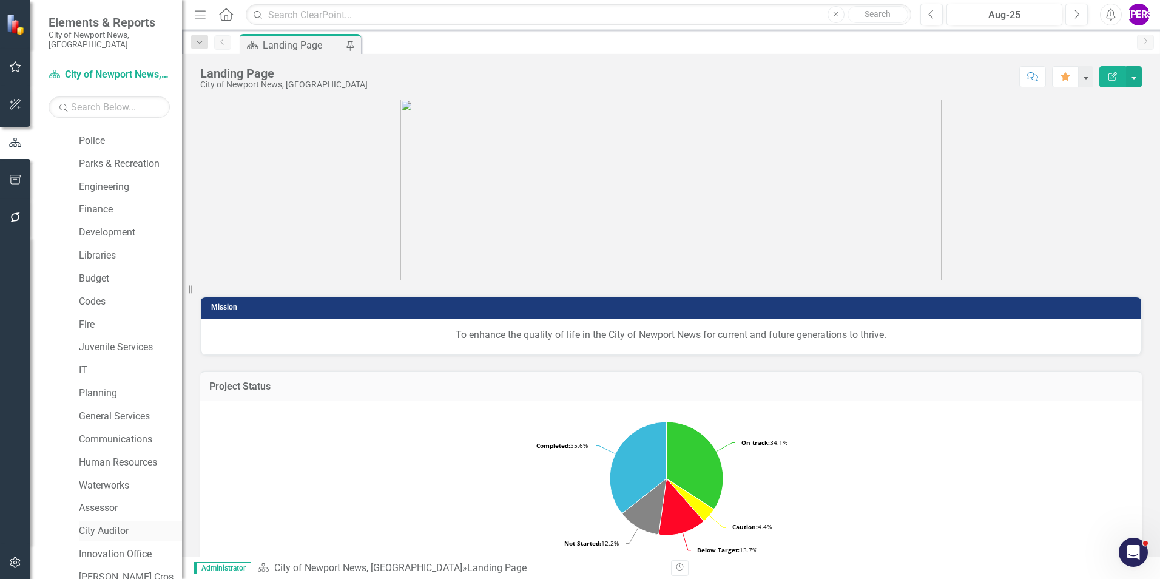
scroll to position [121, 0]
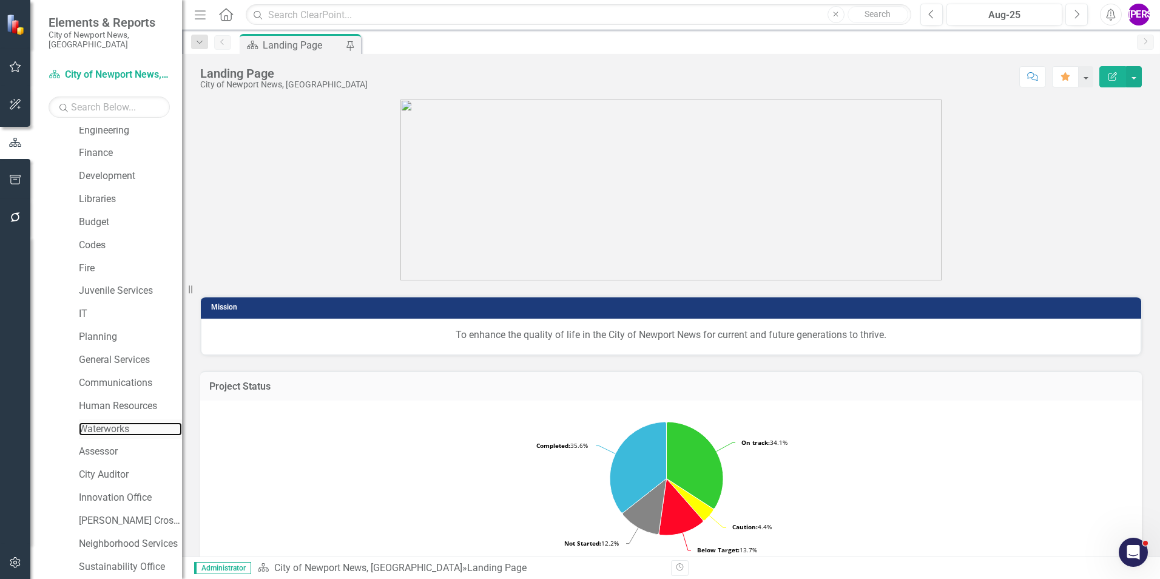
click at [109, 426] on link "Waterworks" at bounding box center [130, 429] width 103 height 14
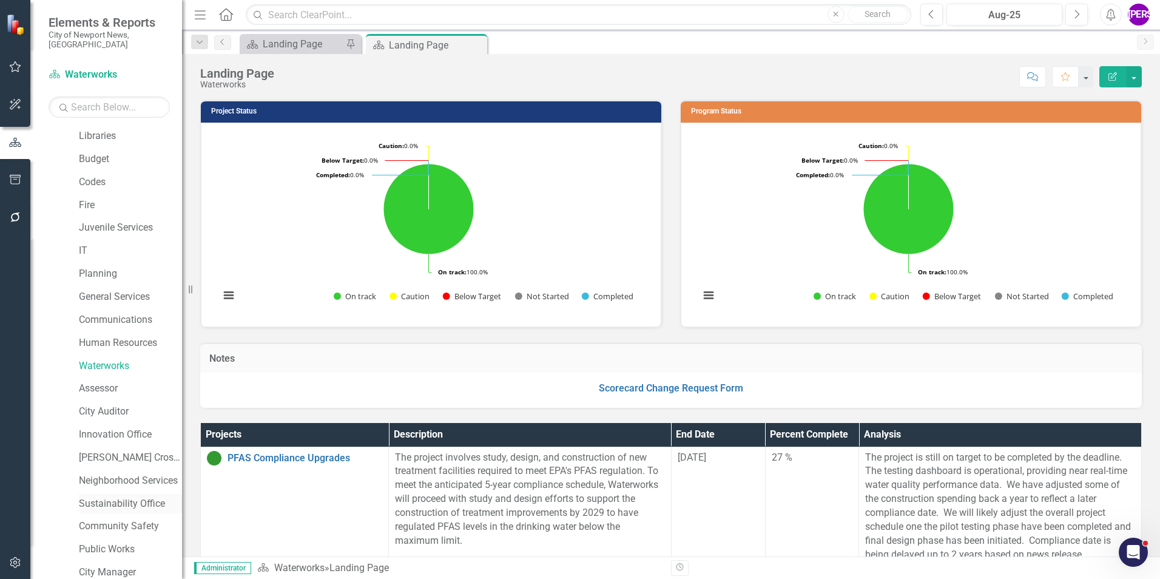
scroll to position [227, 0]
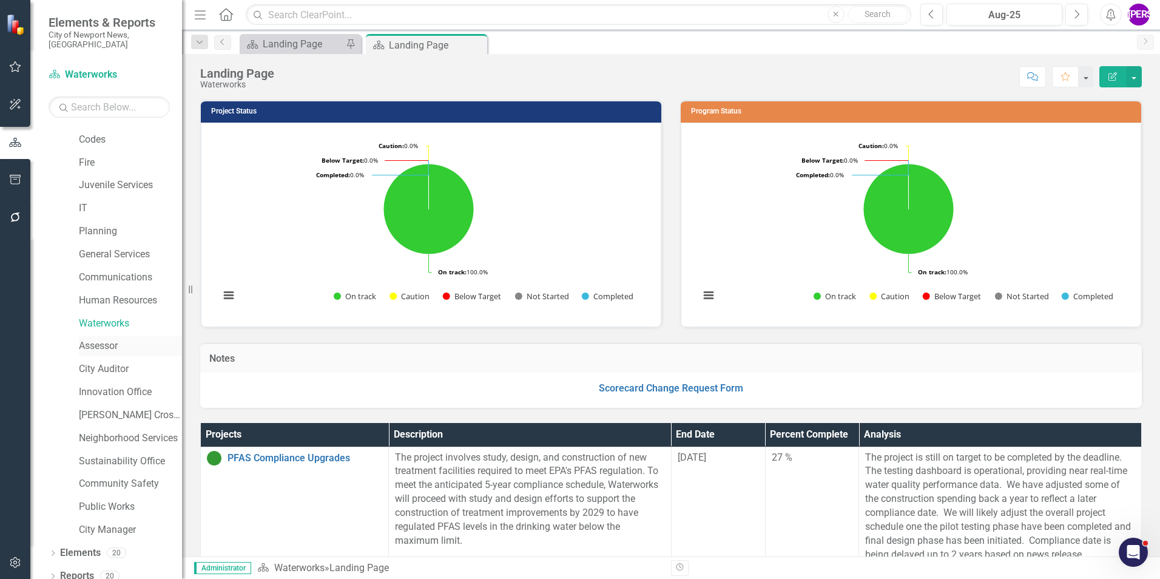
click at [113, 340] on link "Assessor" at bounding box center [130, 346] width 103 height 14
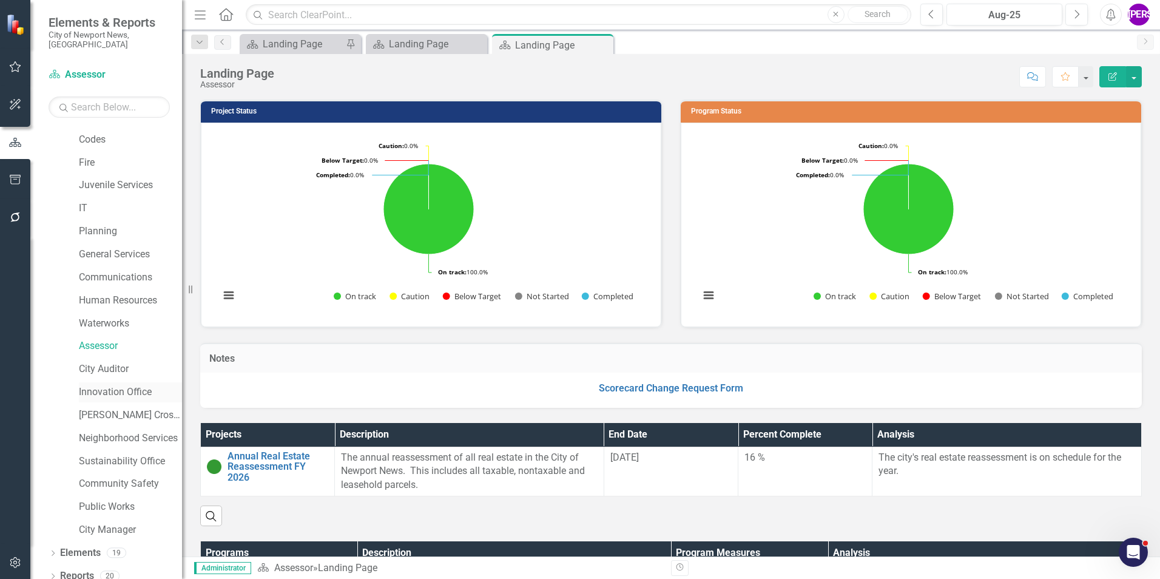
click at [119, 385] on link "Innovation Office" at bounding box center [130, 392] width 103 height 14
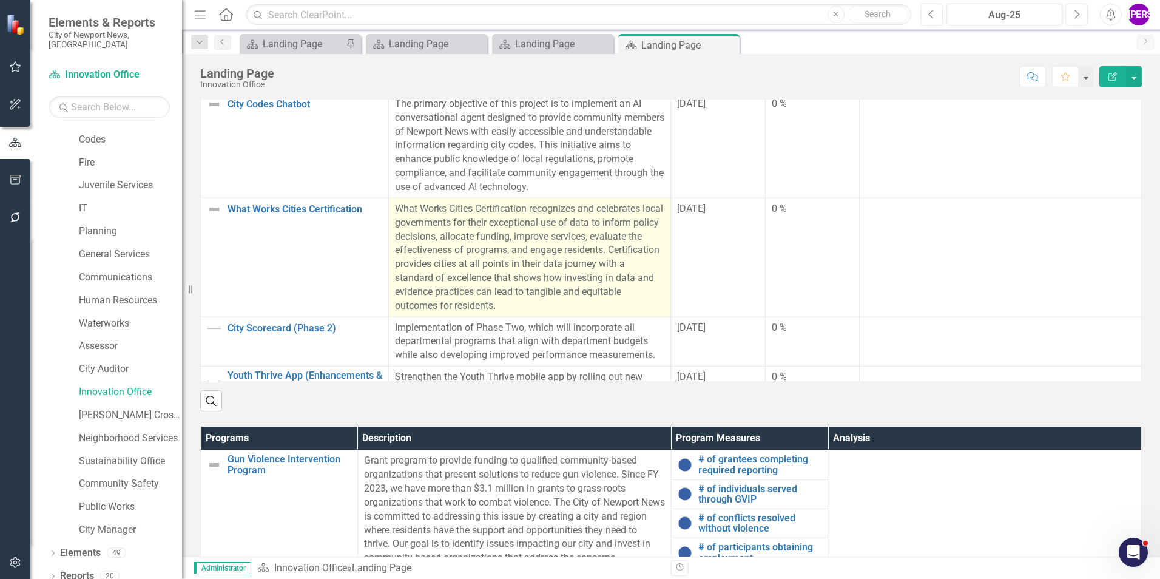
scroll to position [425, 0]
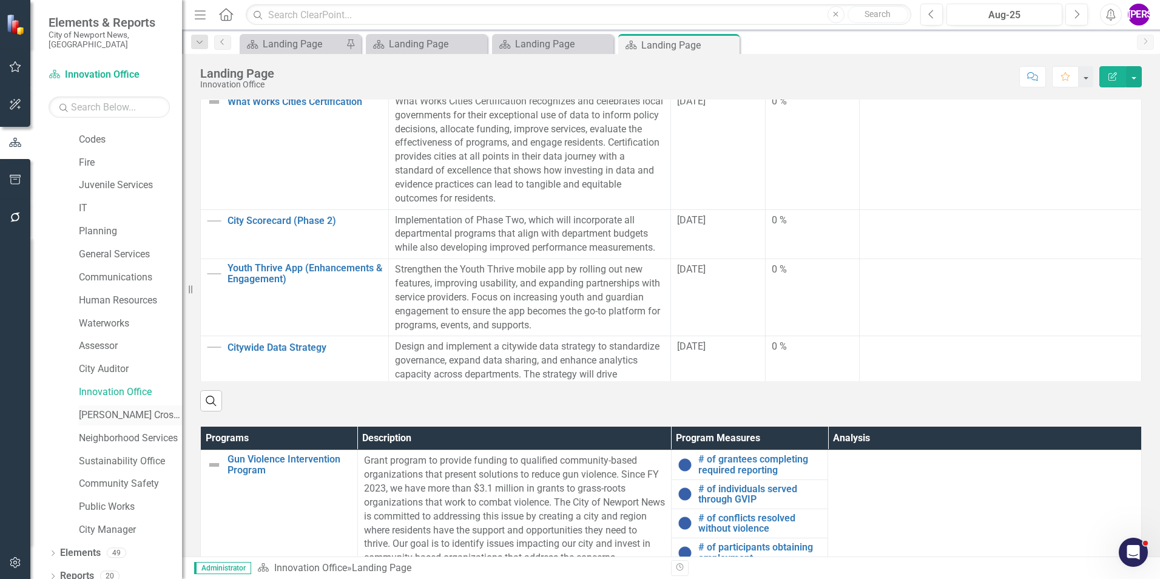
drag, startPoint x: 118, startPoint y: 407, endPoint x: 107, endPoint y: 409, distance: 11.8
click at [118, 408] on link "[PERSON_NAME] Crossing" at bounding box center [130, 415] width 103 height 14
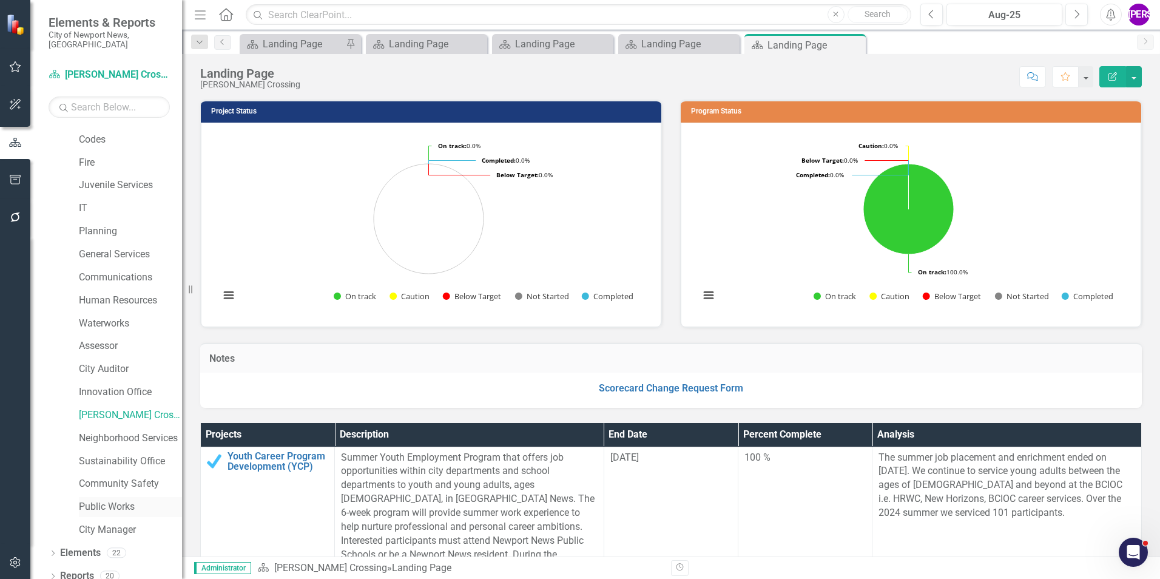
click at [112, 500] on link "Public Works" at bounding box center [130, 507] width 103 height 14
